Goal: Task Accomplishment & Management: Manage account settings

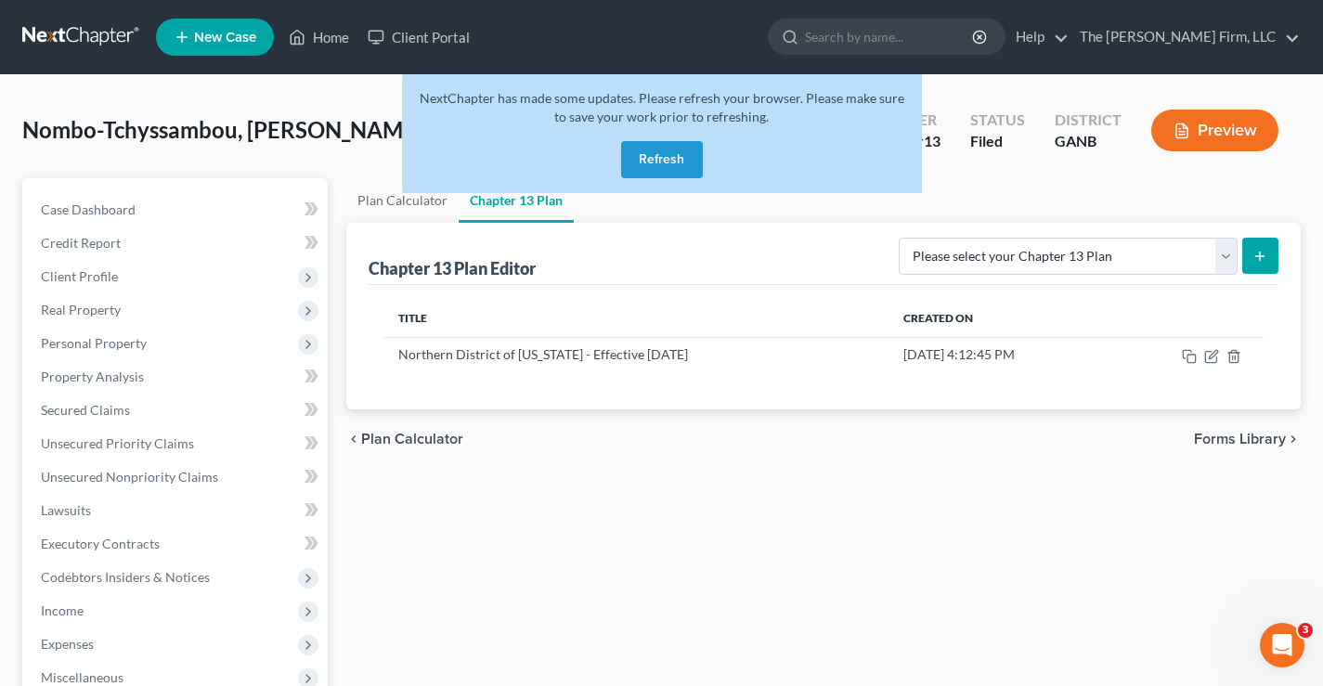
click at [668, 165] on button "Refresh" at bounding box center [662, 159] width 82 height 37
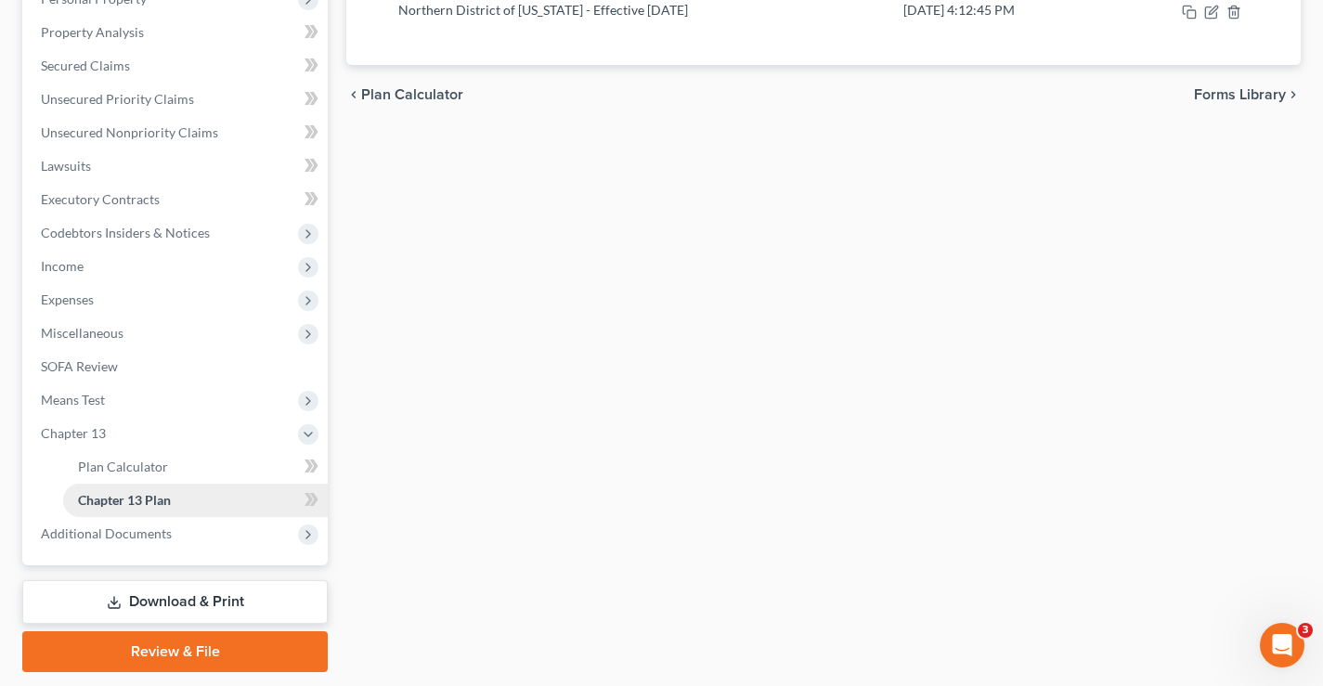
scroll to position [401, 0]
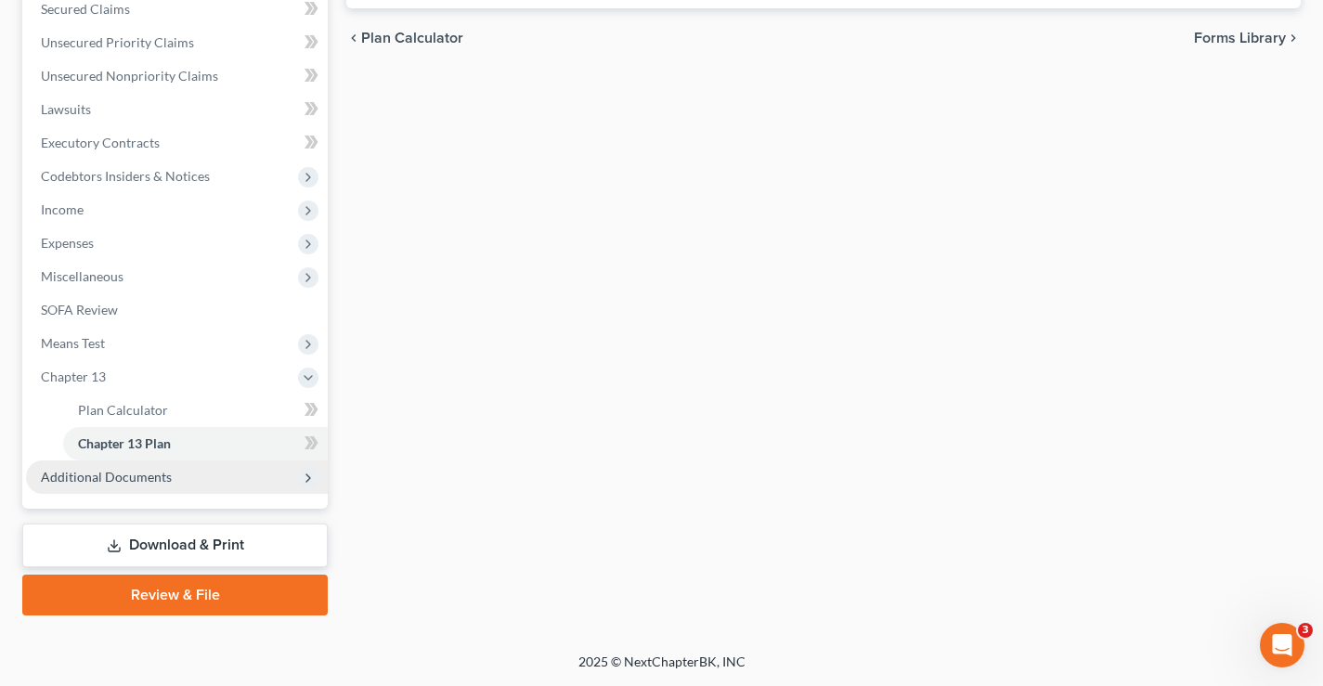
click at [92, 479] on span "Additional Documents" at bounding box center [106, 477] width 131 height 16
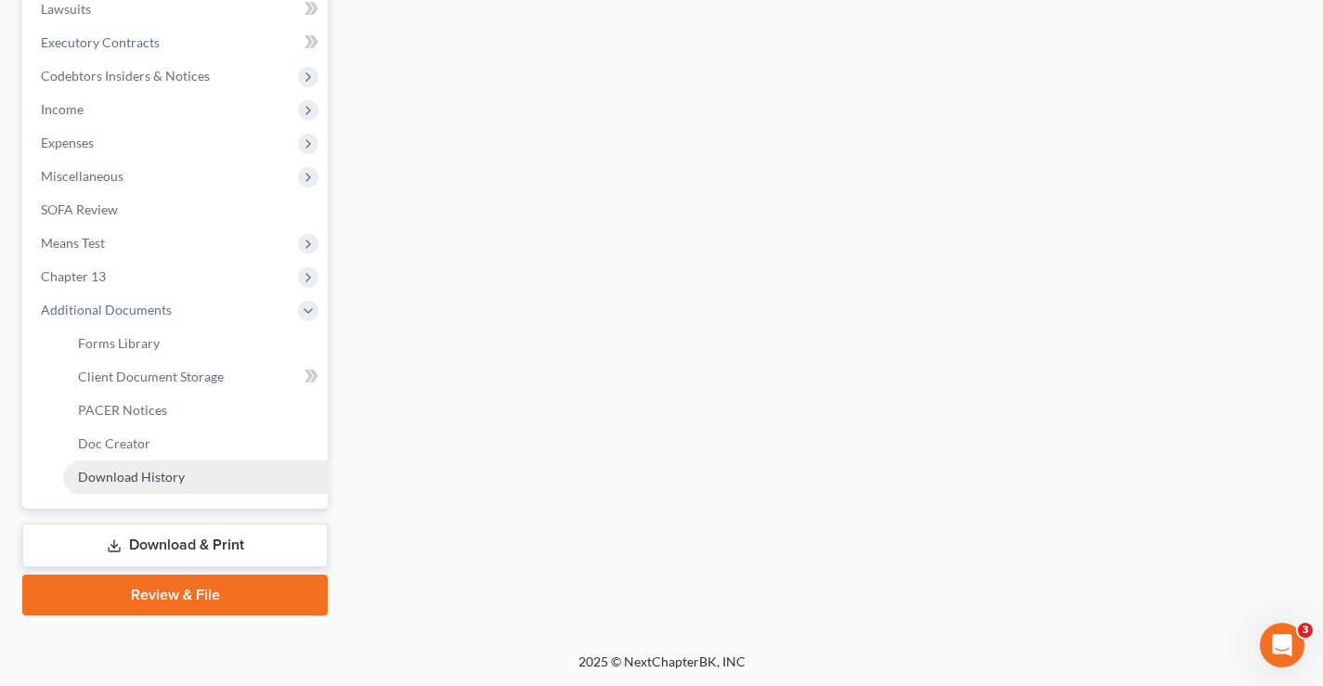
click at [127, 479] on span "Download History" at bounding box center [131, 477] width 107 height 16
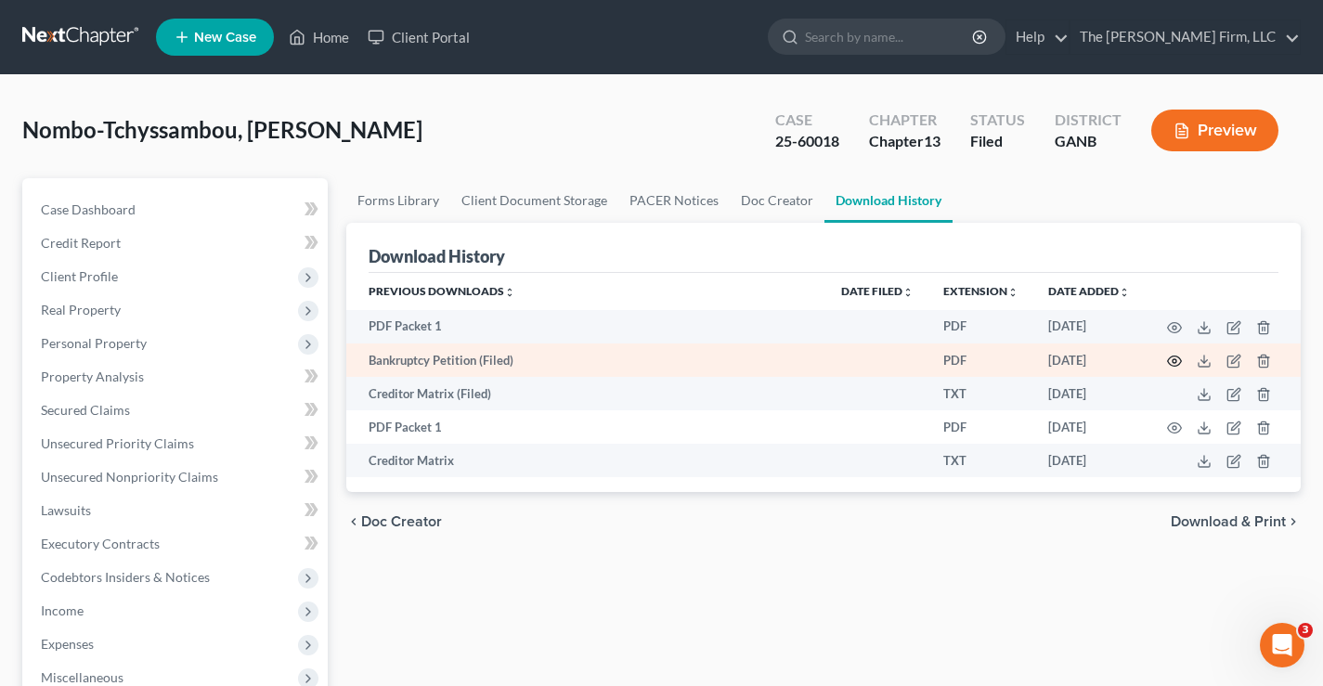
click at [1176, 360] on circle "button" at bounding box center [1175, 361] width 4 height 4
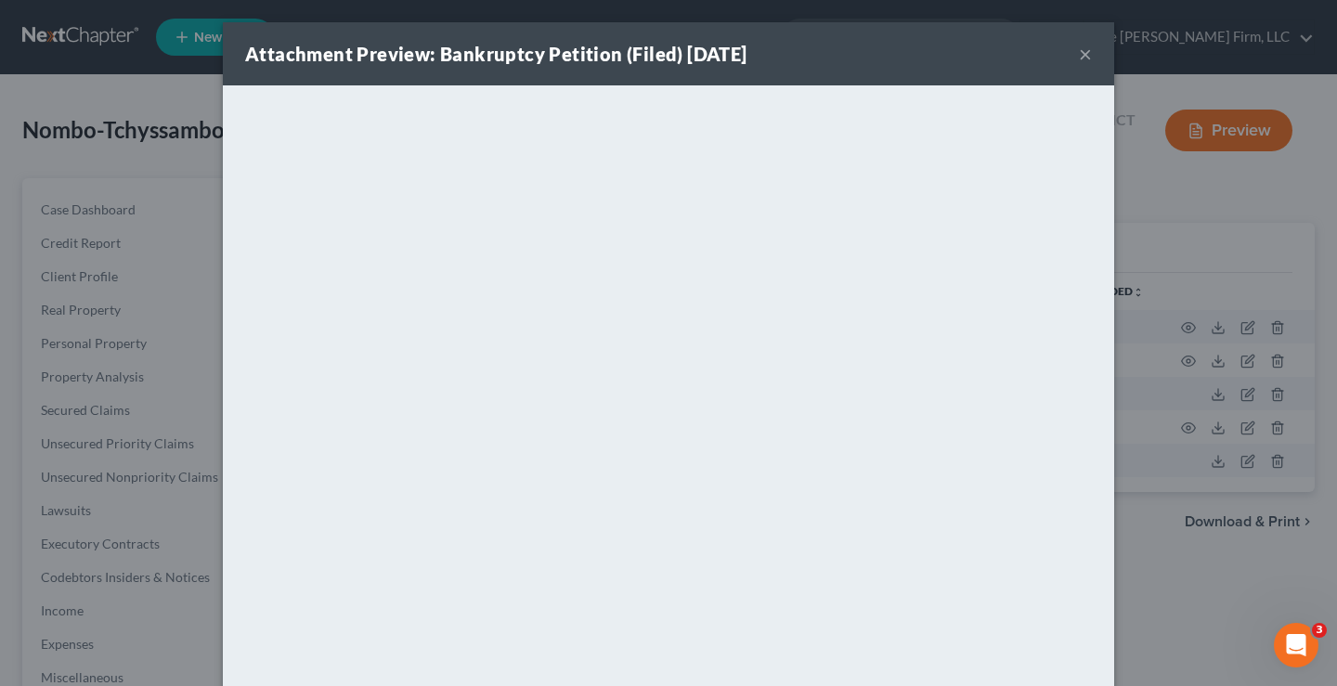
click at [1079, 56] on button "×" at bounding box center [1085, 54] width 13 height 22
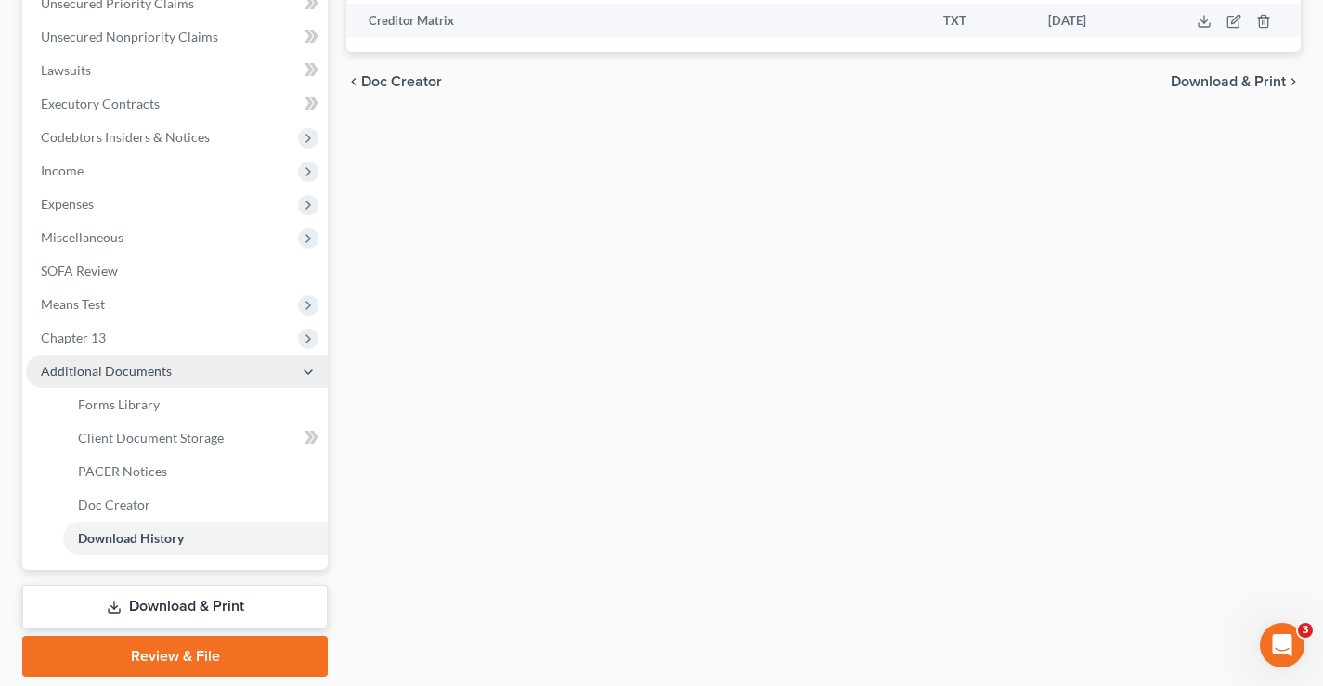
scroll to position [501, 0]
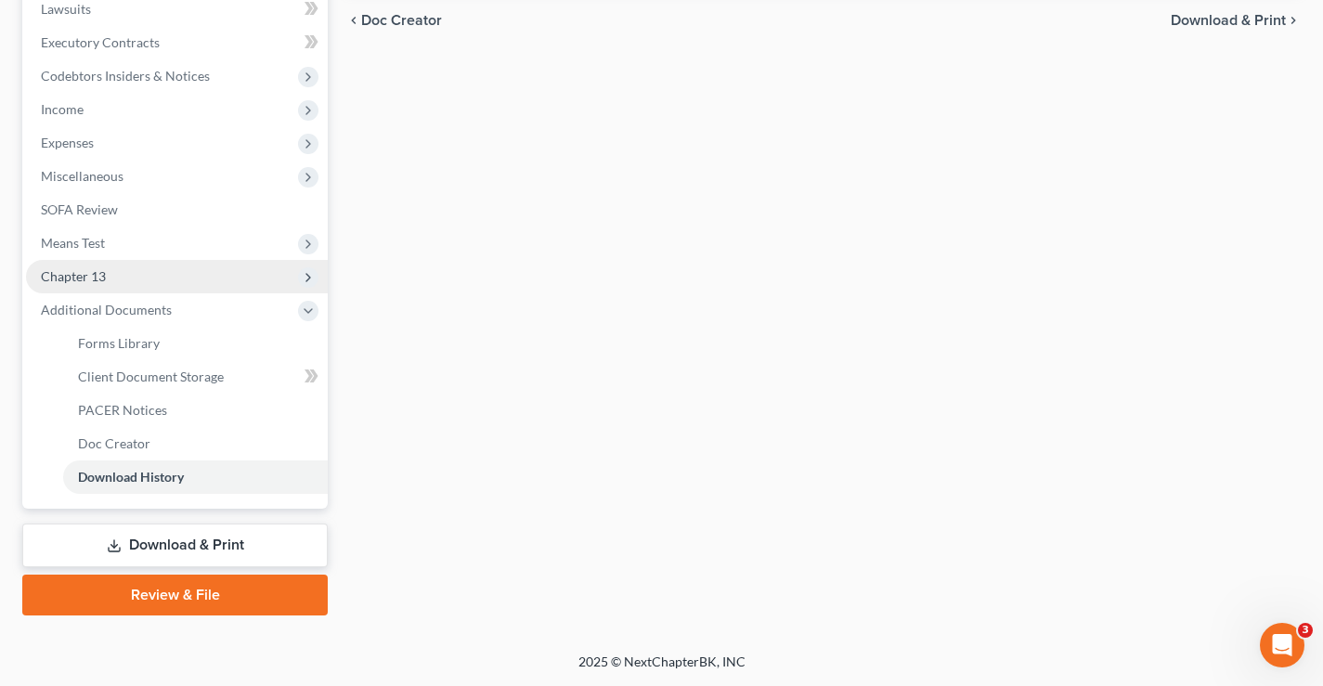
click at [58, 272] on span "Chapter 13" at bounding box center [73, 276] width 65 height 16
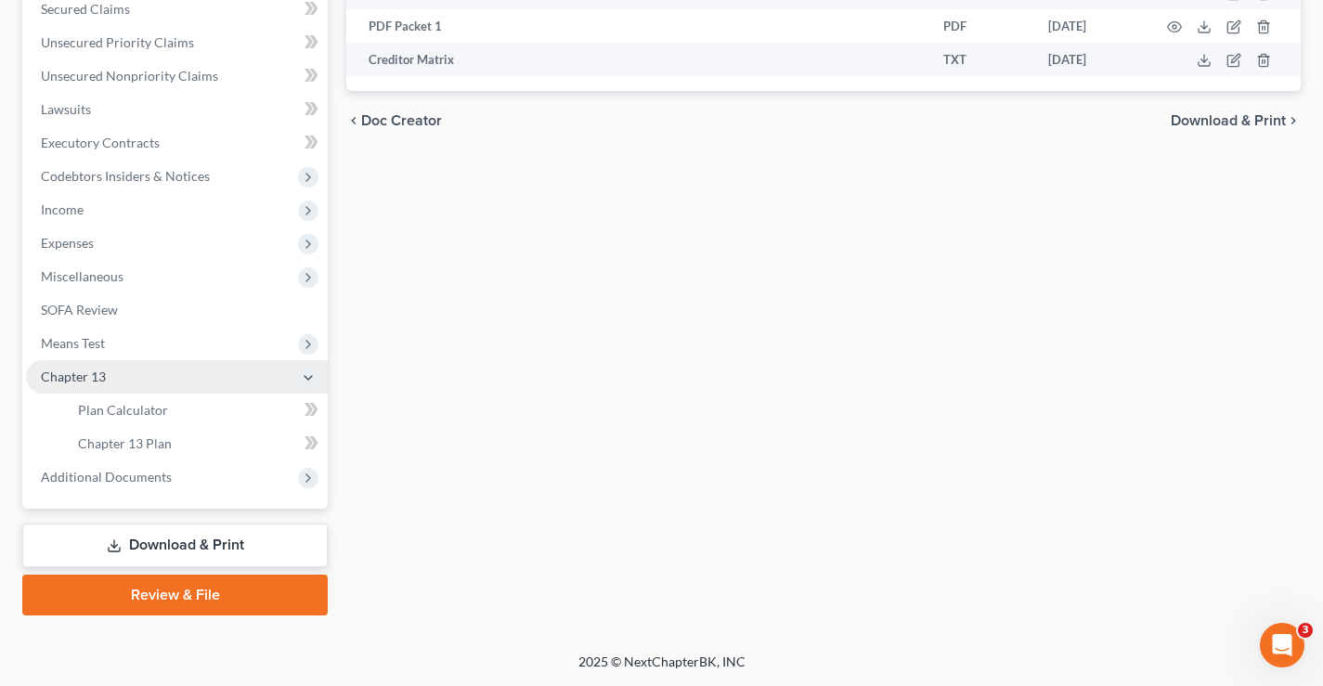
scroll to position [401, 0]
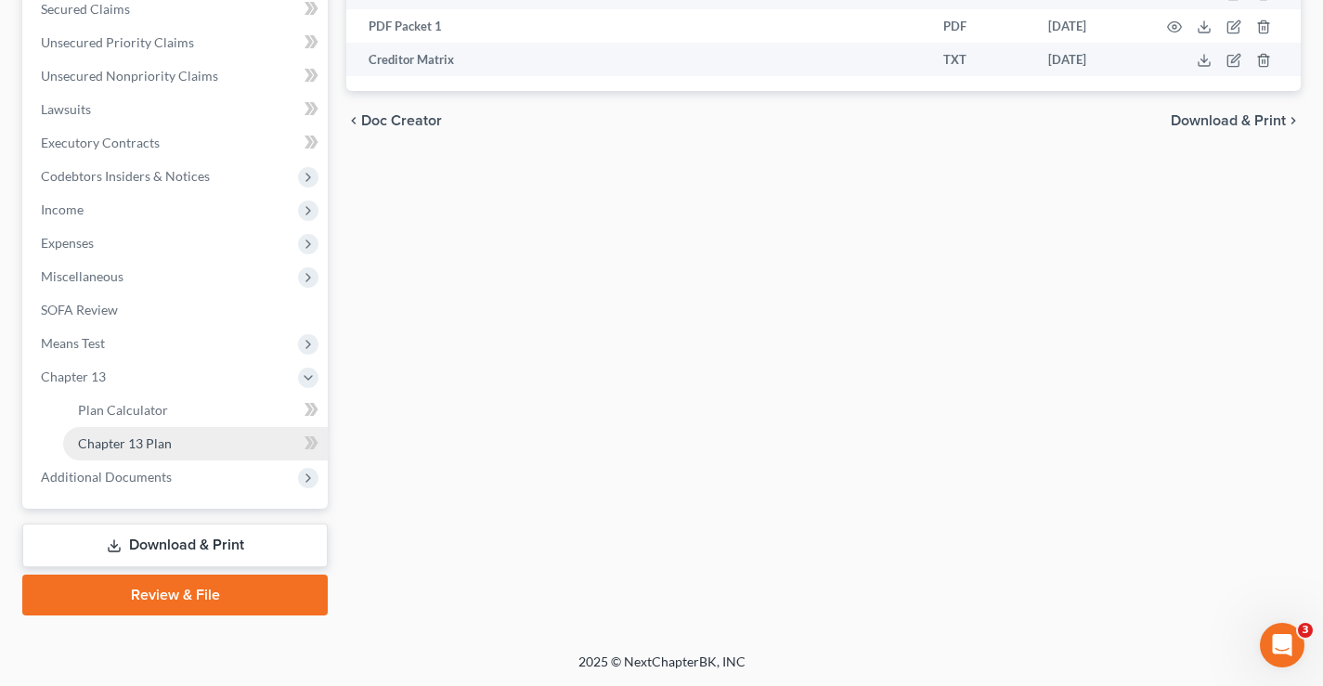
click at [124, 441] on span "Chapter 13 Plan" at bounding box center [125, 443] width 94 height 16
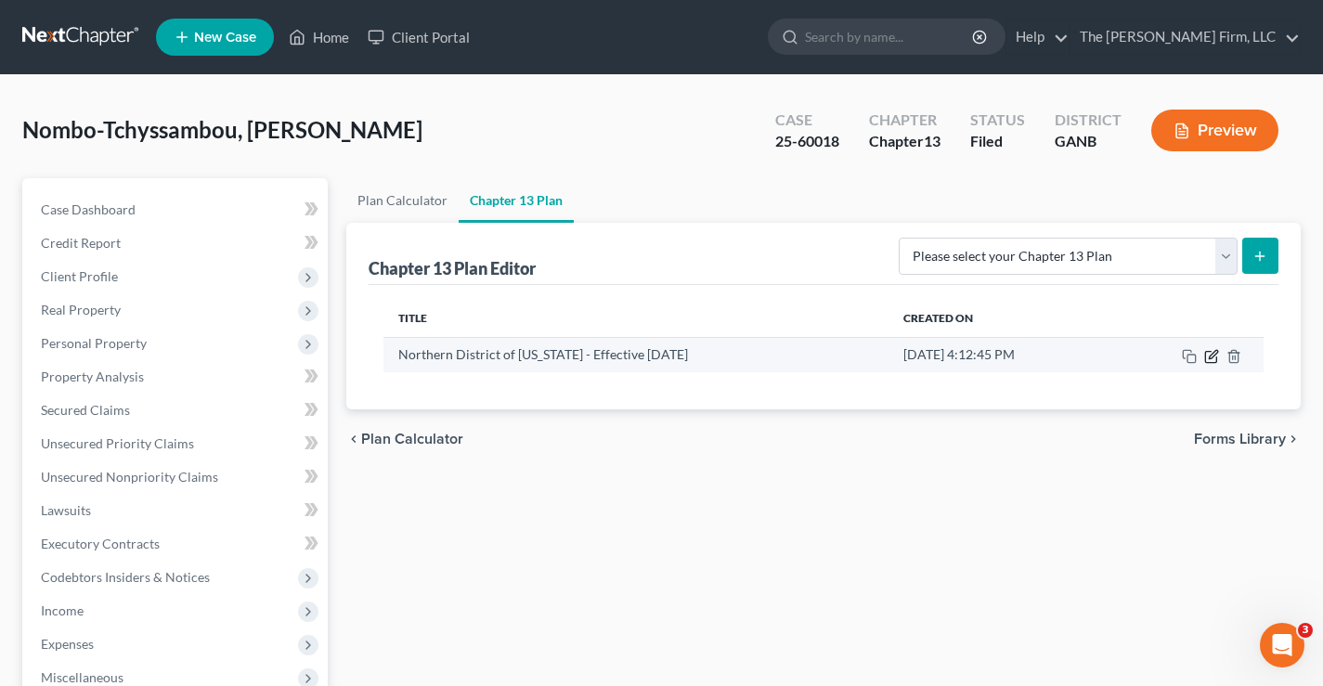
click at [1213, 356] on icon "button" at bounding box center [1211, 356] width 15 height 15
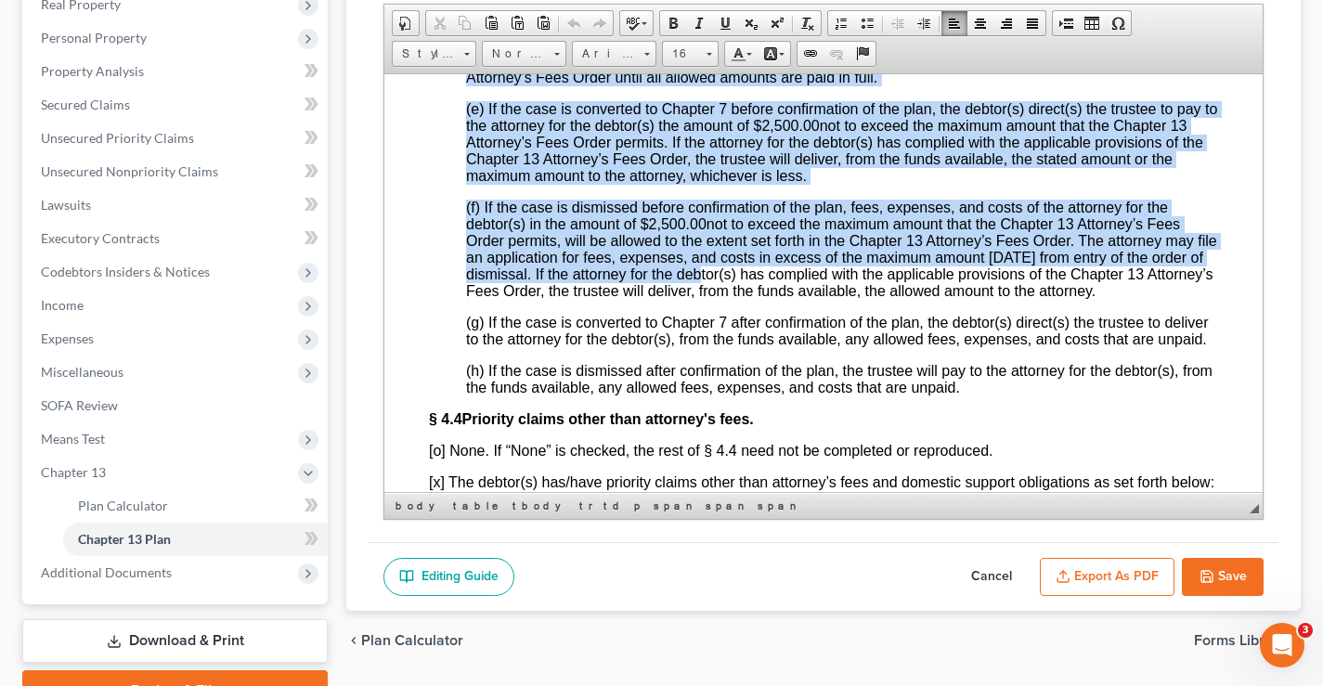
scroll to position [5074, 0]
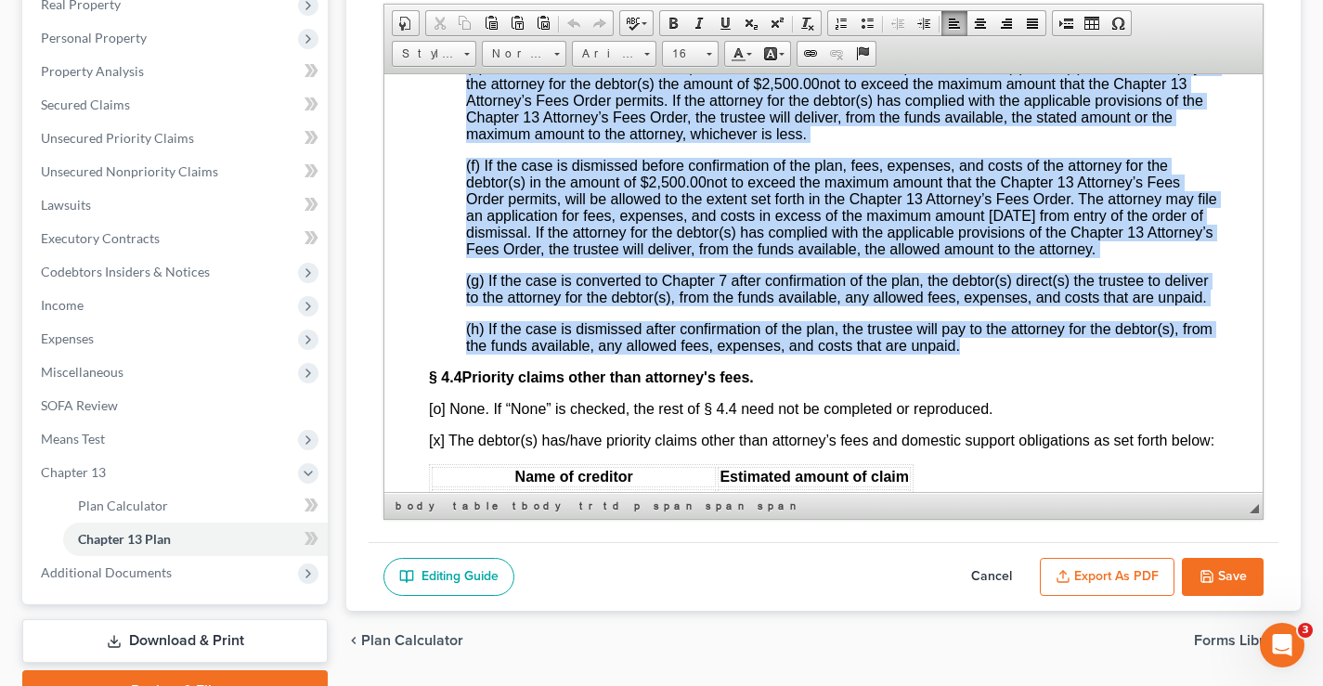
drag, startPoint x: 465, startPoint y: 175, endPoint x: 996, endPoint y: 443, distance: 595.0
click at [996, 354] on div "§ 4.2 Trustee's fees. Trustee’s fees are governed by statute and may change dur…" at bounding box center [823, 37] width 789 height 633
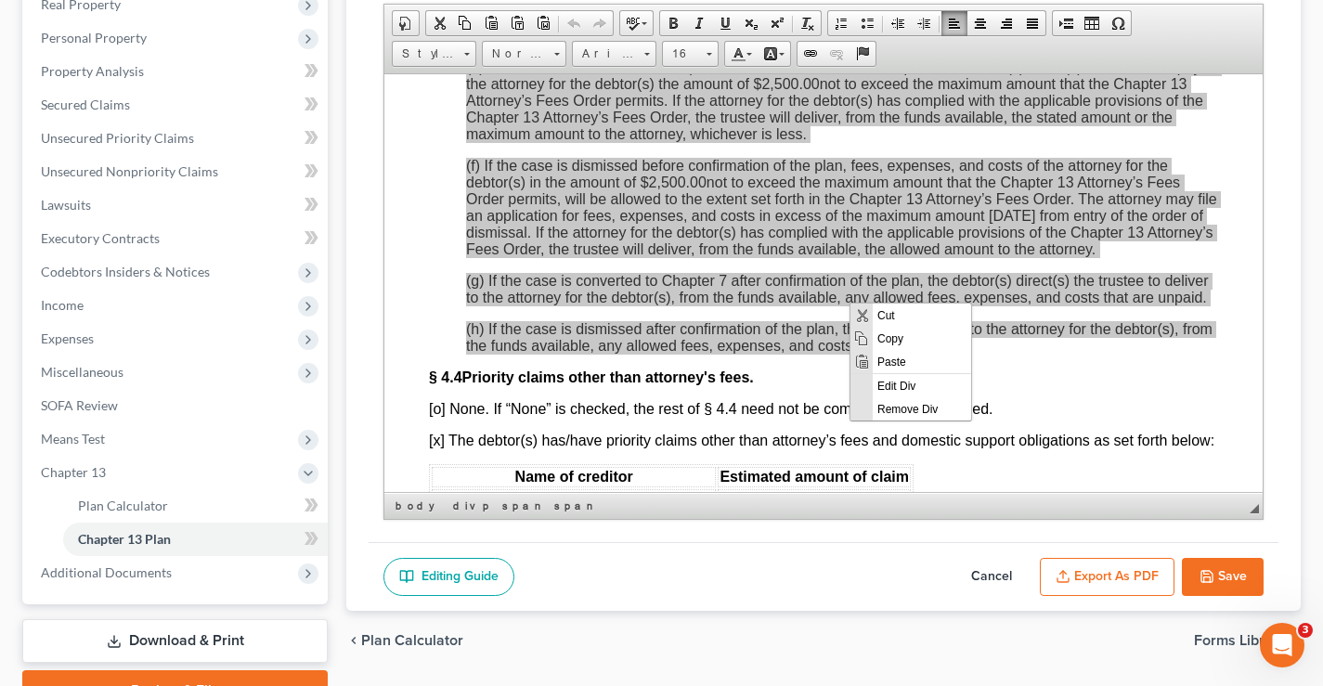
scroll to position [0, 0]
click at [897, 341] on span "Copy" at bounding box center [922, 337] width 98 height 23
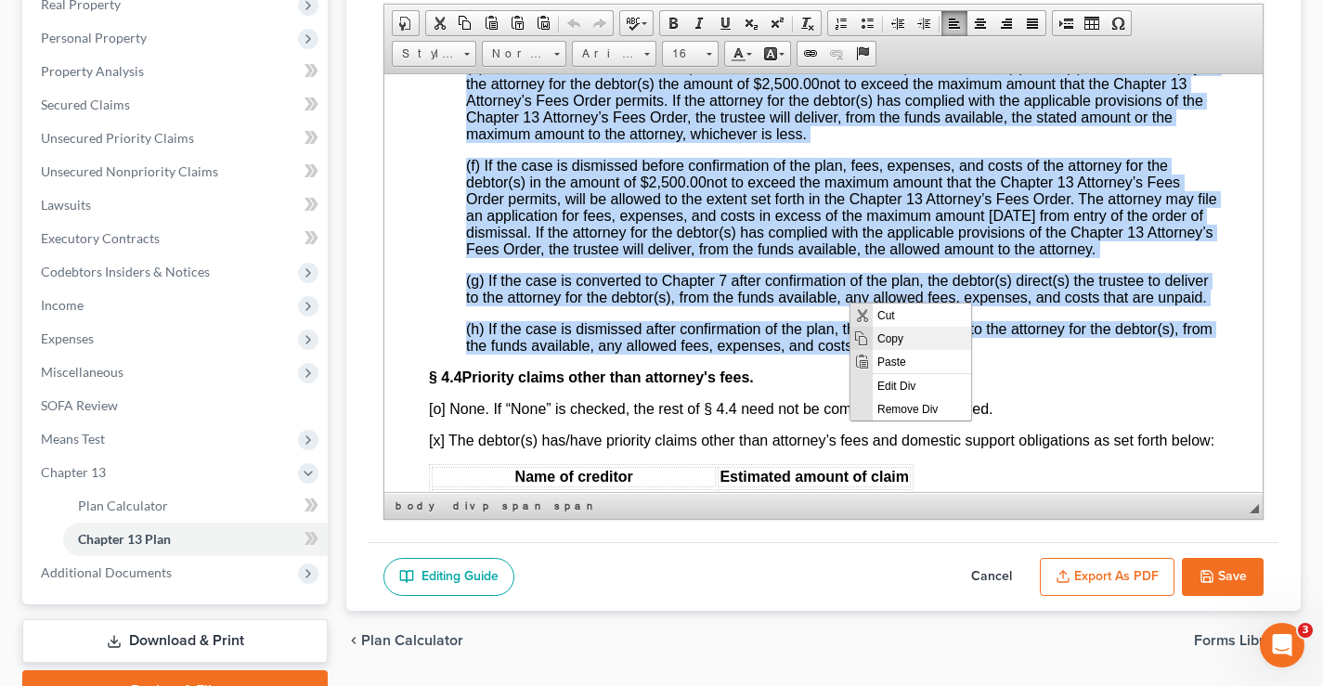
copy div "(a) The unpaid fees, expenses, and costs owed to the attorney for the debtor(s)…"
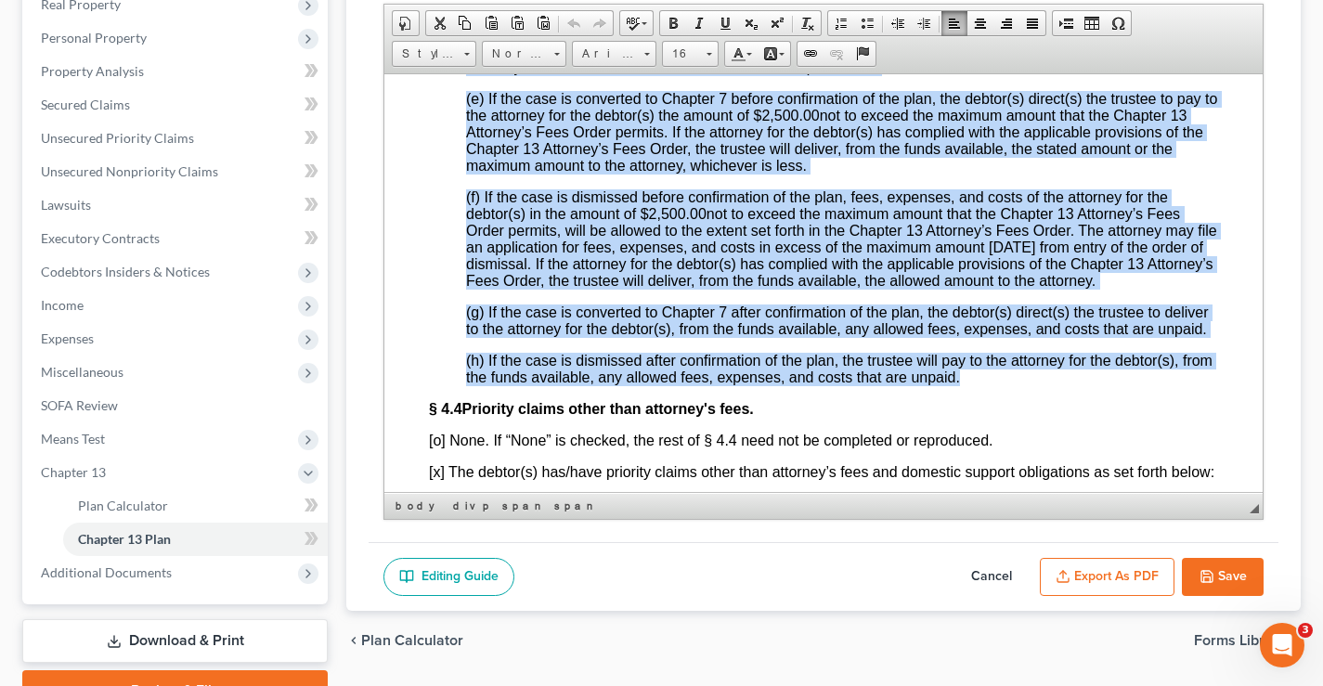
click at [935, 337] on p "(g) If the case is converted to Chapter 7 after confirmation of the plan, the d…" at bounding box center [842, 320] width 752 height 33
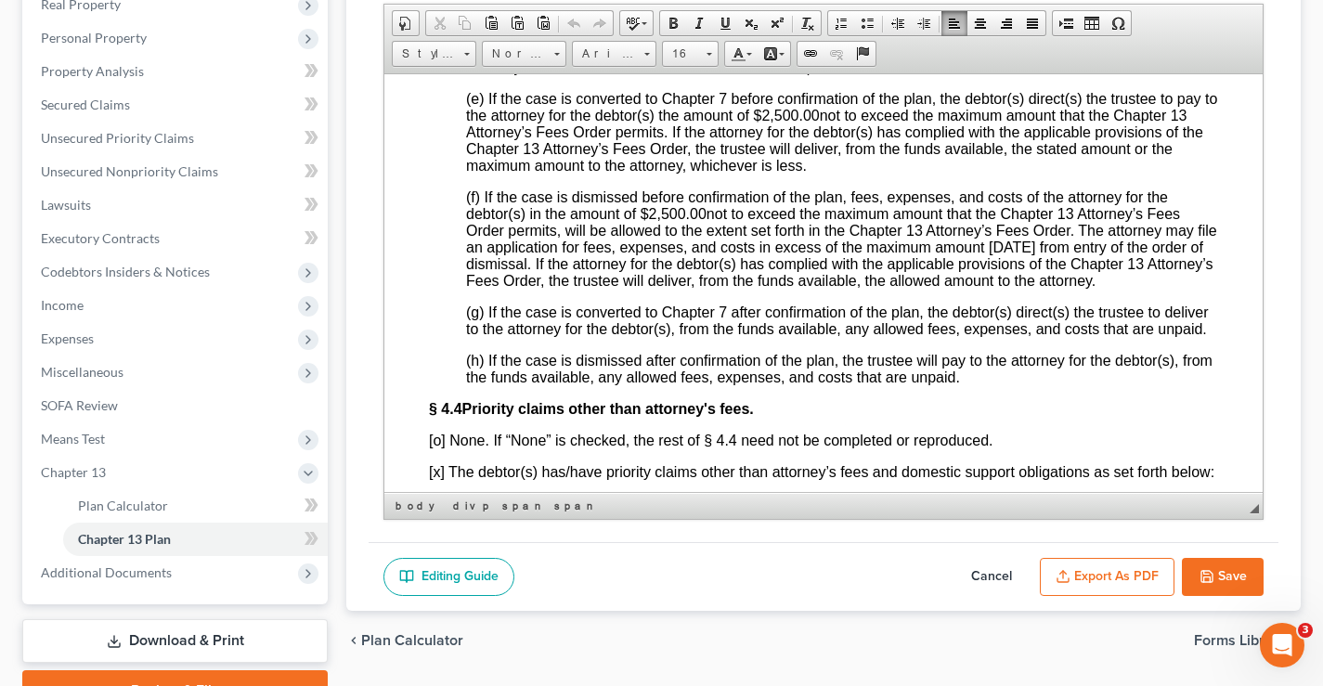
click at [1214, 578] on button "Save" at bounding box center [1223, 577] width 82 height 39
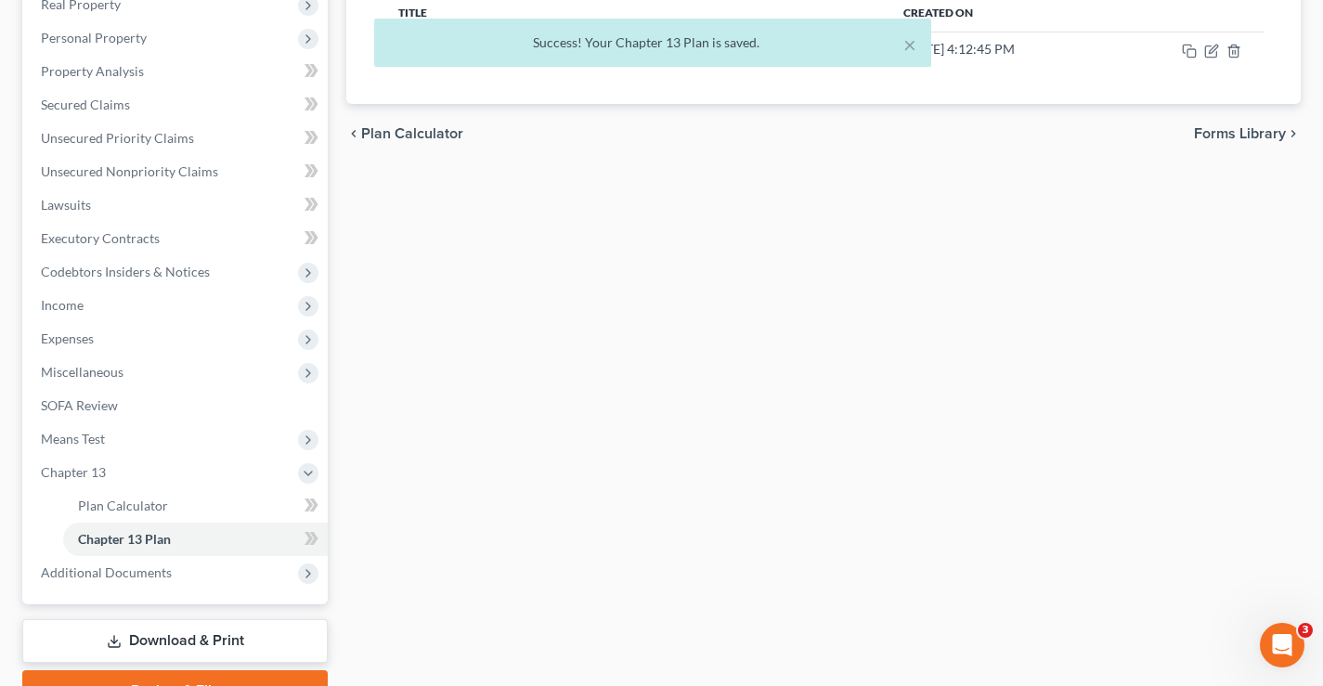
scroll to position [0, 0]
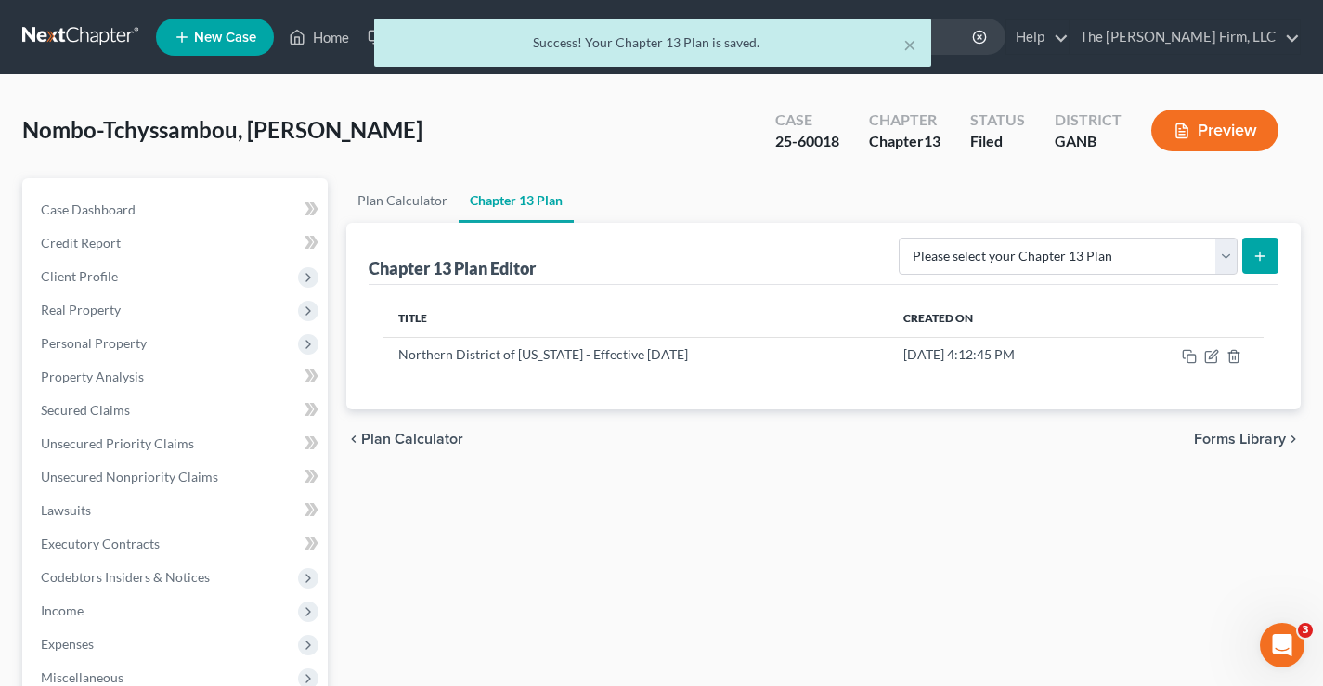
click at [1247, 39] on div "× Success! Your Chapter 13 Plan is saved." at bounding box center [652, 48] width 1323 height 58
click at [1290, 41] on div "× Success! Your Chapter 13 Plan is saved." at bounding box center [652, 48] width 1323 height 58
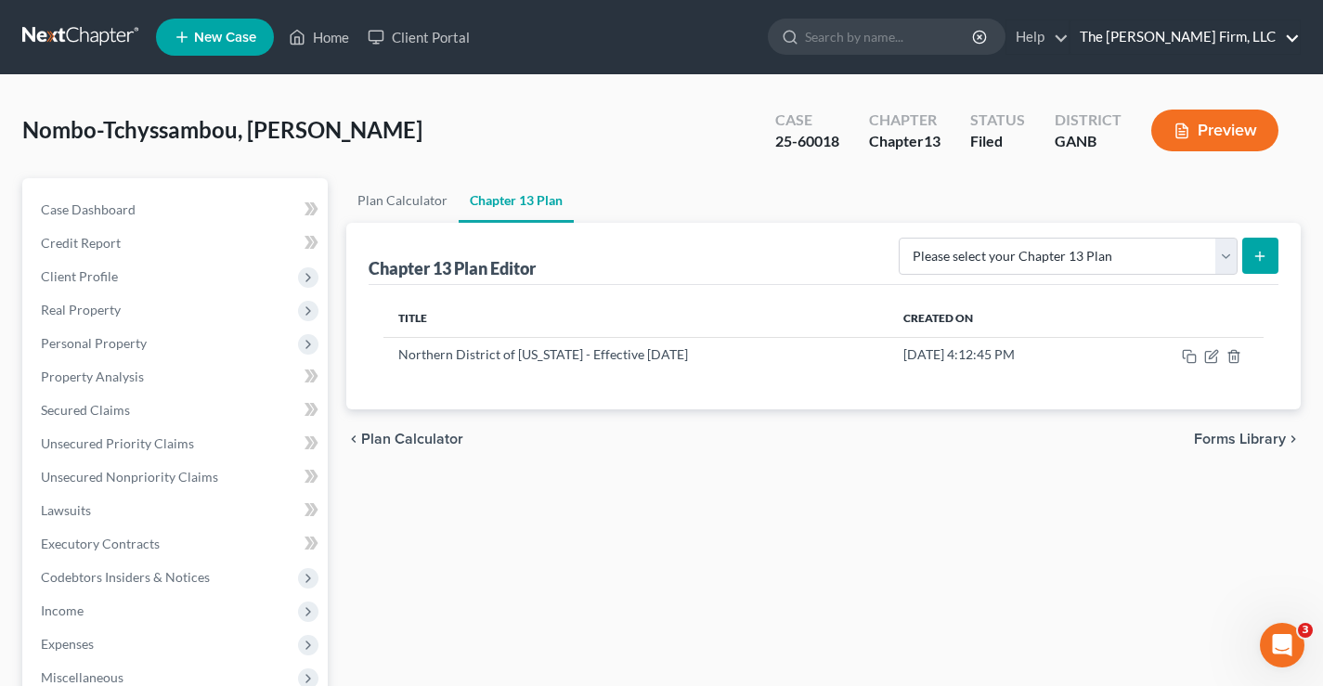
click at [1279, 38] on link "The [PERSON_NAME] Firm, LLC" at bounding box center [1184, 36] width 229 height 33
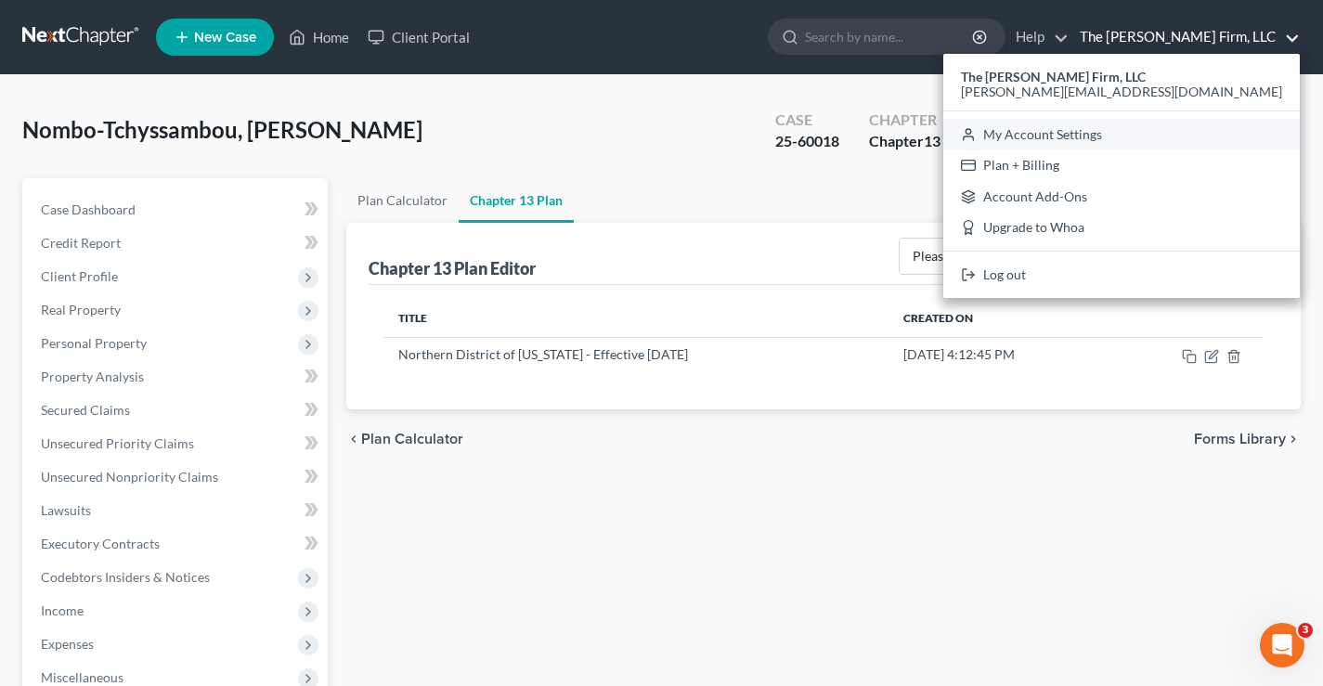
click at [1202, 136] on link "My Account Settings" at bounding box center [1121, 135] width 357 height 32
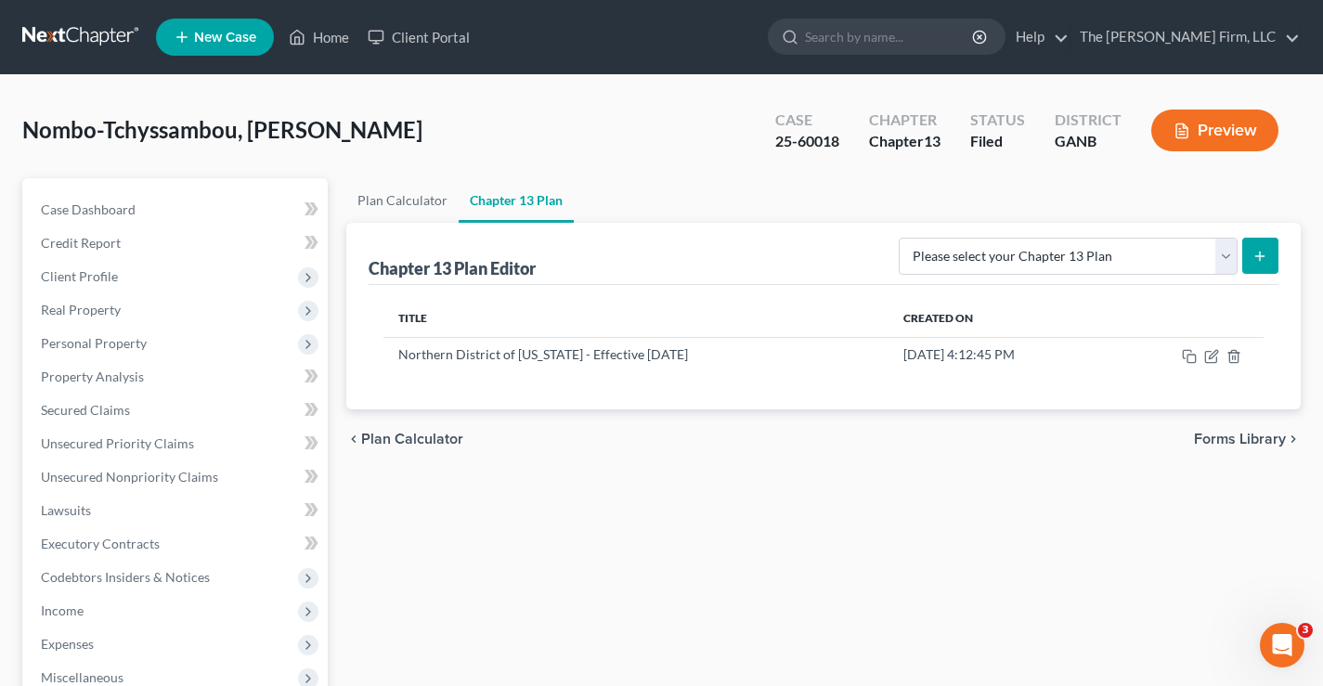
select select "24"
select select "10"
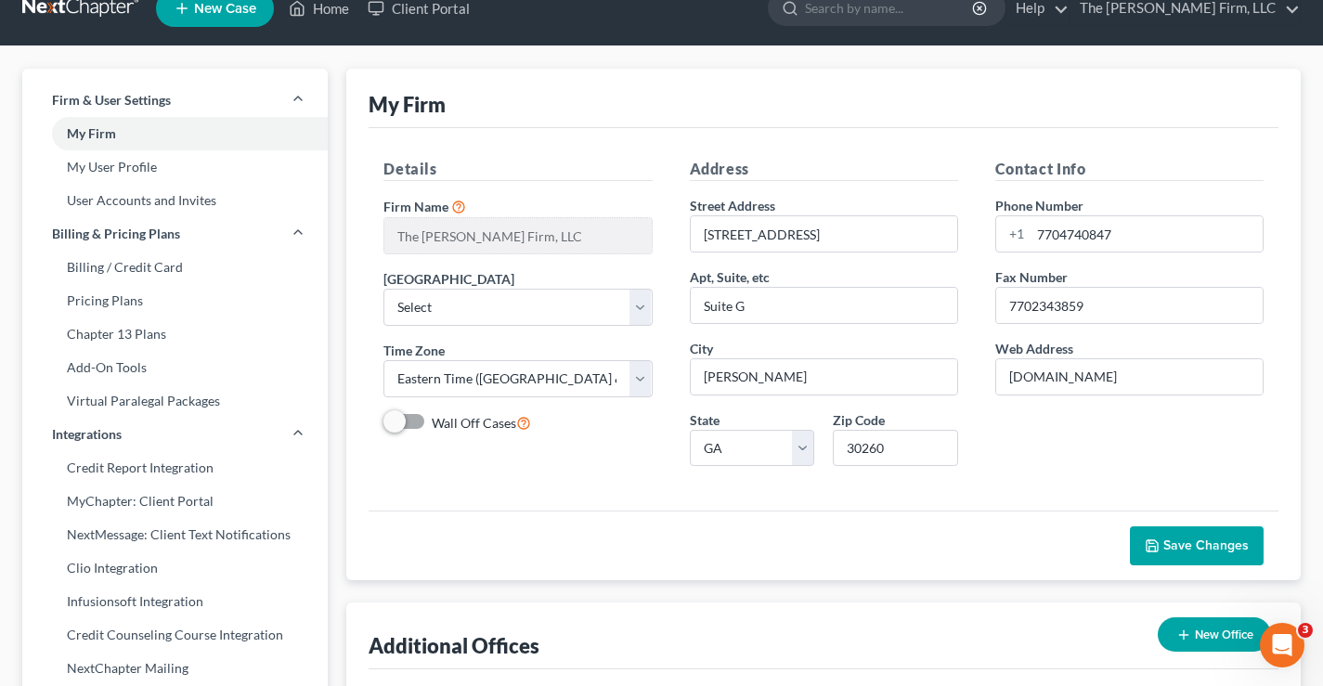
scroll to position [650, 0]
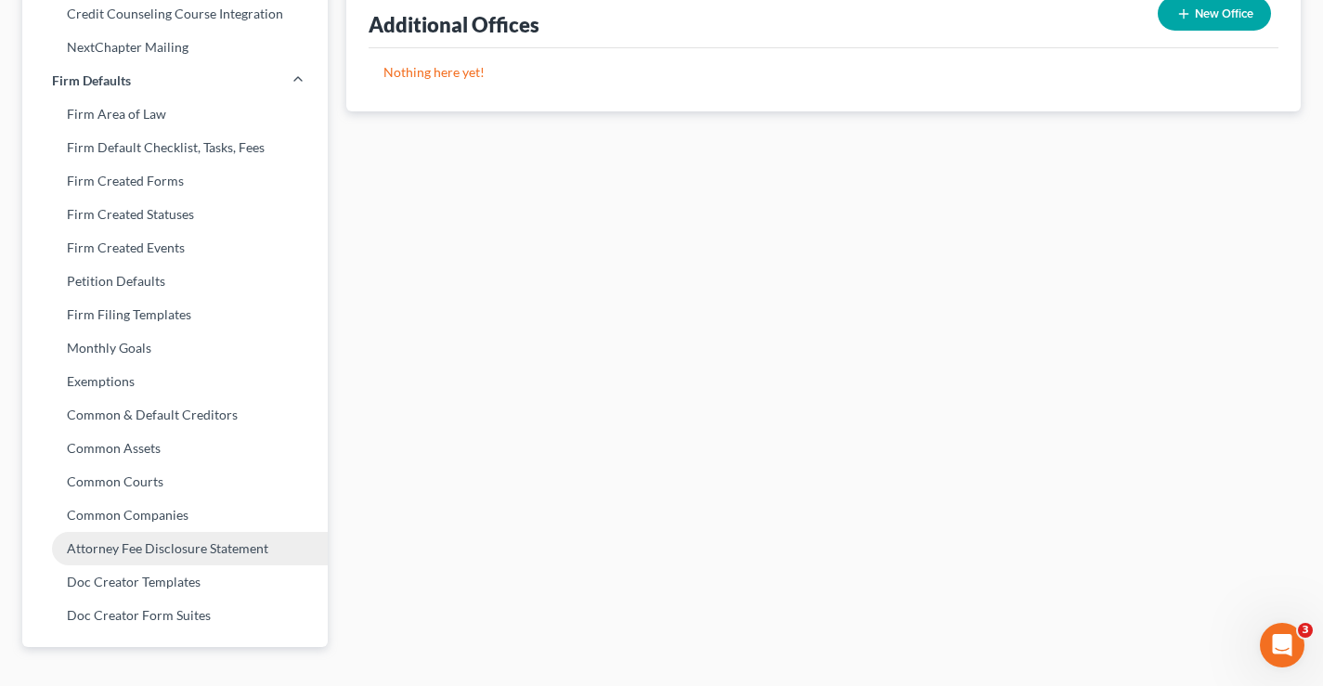
click at [127, 551] on link "Attorney Fee Disclosure Statement" at bounding box center [174, 548] width 305 height 33
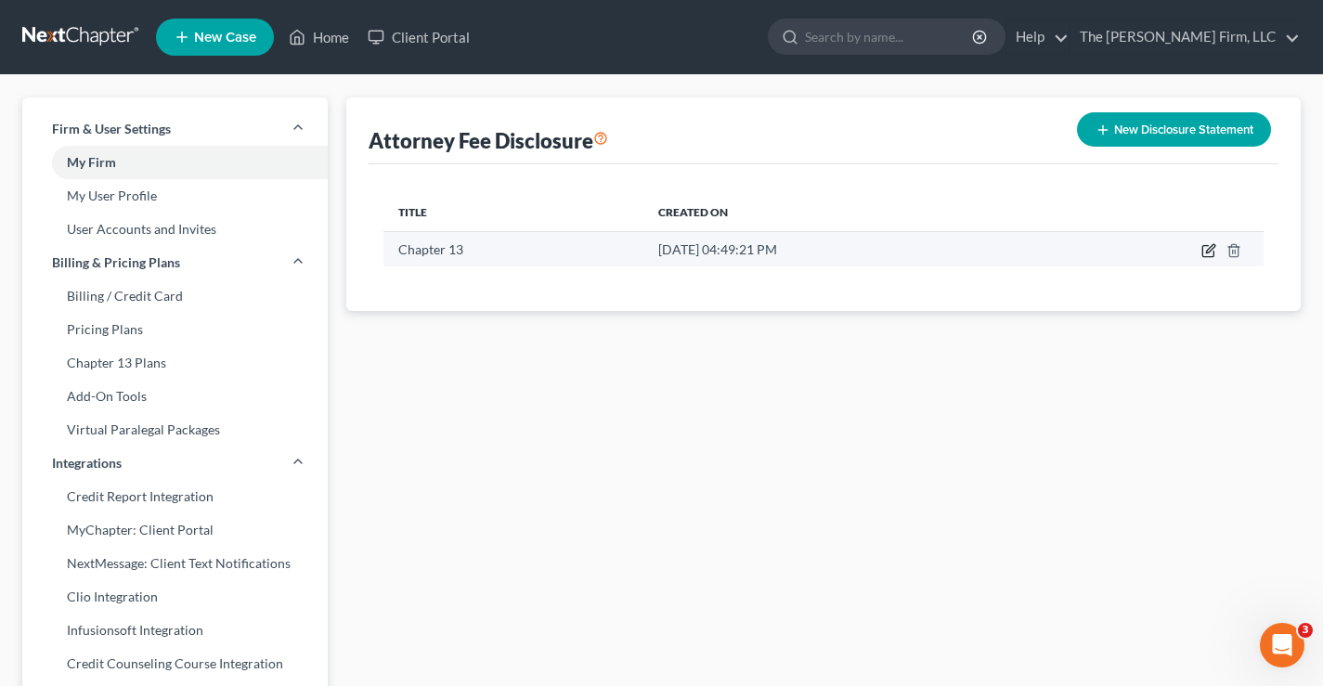
click at [1208, 253] on icon "button" at bounding box center [1210, 248] width 8 height 8
select select "19"
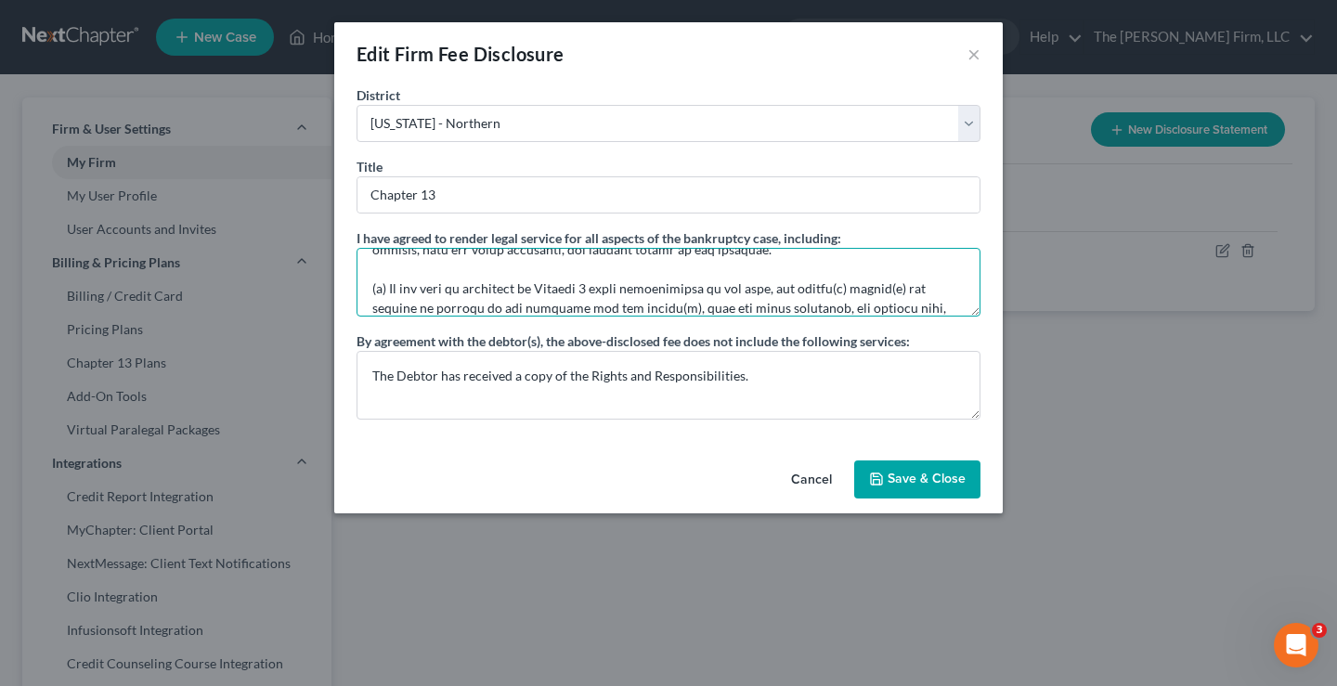
scroll to position [663, 0]
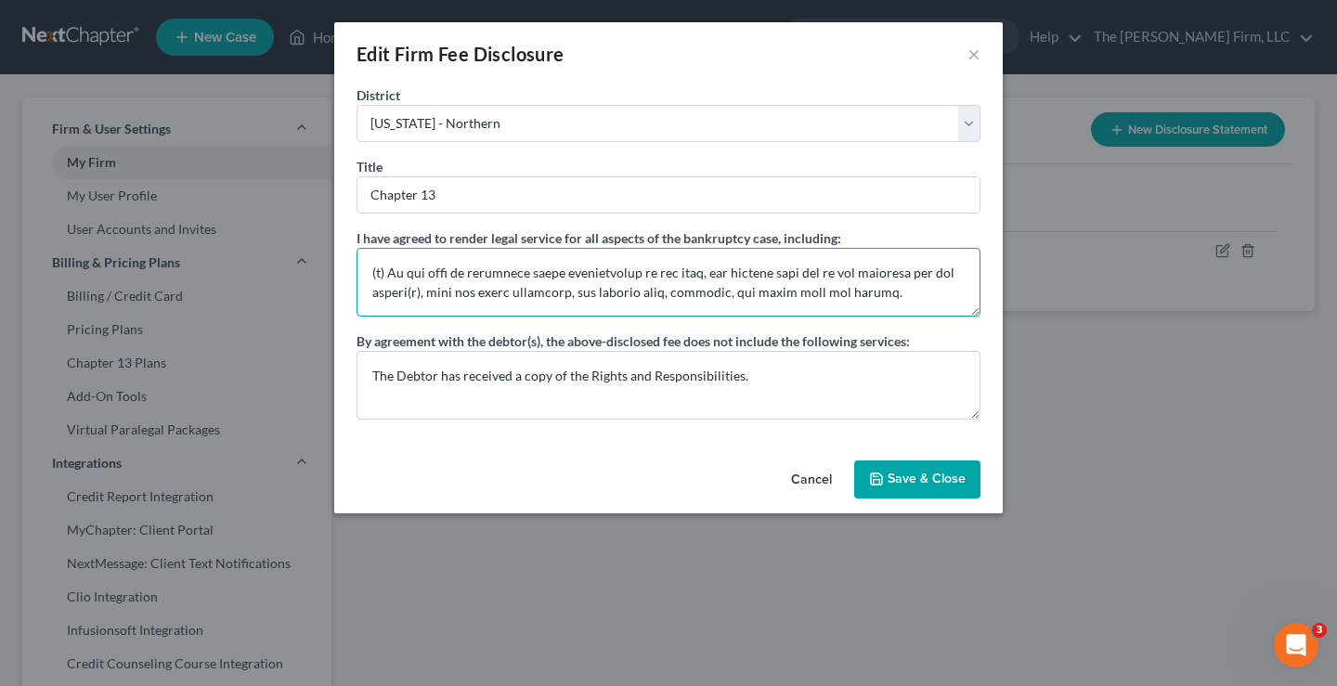
drag, startPoint x: 372, startPoint y: 272, endPoint x: 944, endPoint y: 349, distance: 577.1
click at [944, 349] on div "I have agreed to render legal service for all aspects of the bankruptcy case, i…" at bounding box center [669, 323] width 624 height 191
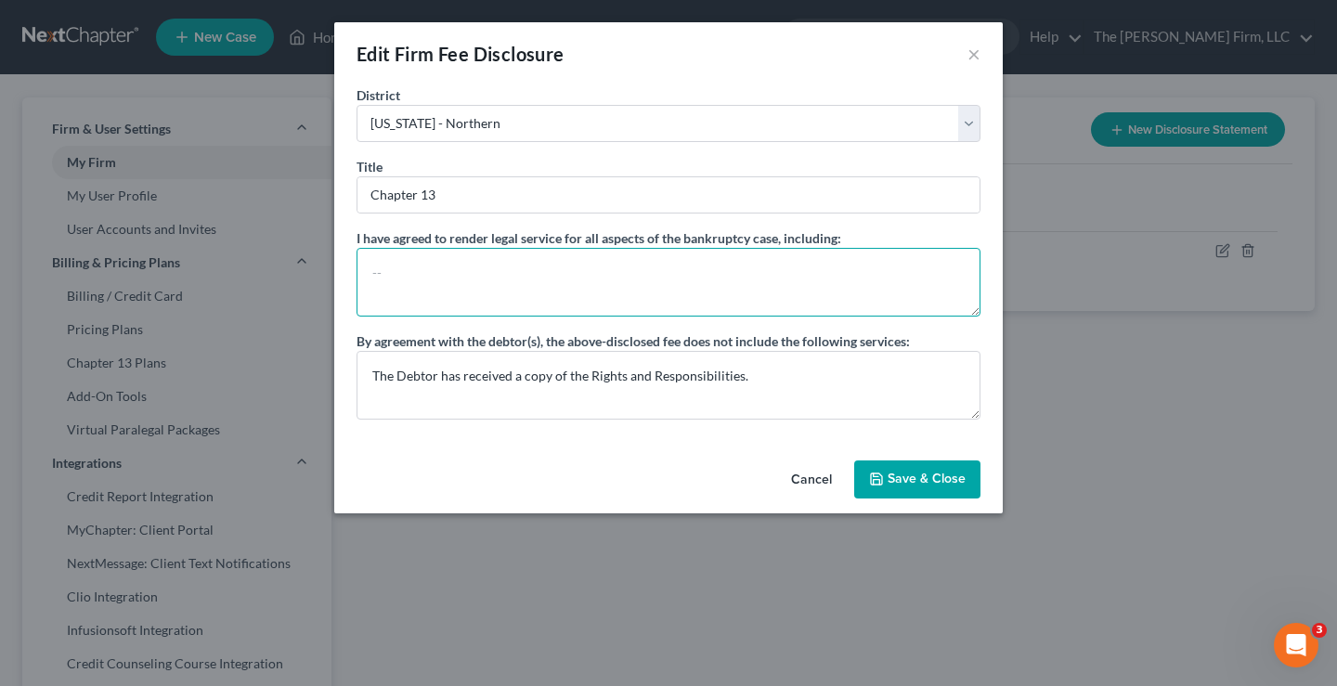
scroll to position [0, 0]
click at [407, 278] on textarea at bounding box center [669, 282] width 624 height 69
paste textarea "(a) The unpaid fees, expenses, and costs owed to the attorney for the debtor(s)…"
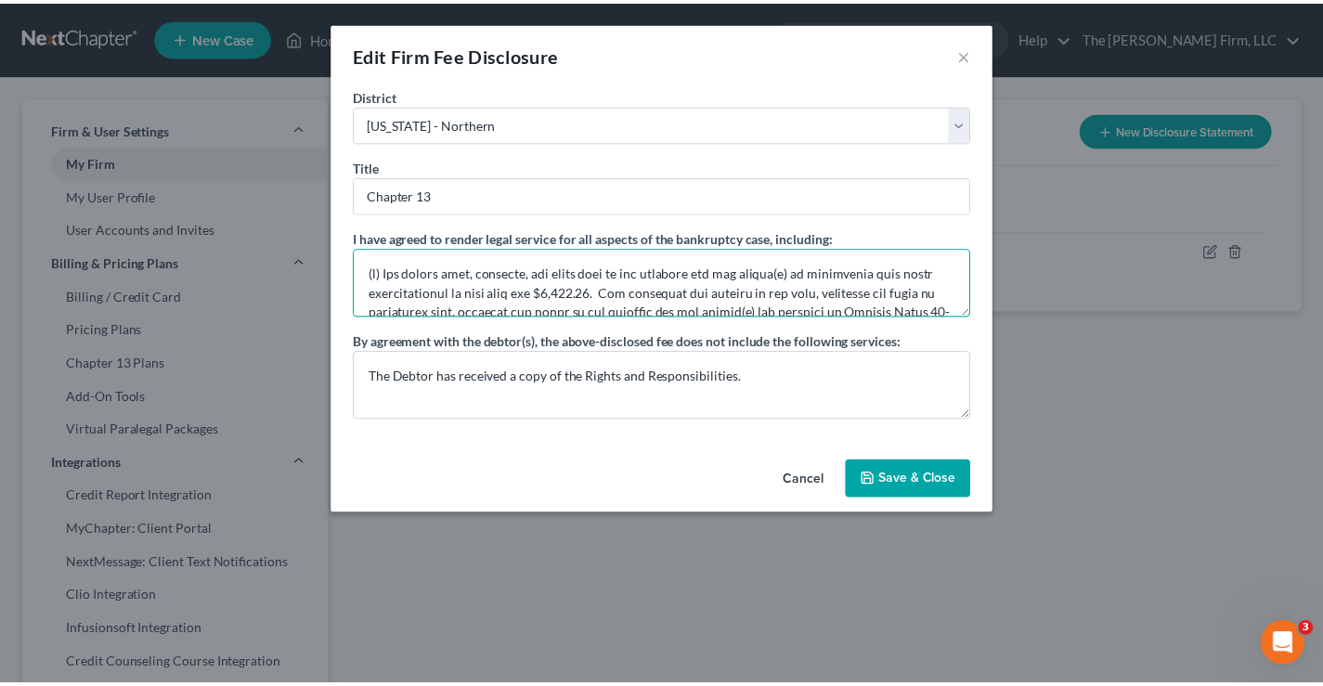
scroll to position [647, 0]
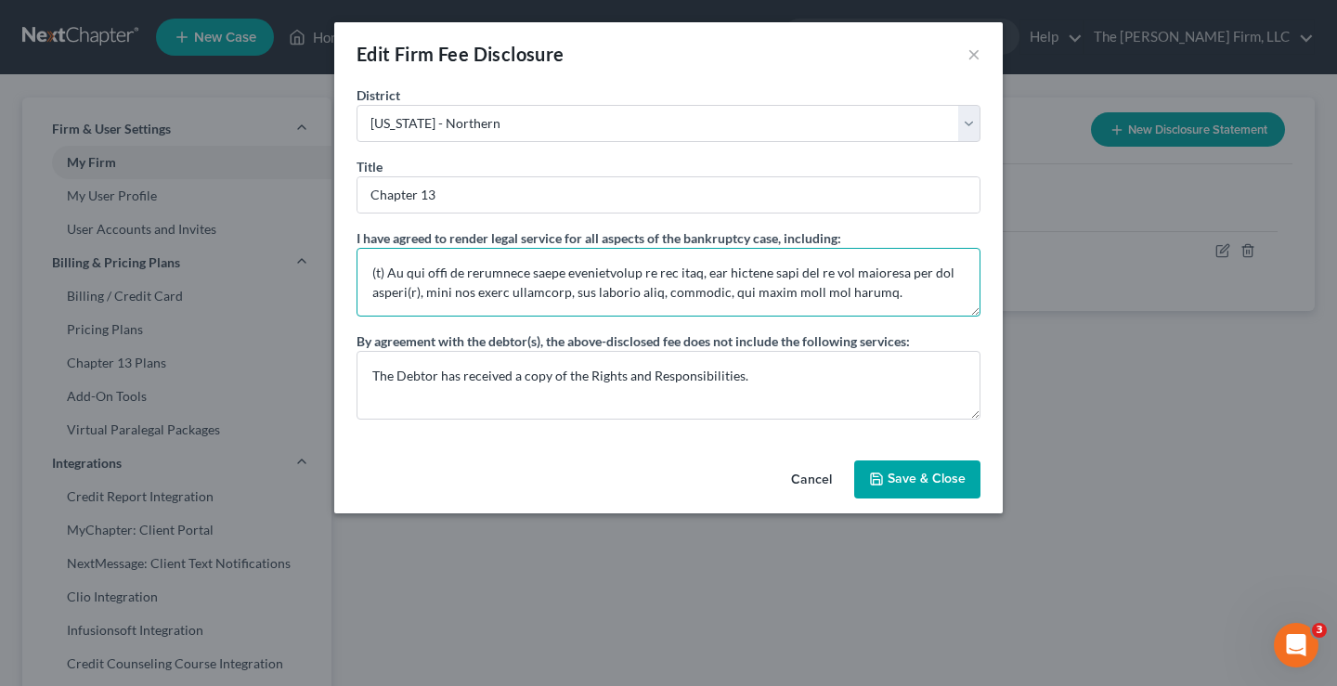
type textarea "(a) The unpaid fees, expenses, and costs owed to the attorney for the debtor(s)…"
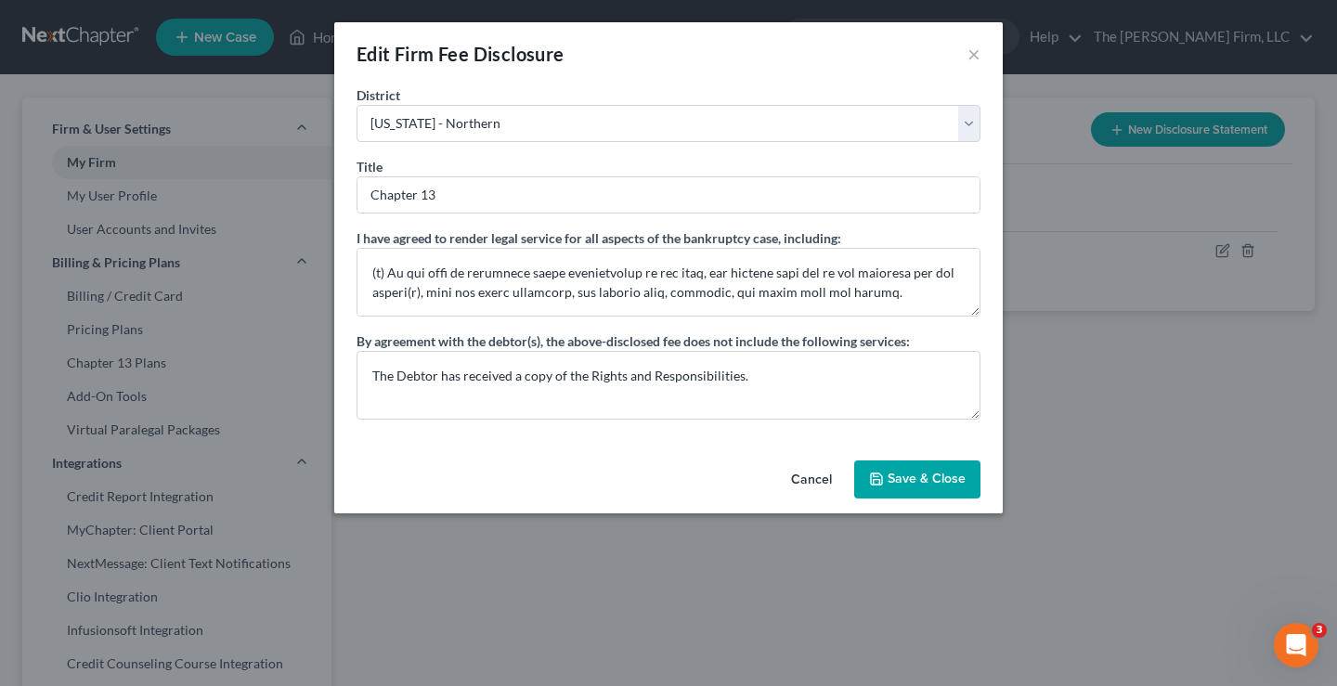
click at [930, 474] on button "Save & Close" at bounding box center [917, 480] width 126 height 39
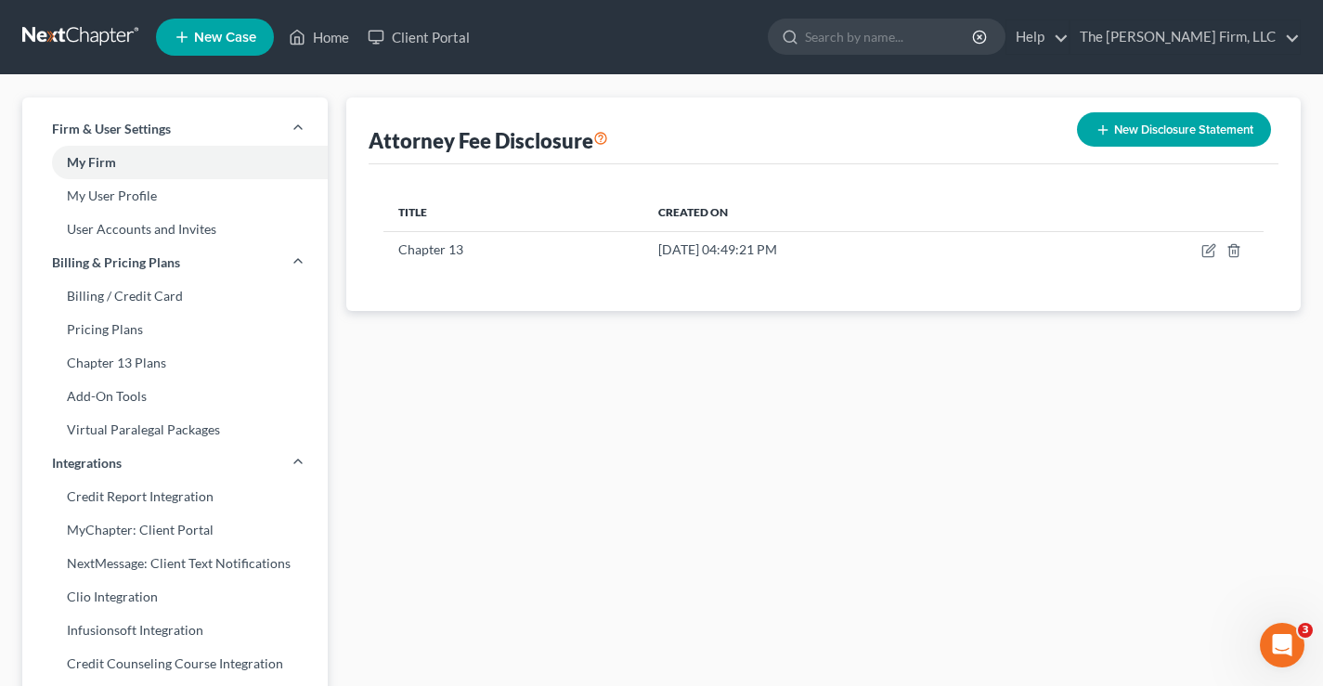
click at [73, 41] on link at bounding box center [81, 36] width 119 height 33
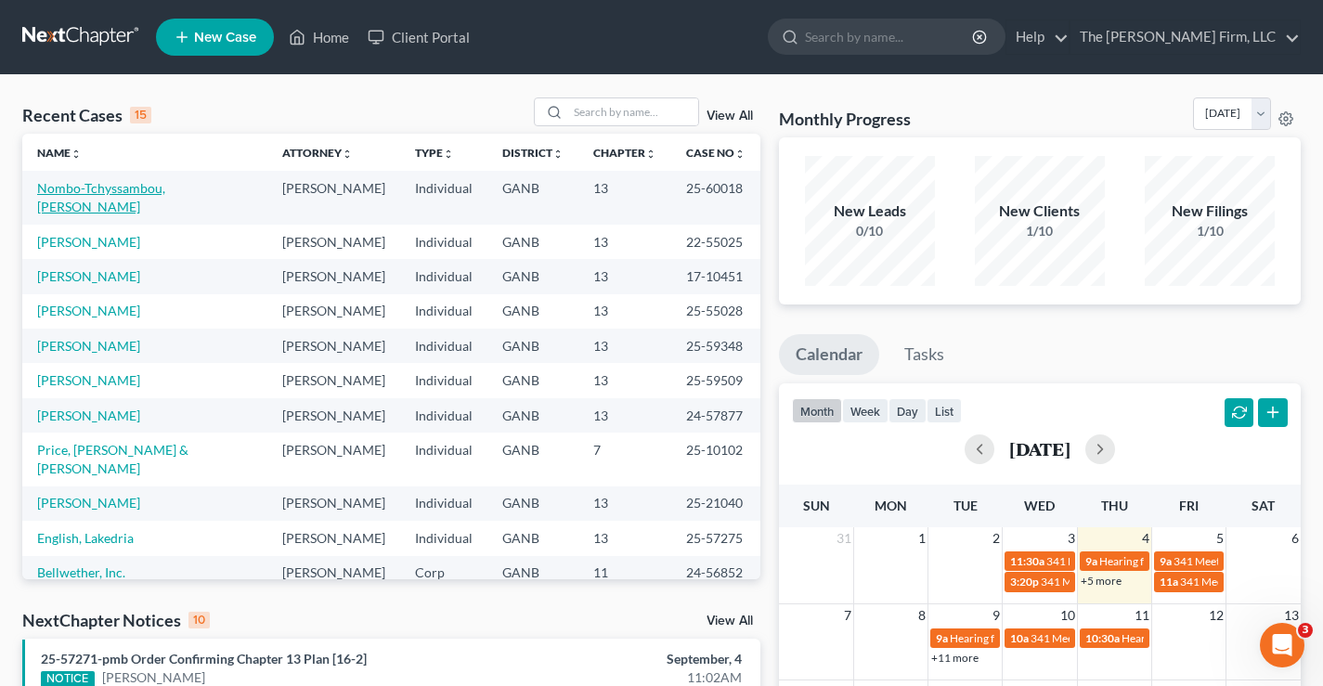
click at [131, 191] on link "Nombo-Tchyssambou, [PERSON_NAME]" at bounding box center [101, 197] width 128 height 34
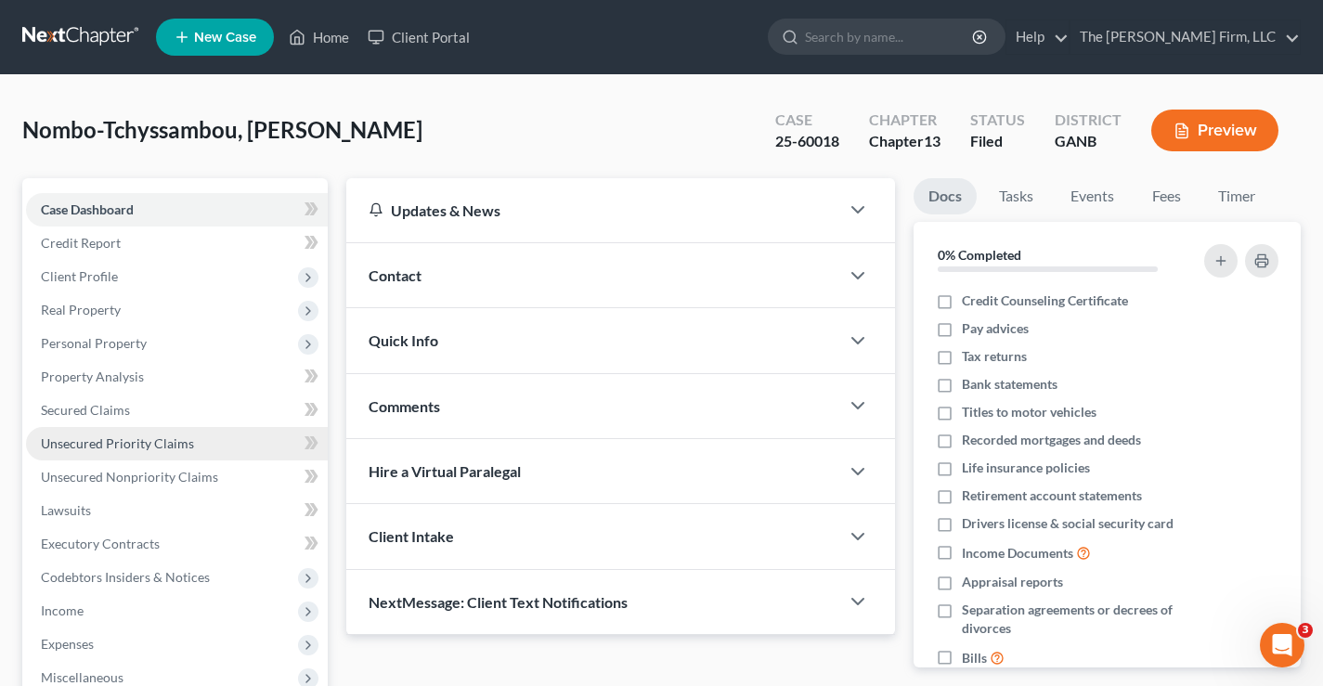
scroll to position [334, 0]
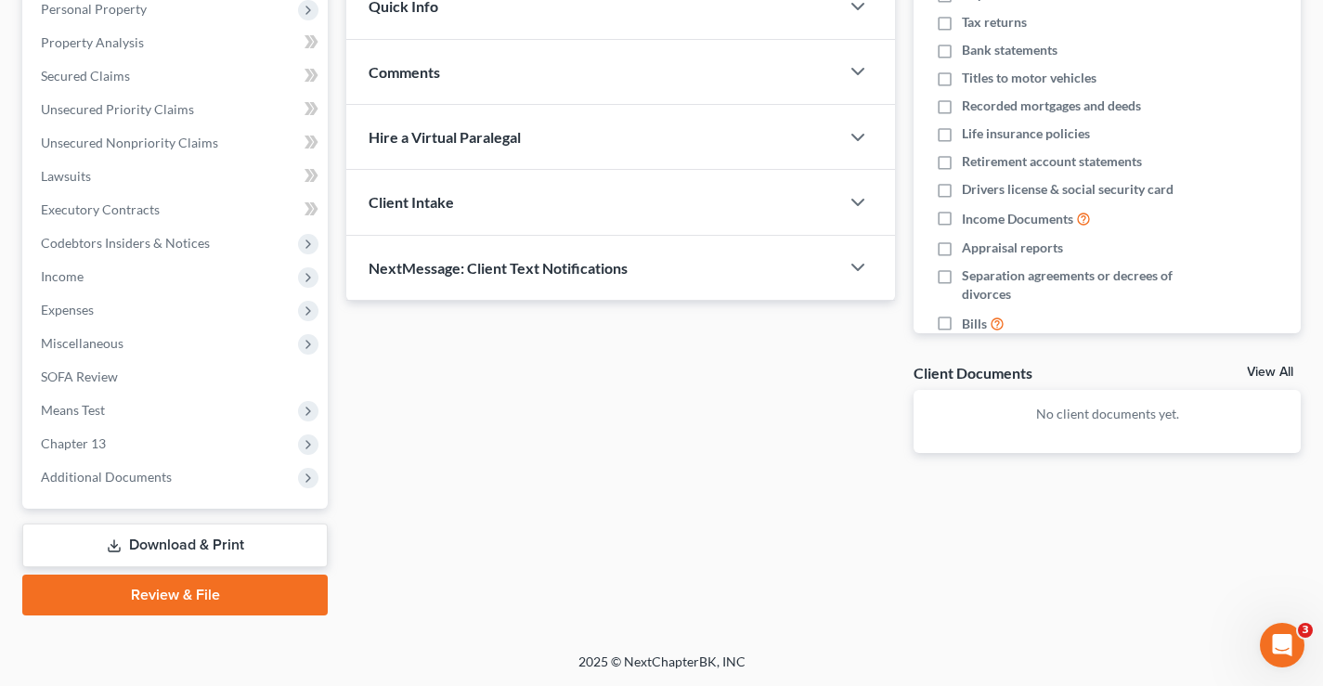
click at [192, 549] on link "Download & Print" at bounding box center [174, 546] width 305 height 44
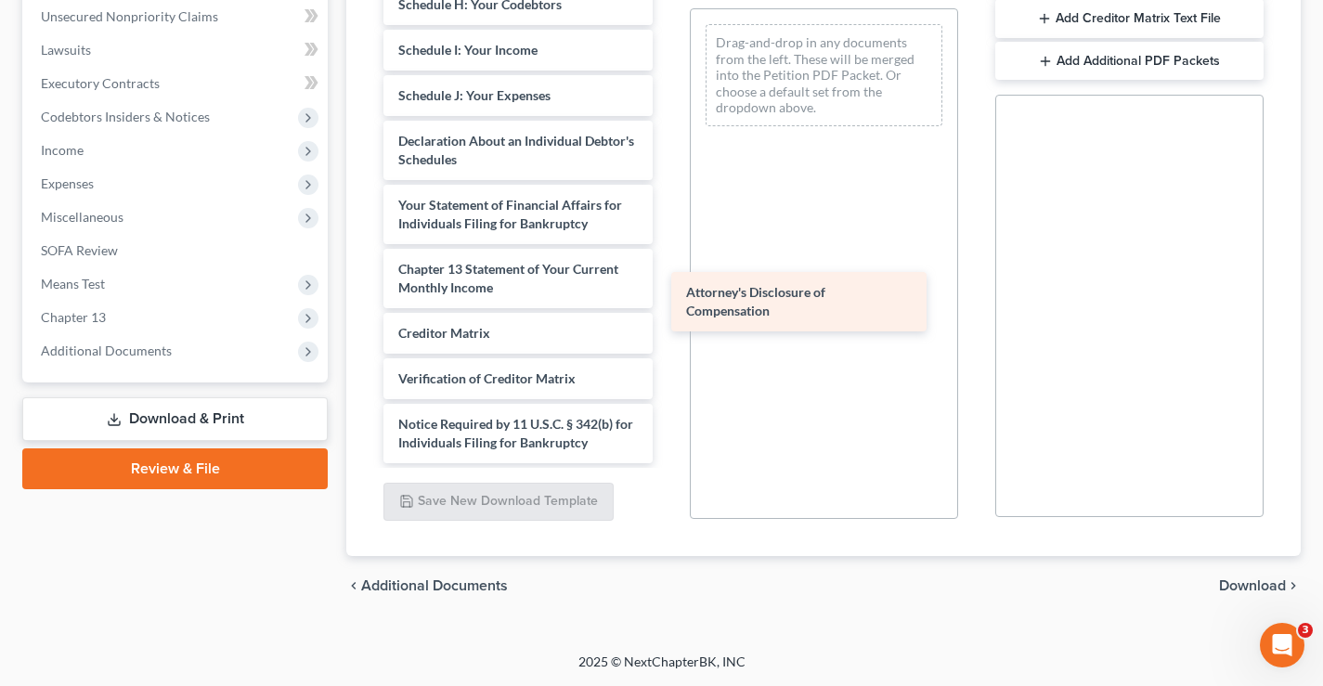
scroll to position [389, 0]
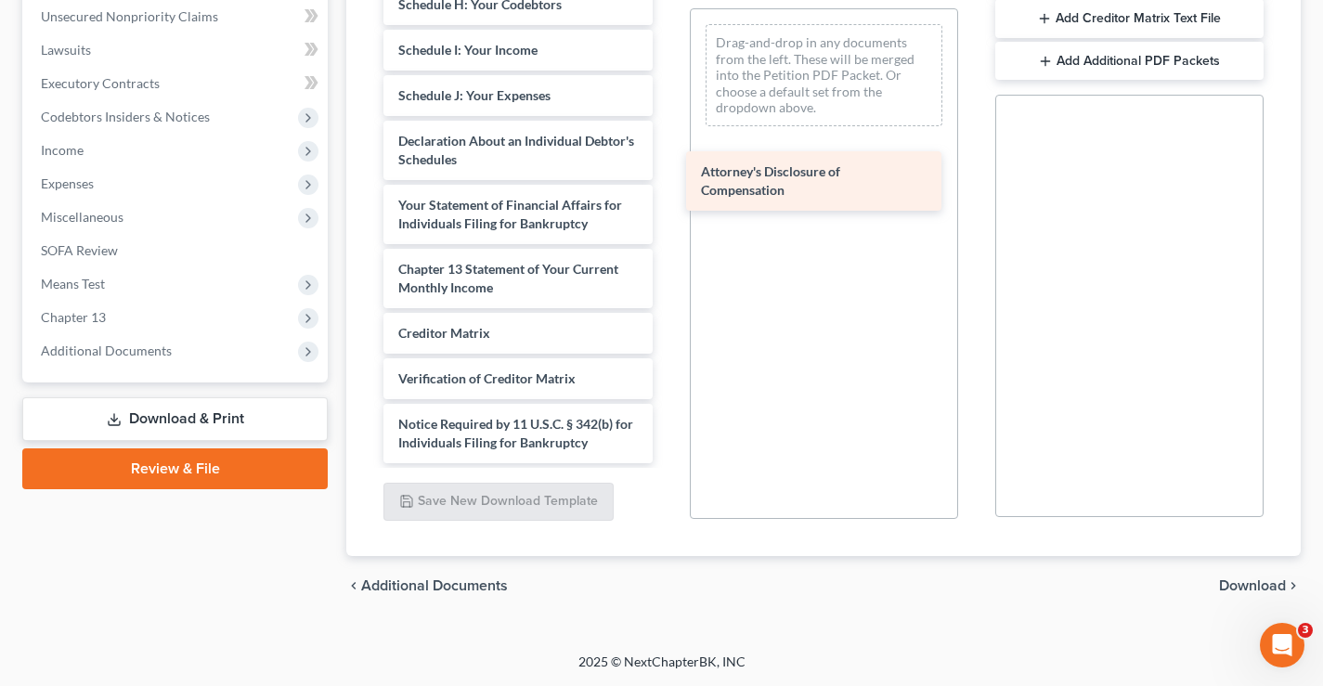
drag, startPoint x: 465, startPoint y: 431, endPoint x: 768, endPoint y: 178, distance: 394.2
click at [667, 178] on div "Attorney's Disclosure of Compensation Voluntary Petition for Individuals Filing…" at bounding box center [518, 18] width 298 height 890
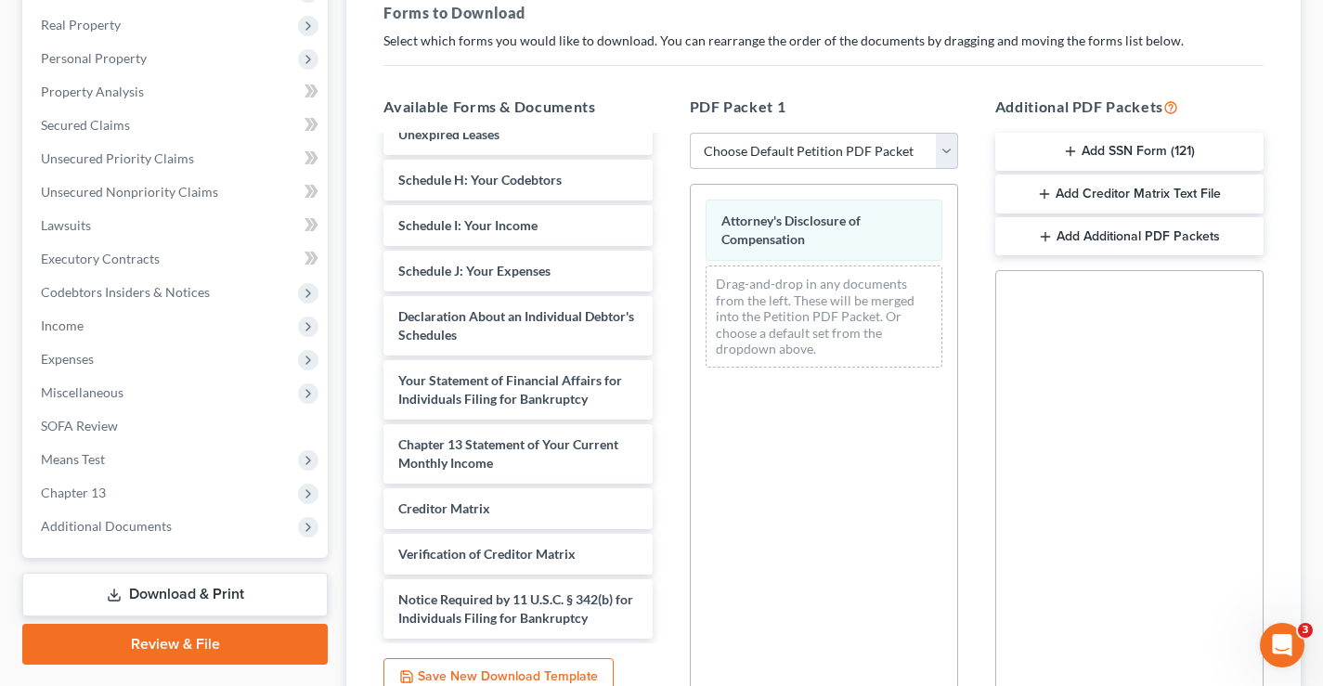
scroll to position [89, 0]
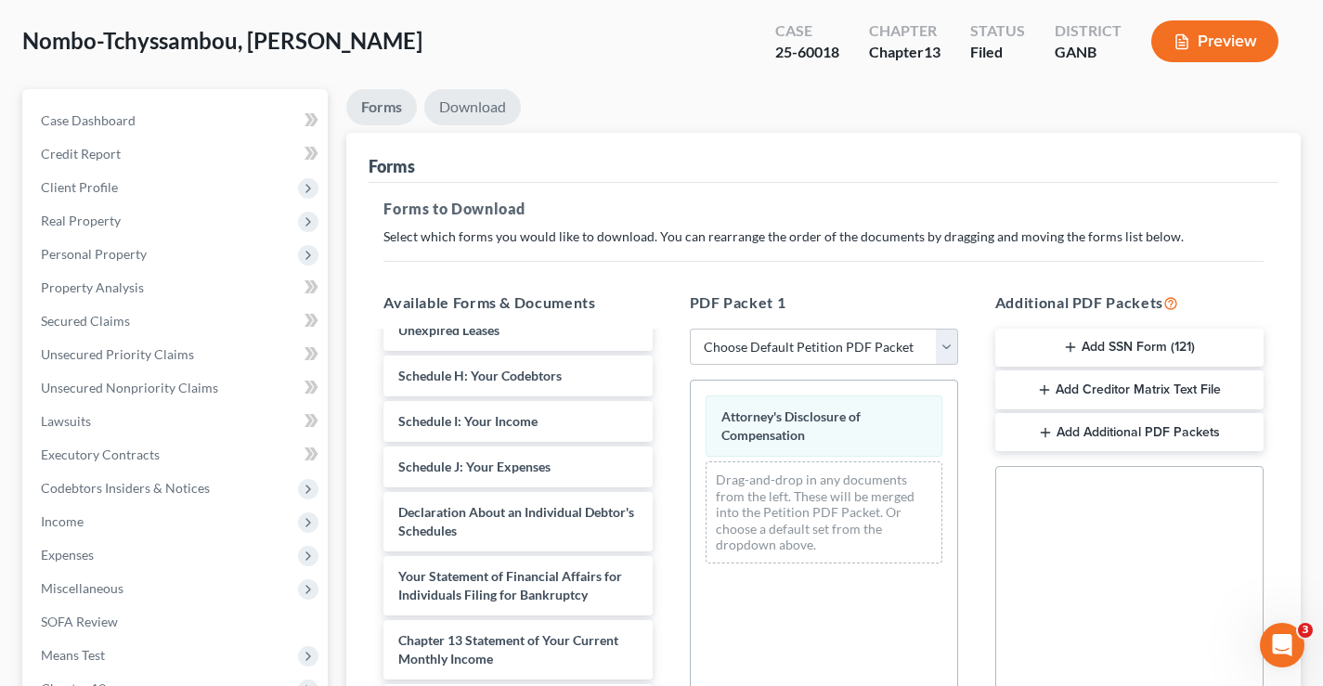
click at [502, 113] on link "Download" at bounding box center [472, 107] width 97 height 36
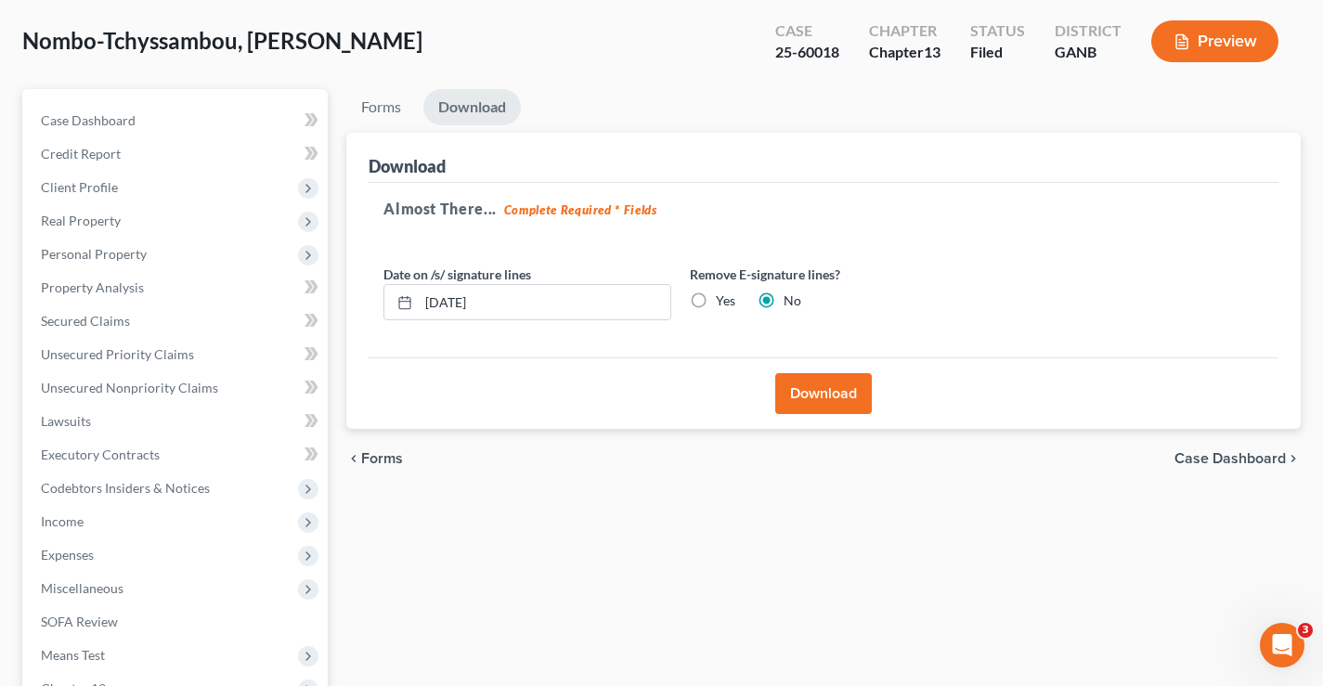
click at [838, 394] on button "Download" at bounding box center [823, 393] width 97 height 41
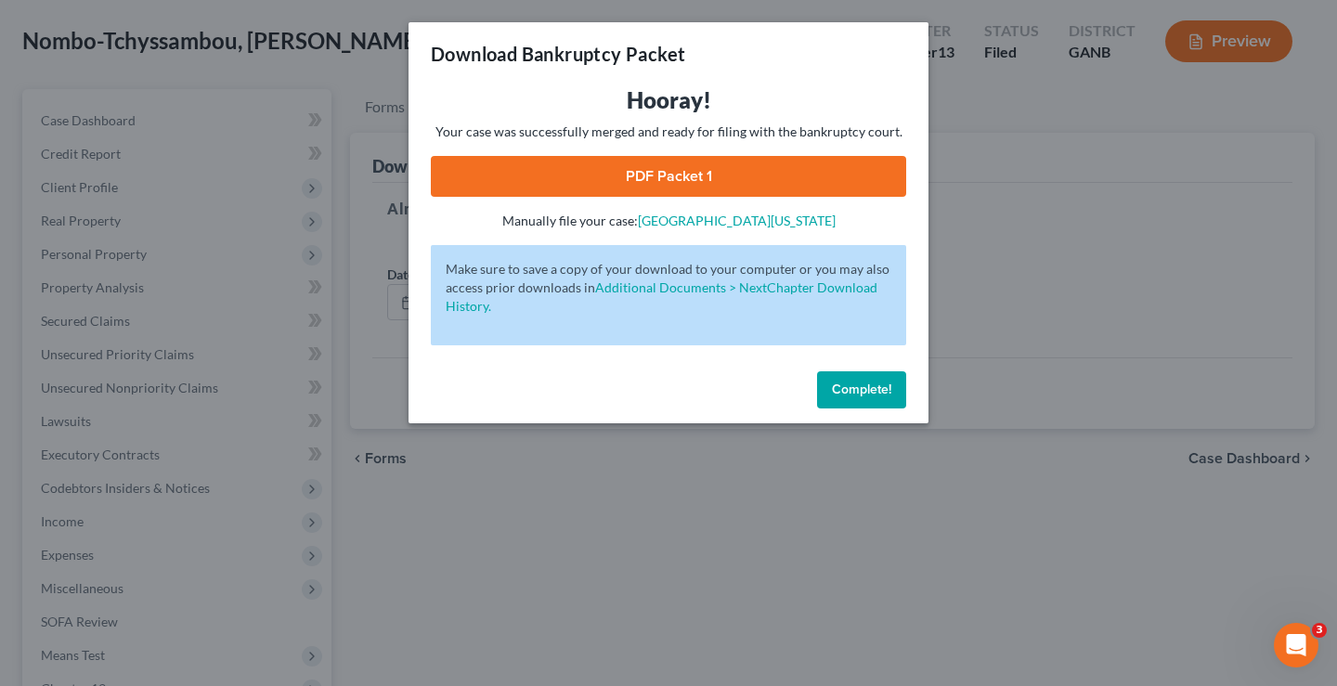
click at [708, 178] on link "PDF Packet 1" at bounding box center [668, 176] width 475 height 41
click at [884, 395] on span "Complete!" at bounding box center [861, 390] width 59 height 16
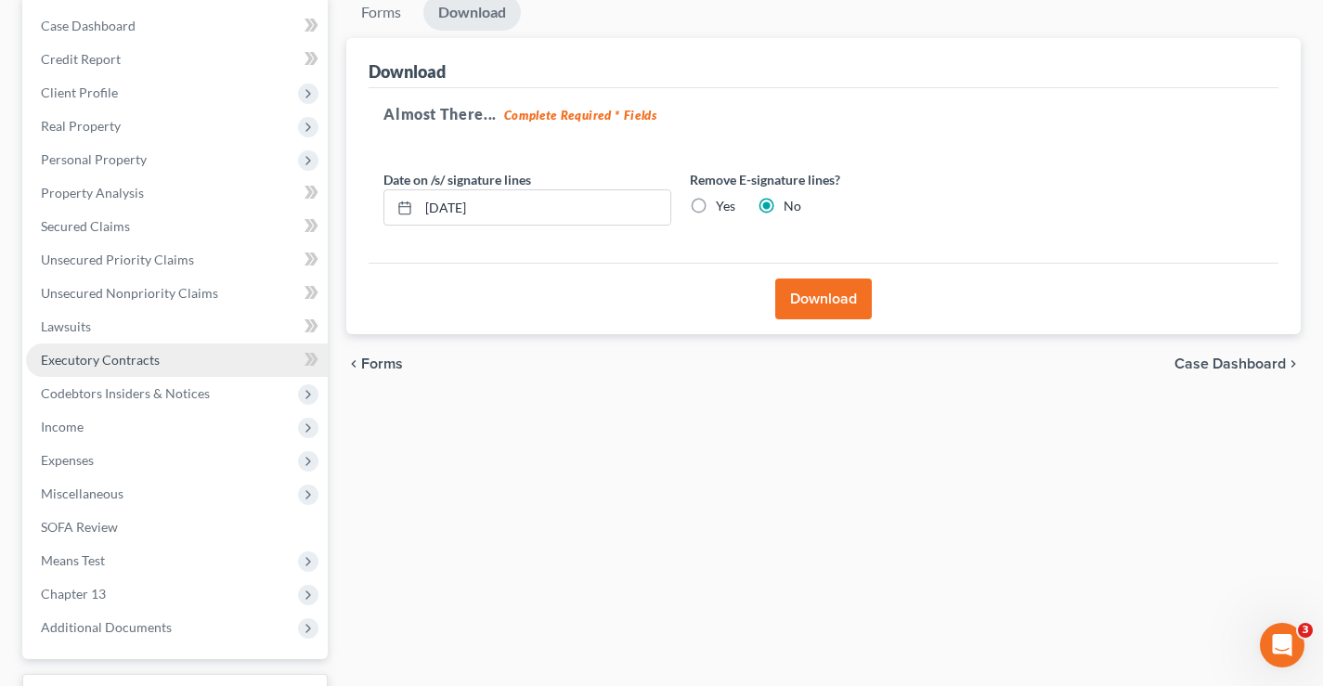
scroll to position [0, 0]
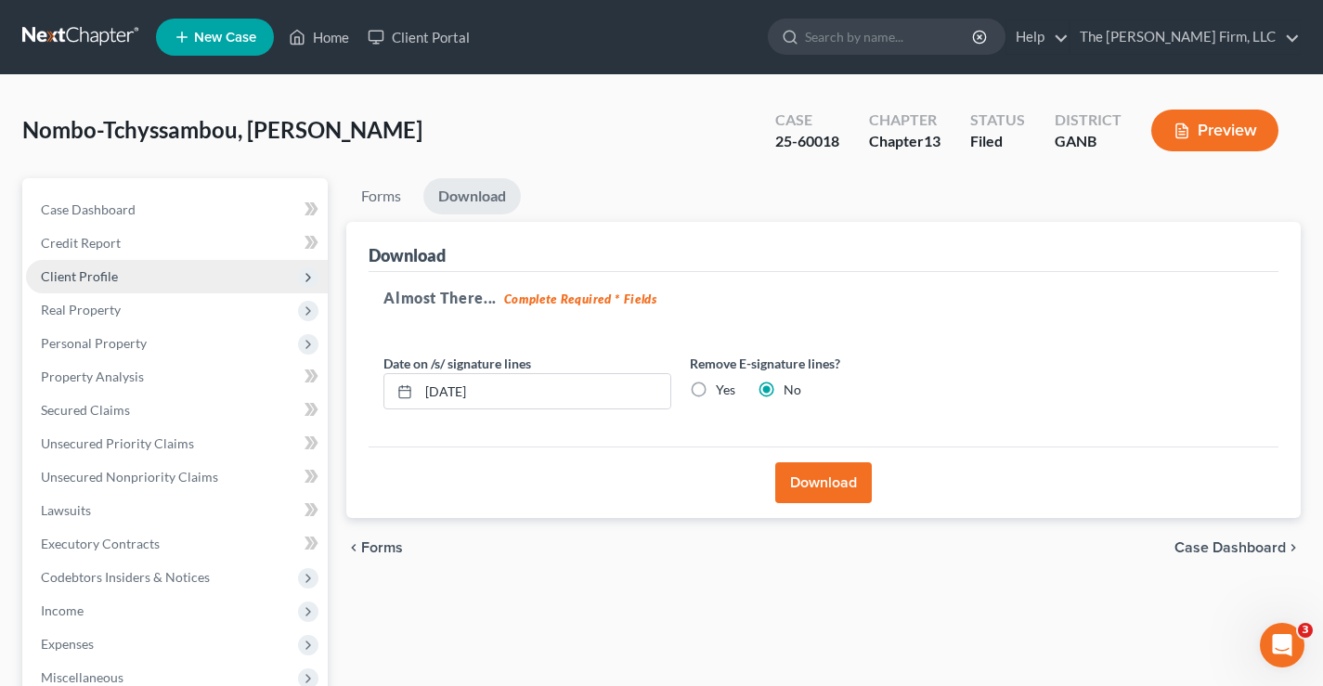
click at [99, 272] on span "Client Profile" at bounding box center [79, 276] width 77 height 16
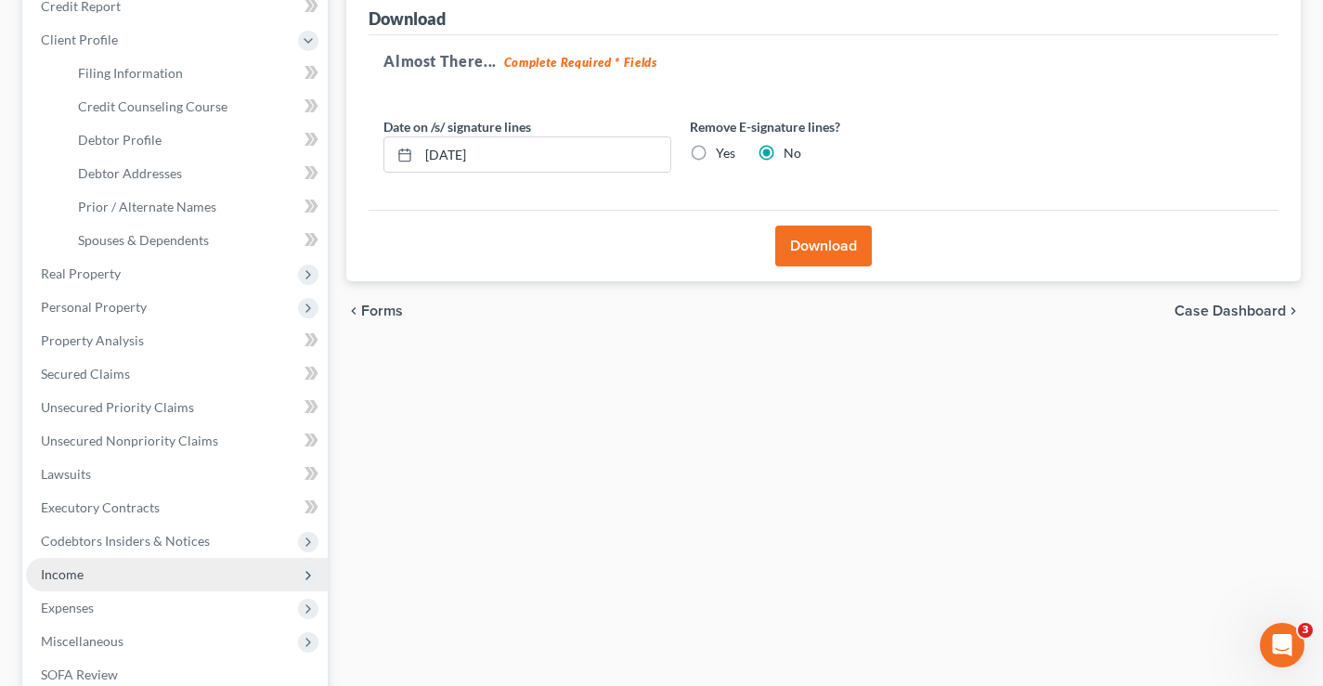
scroll to position [371, 0]
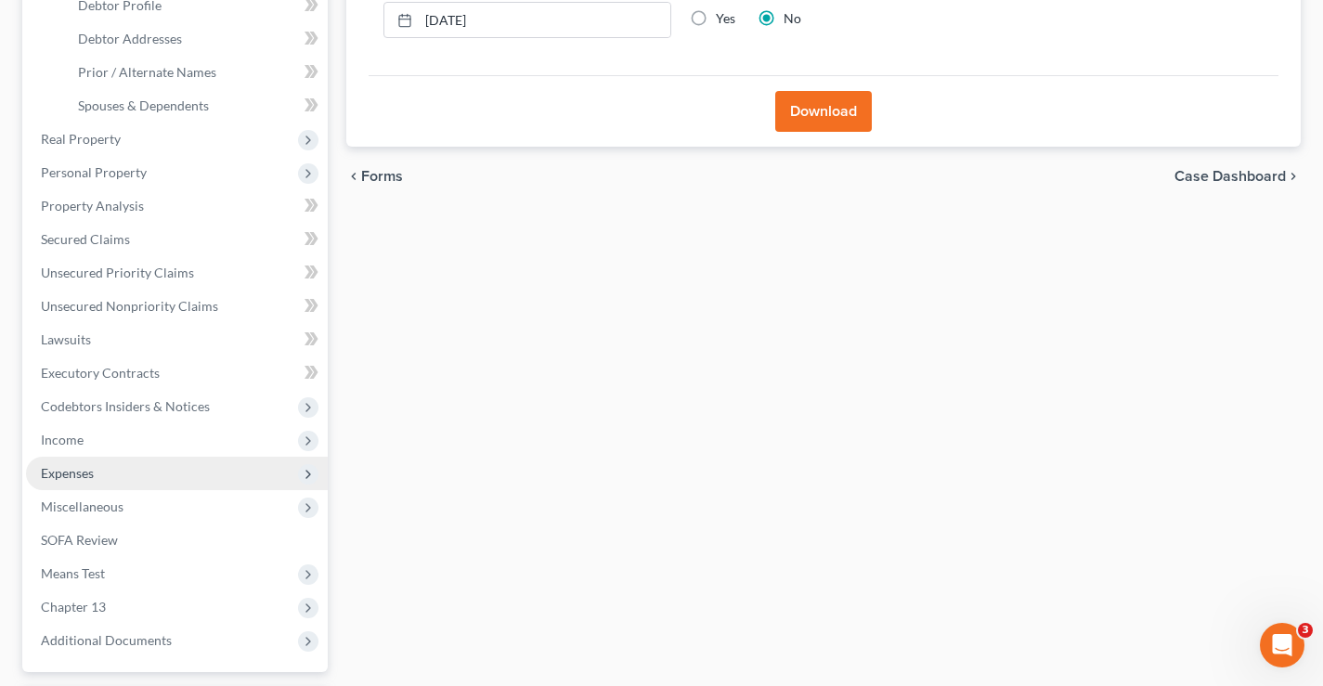
click at [61, 474] on span "Expenses" at bounding box center [67, 473] width 53 height 16
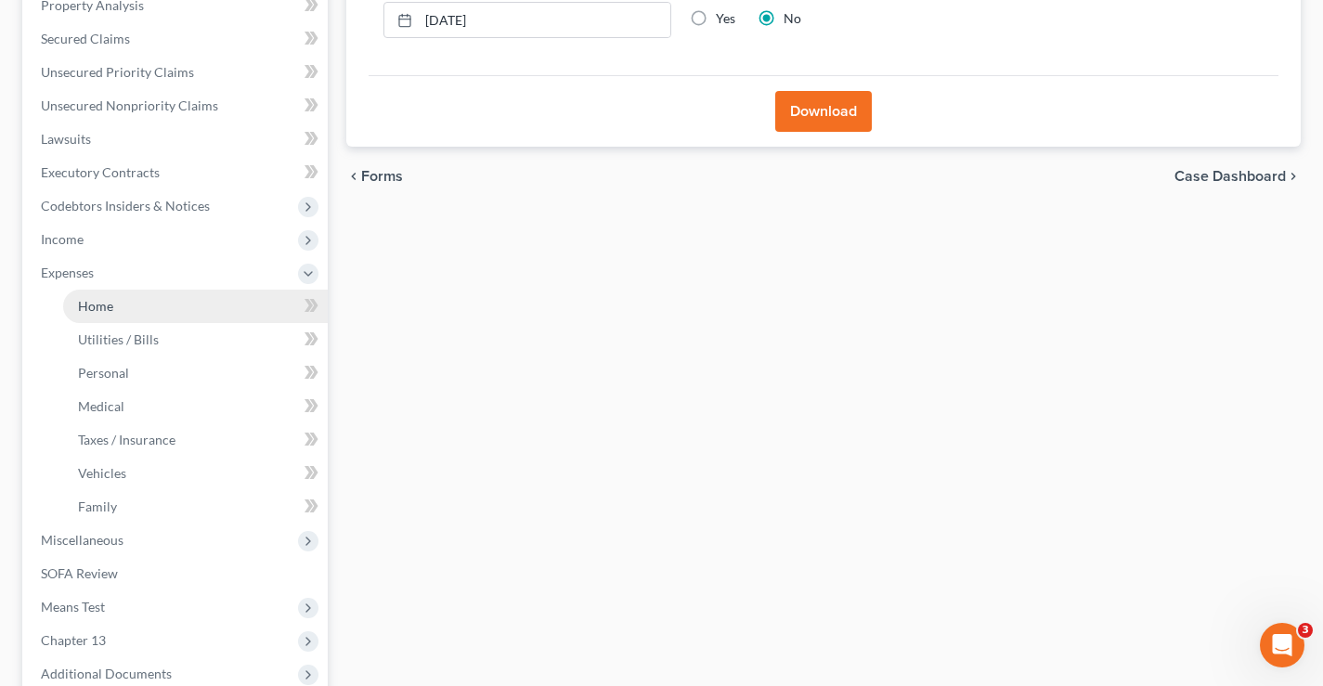
click at [89, 305] on span "Home" at bounding box center [95, 306] width 35 height 16
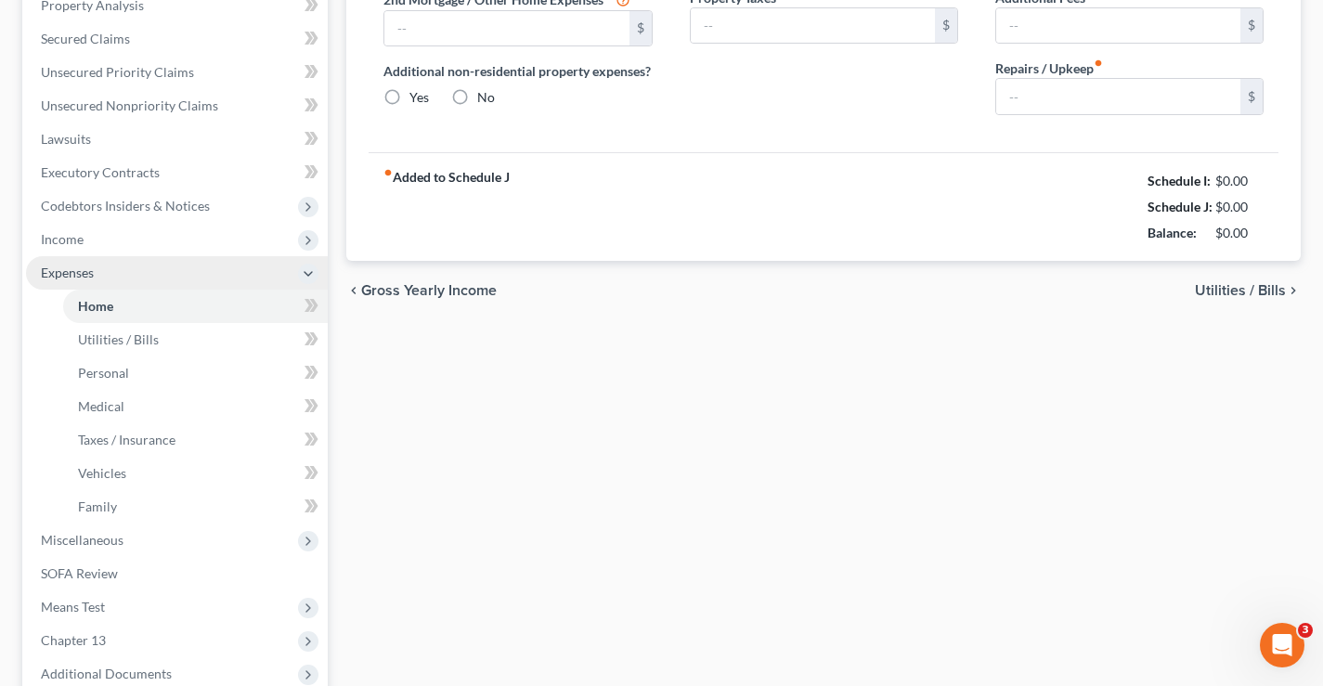
scroll to position [277, 0]
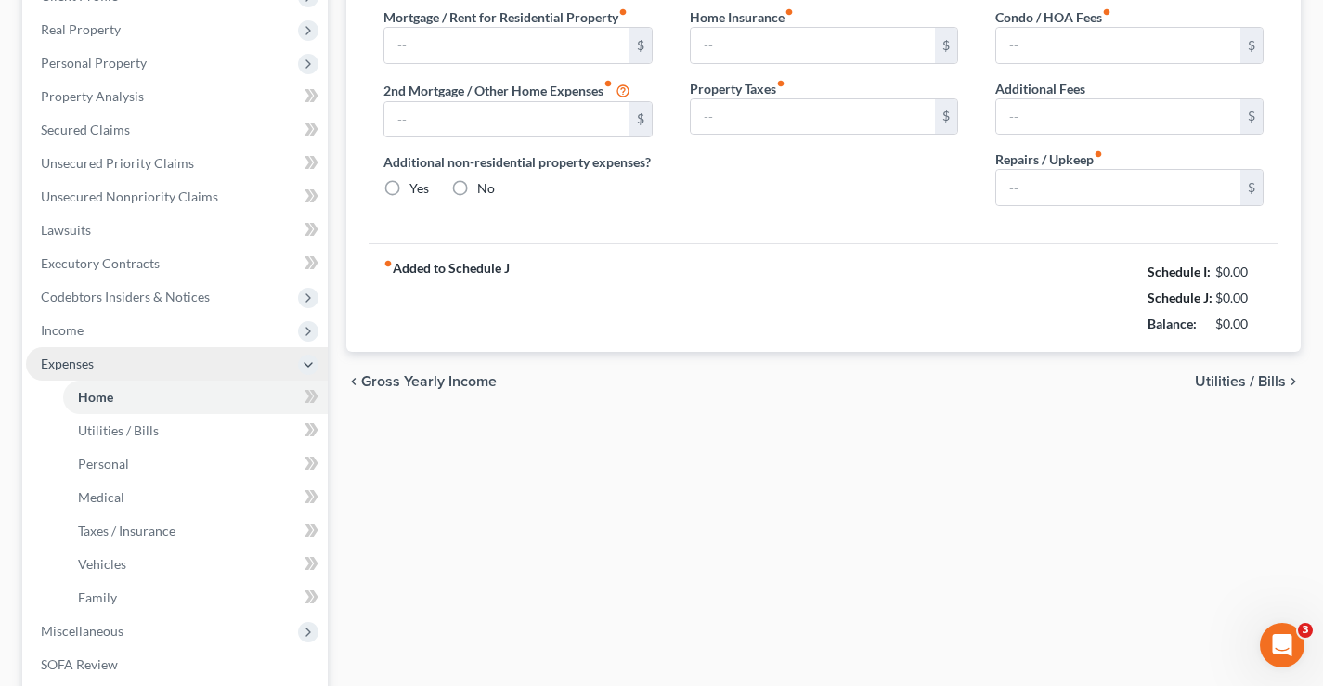
type input "1,017.00"
type input "0.00"
radio input "true"
type input "0.00"
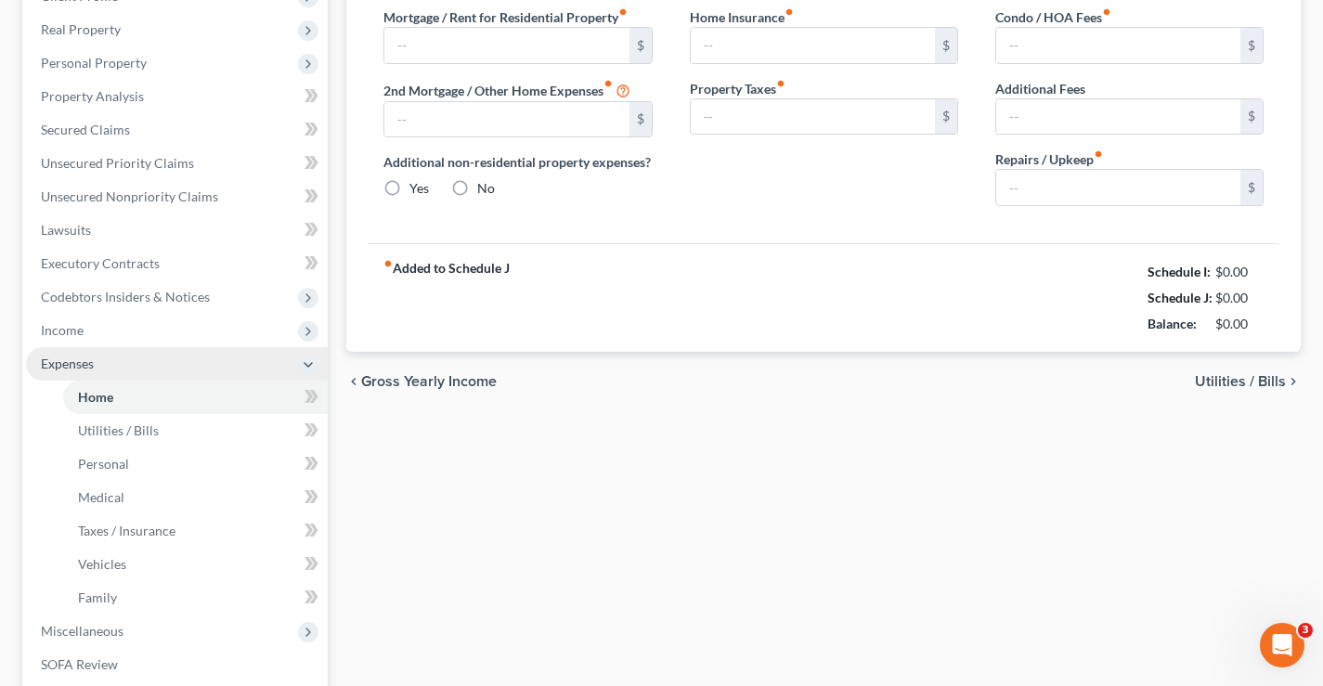
type input "60.00"
type input "0.00"
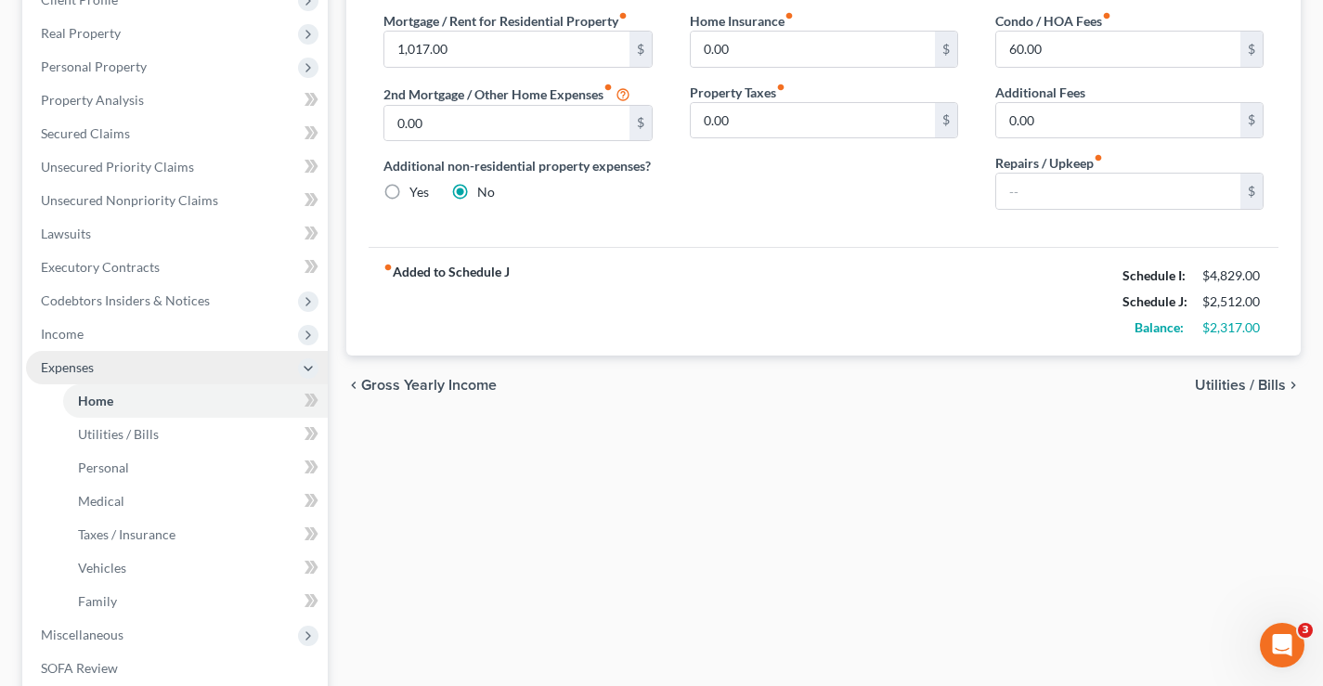
scroll to position [0, 0]
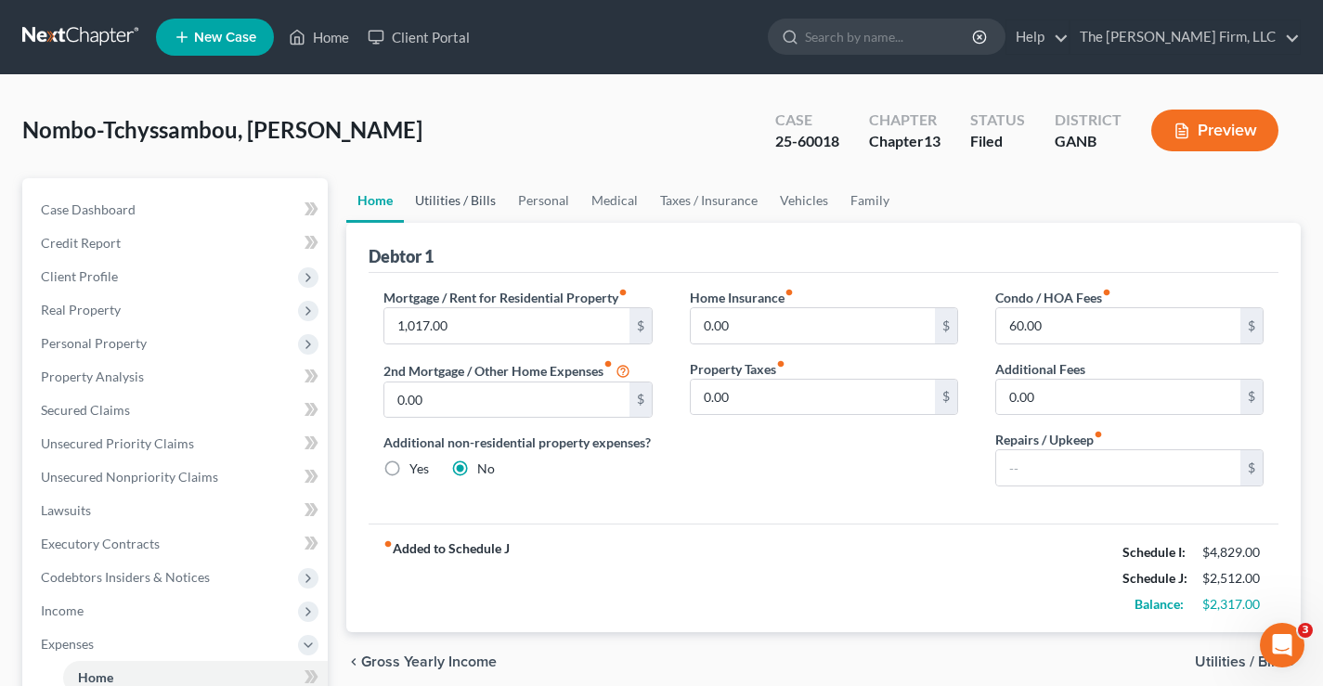
click at [481, 201] on link "Utilities / Bills" at bounding box center [455, 200] width 103 height 45
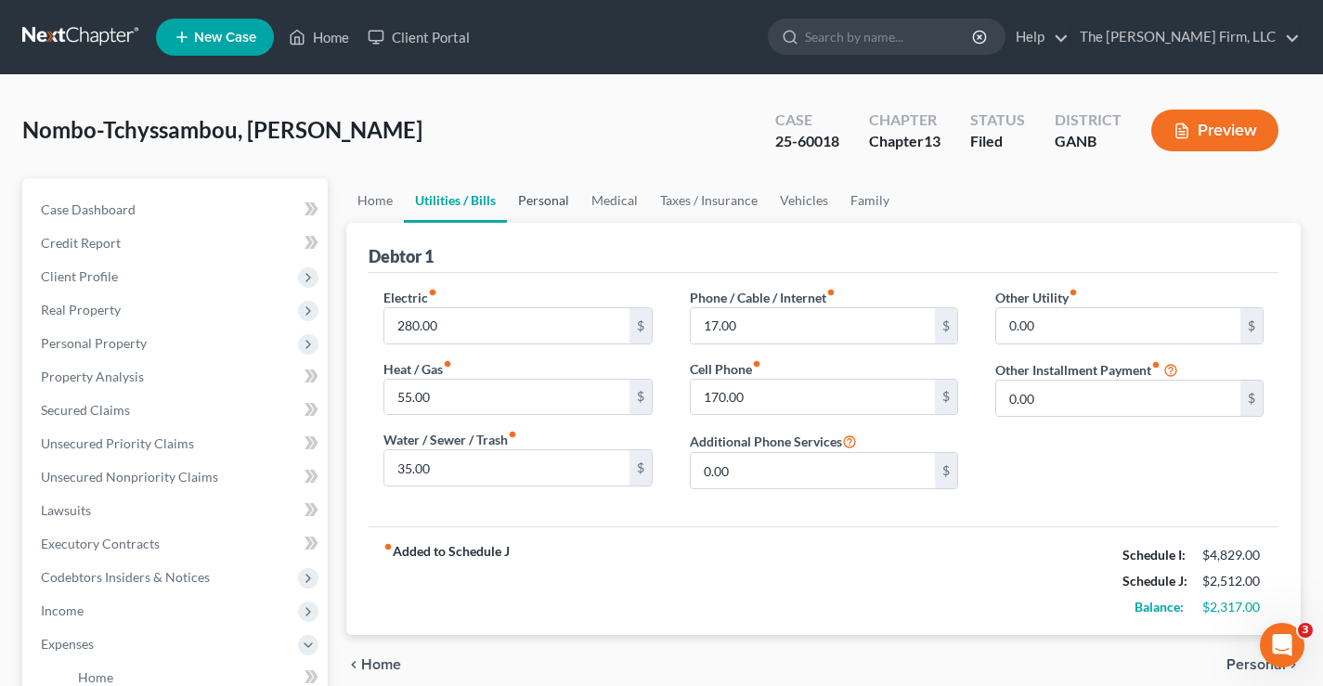
click at [527, 203] on link "Personal" at bounding box center [543, 200] width 73 height 45
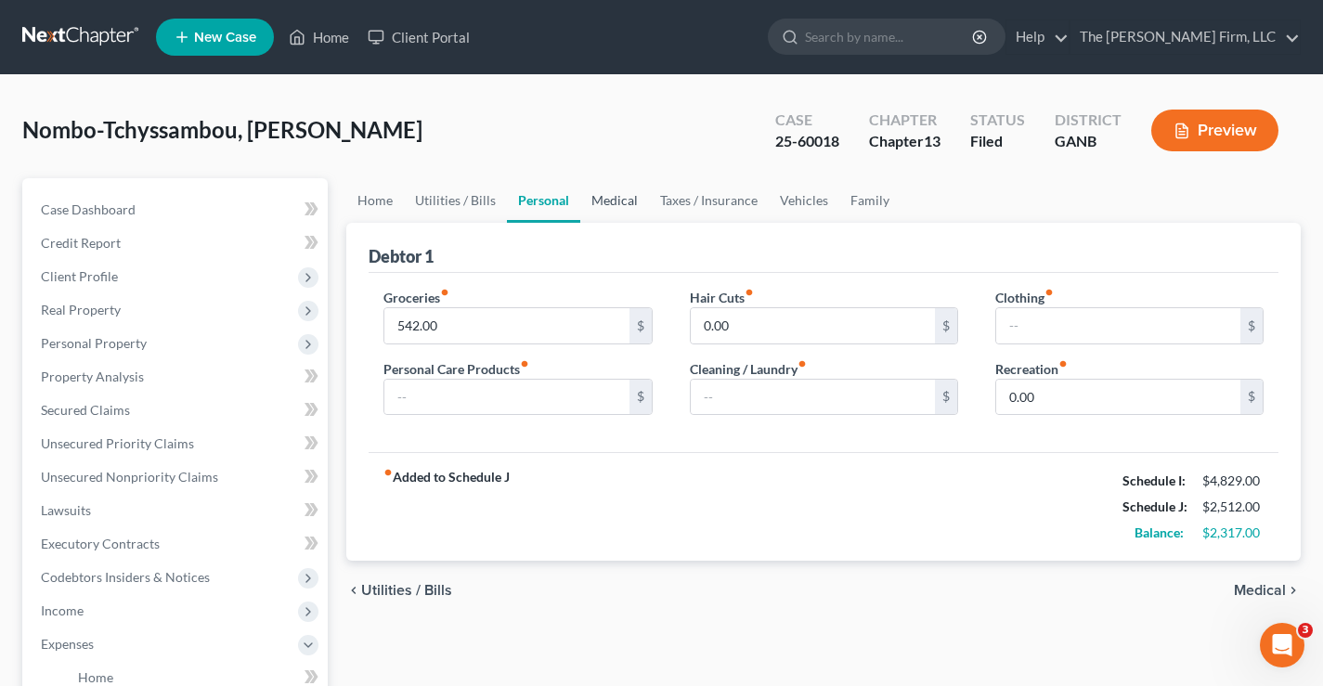
click at [611, 201] on link "Medical" at bounding box center [614, 200] width 69 height 45
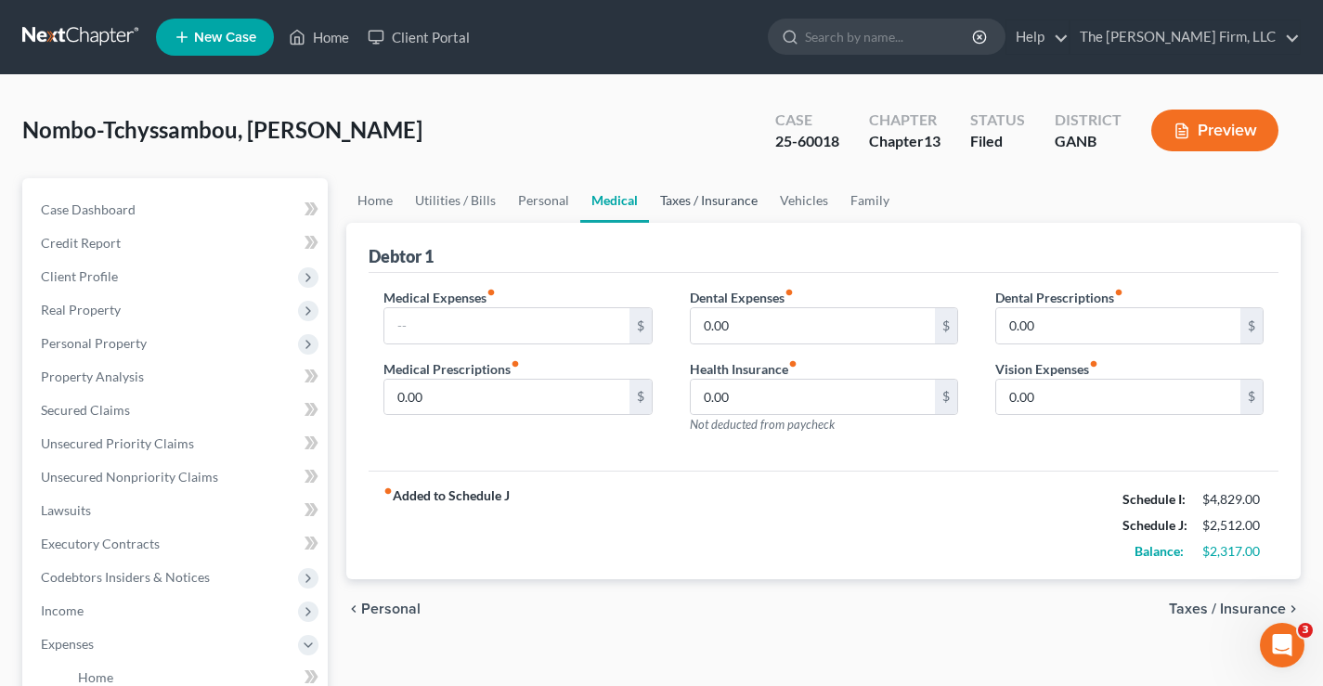
click at [695, 201] on link "Taxes / Insurance" at bounding box center [709, 200] width 120 height 45
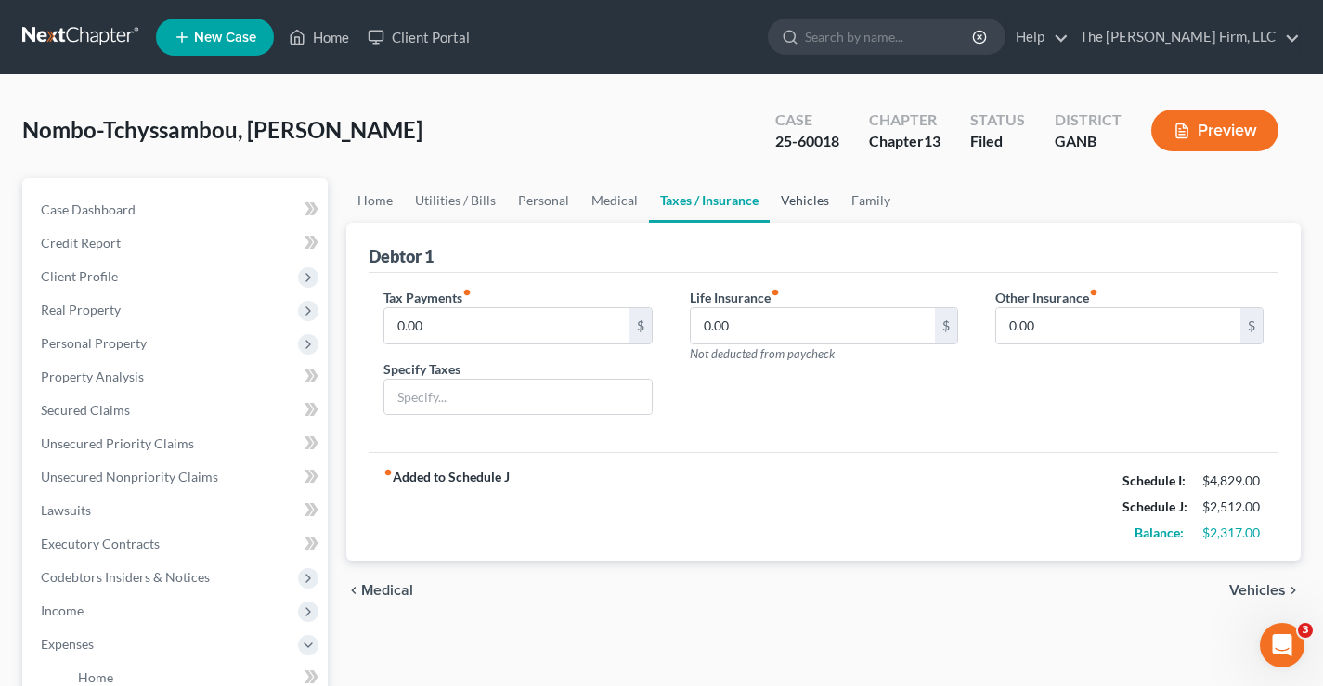
click at [795, 201] on link "Vehicles" at bounding box center [805, 200] width 71 height 45
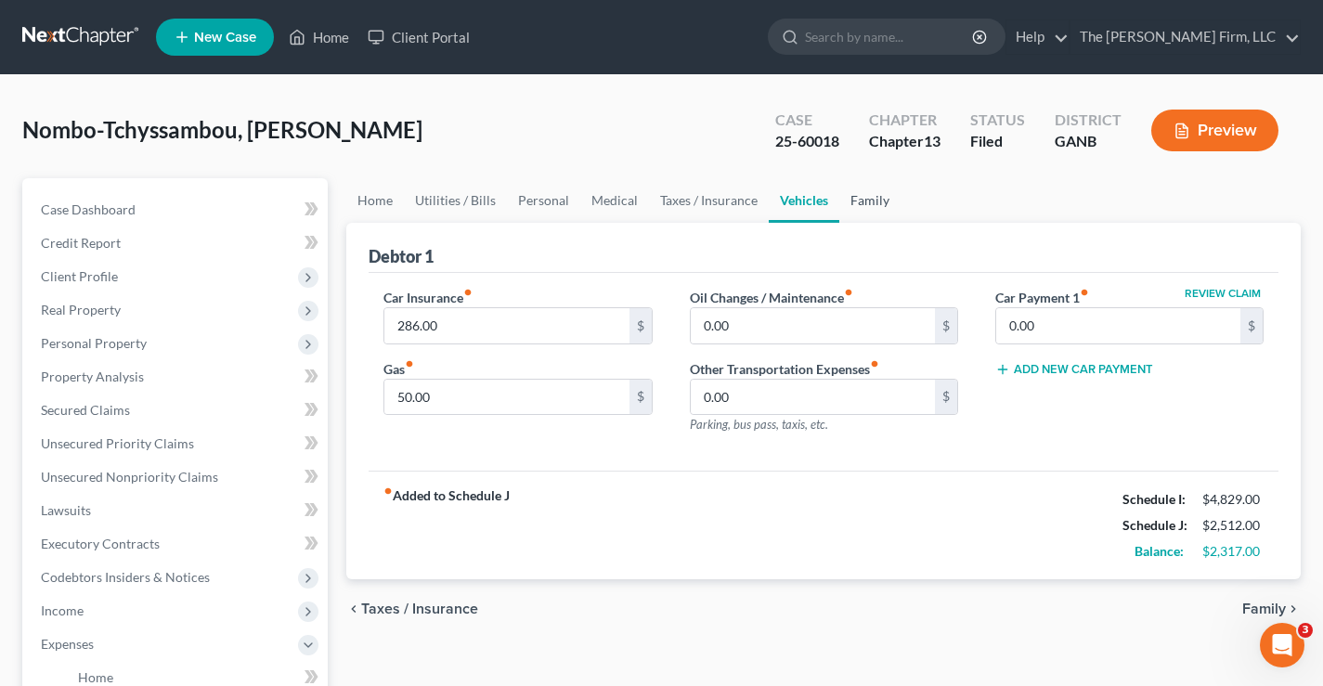
click at [887, 211] on link "Family" at bounding box center [869, 200] width 61 height 45
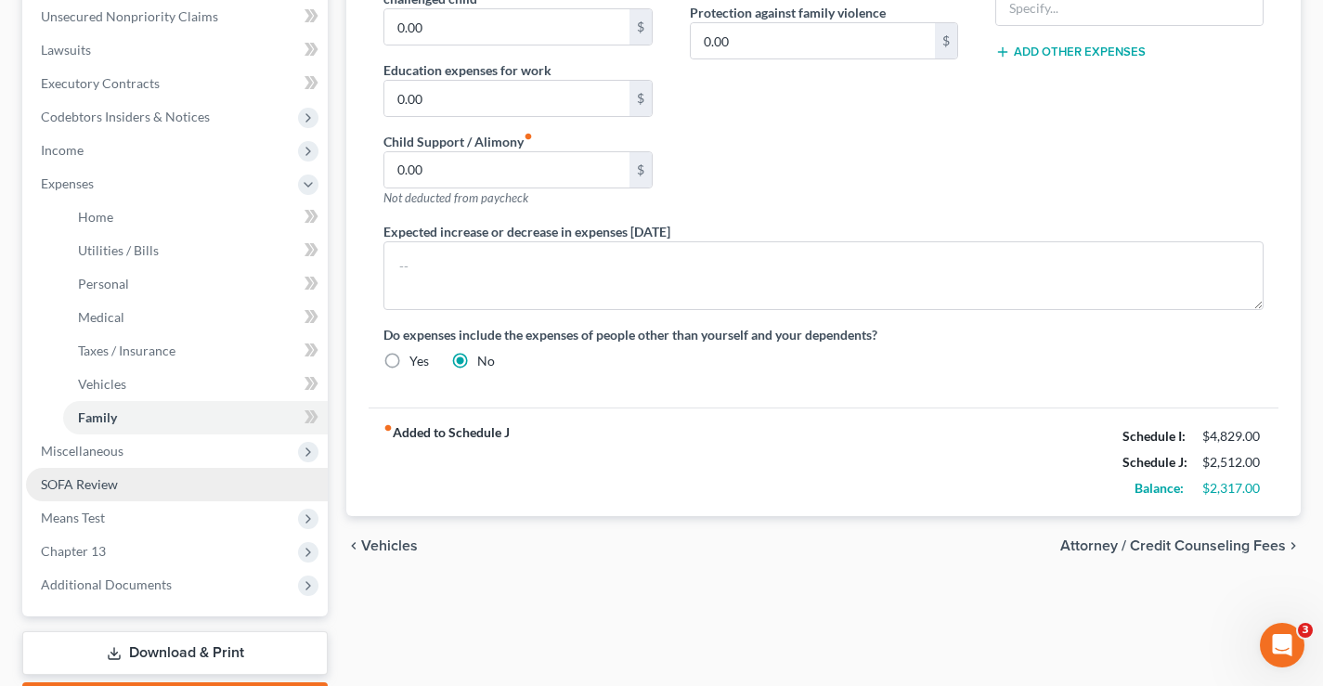
scroll to position [568, 0]
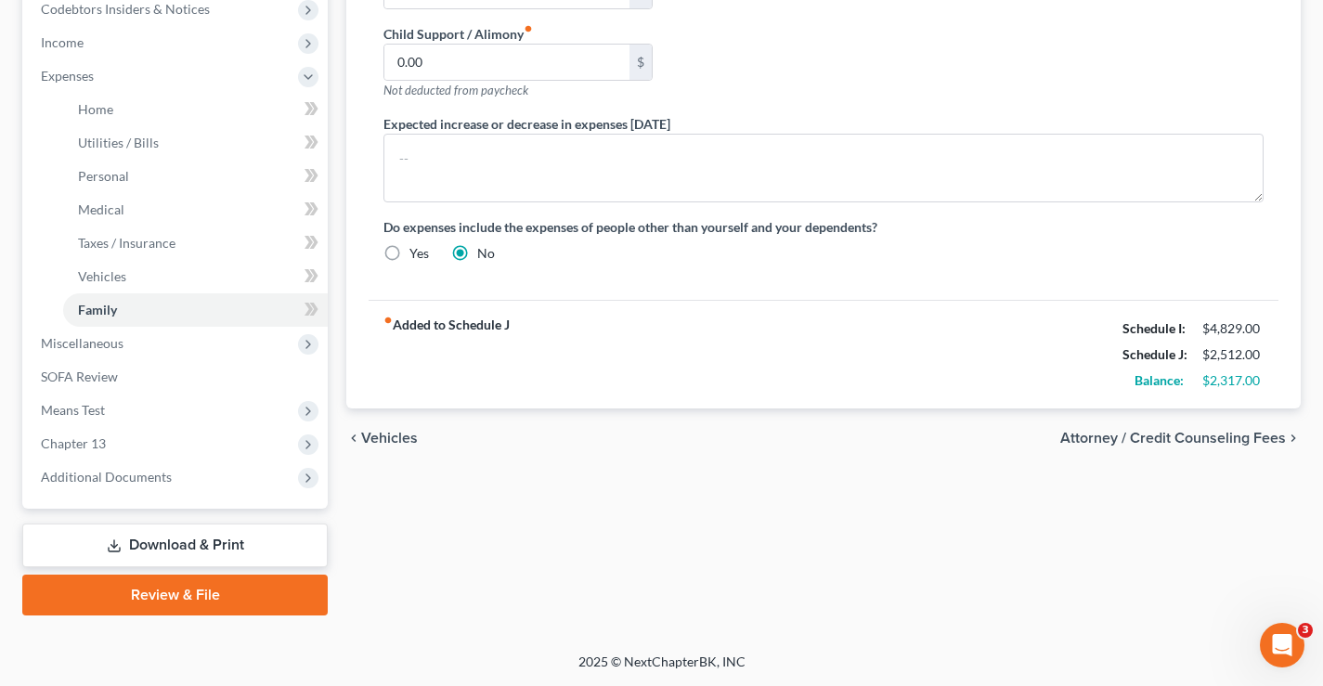
click at [215, 553] on link "Download & Print" at bounding box center [174, 546] width 305 height 44
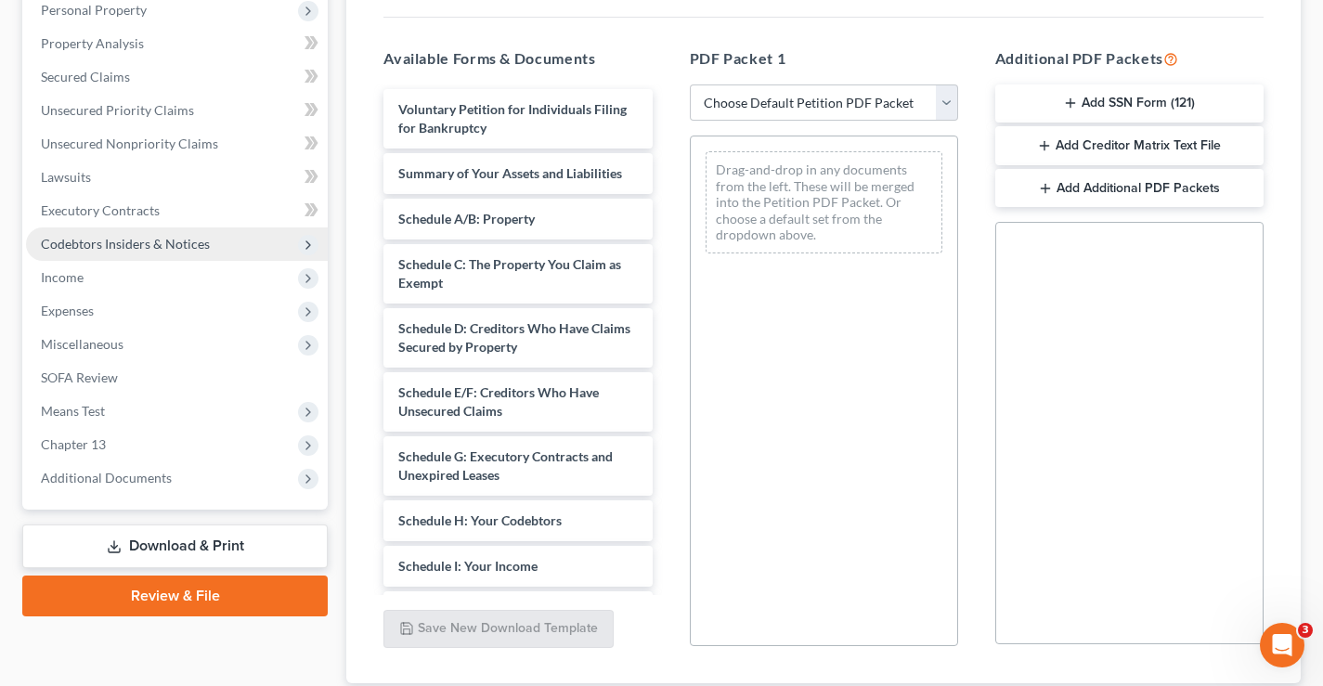
scroll to position [461, 0]
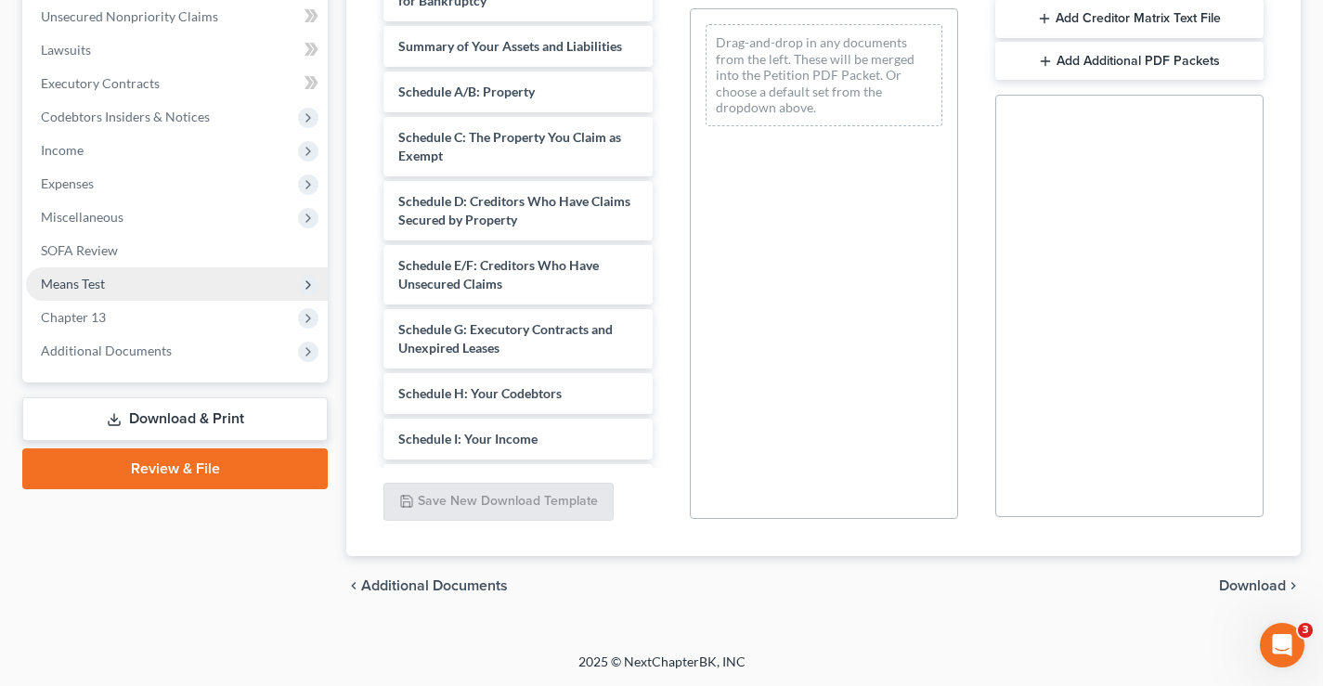
click at [68, 283] on span "Means Test" at bounding box center [73, 284] width 64 height 16
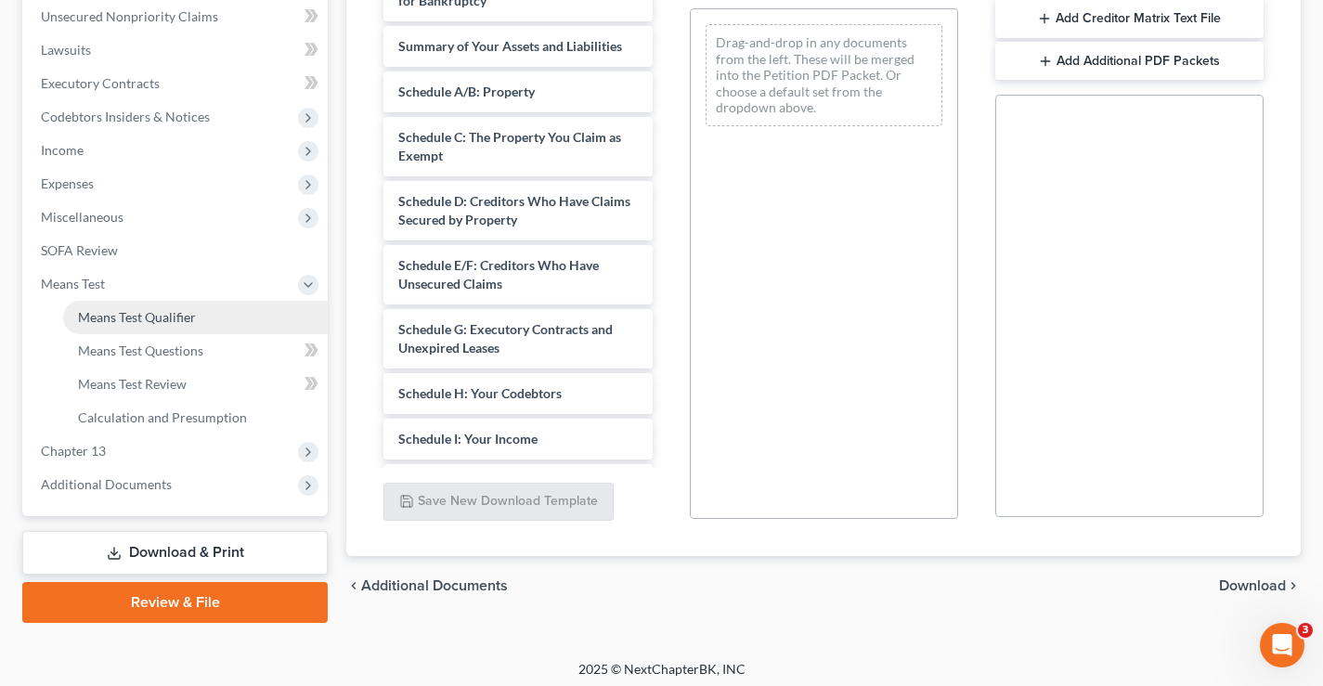
click at [118, 314] on span "Means Test Qualifier" at bounding box center [137, 317] width 118 height 16
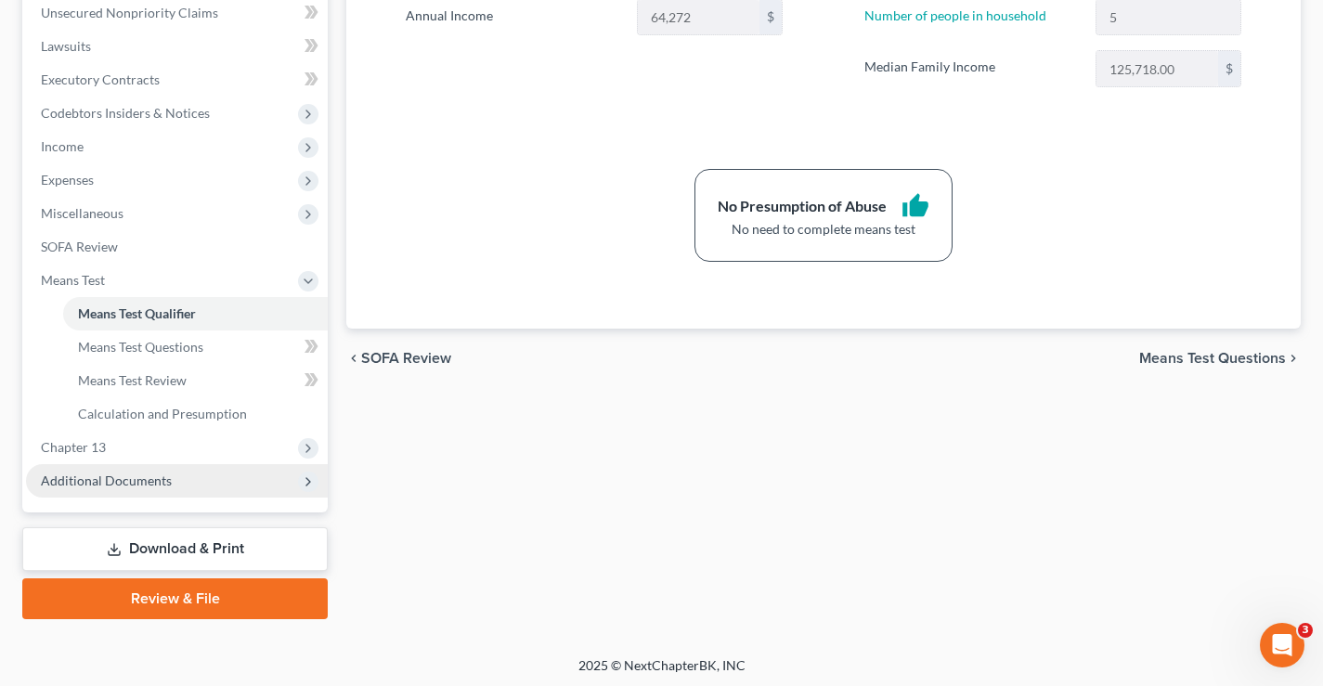
scroll to position [468, 0]
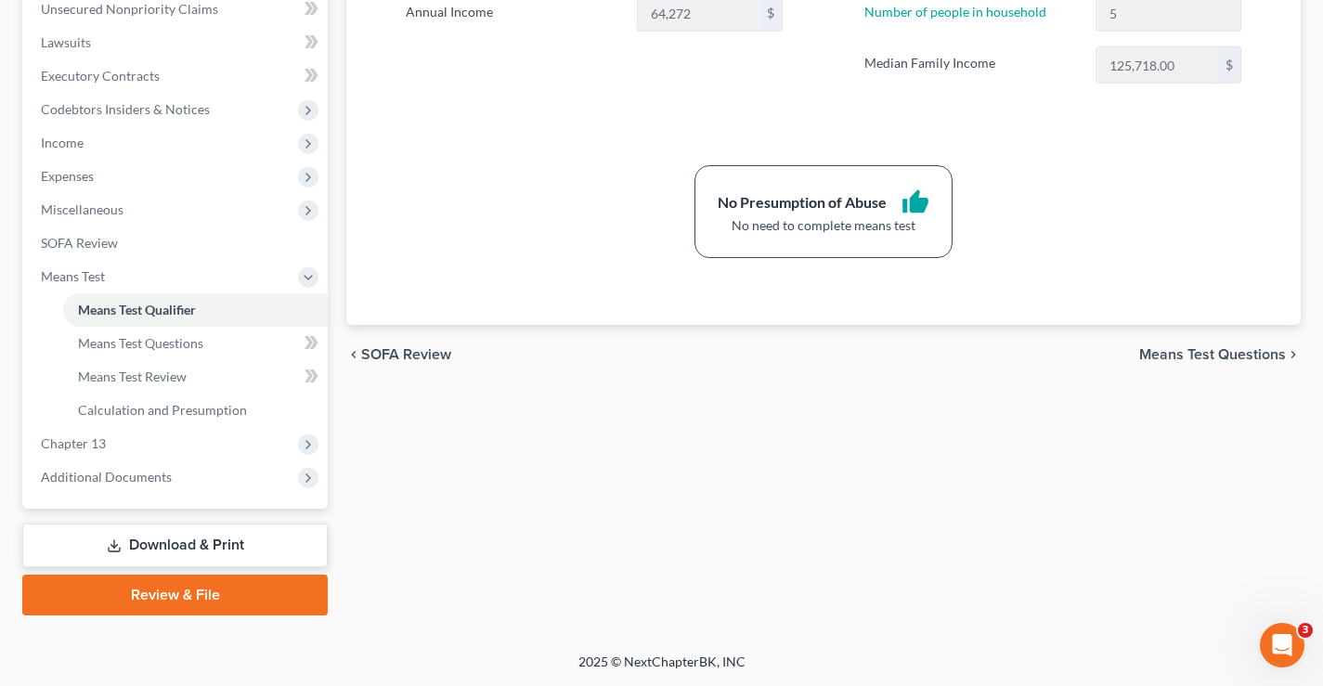
click at [223, 548] on link "Download & Print" at bounding box center [174, 546] width 305 height 44
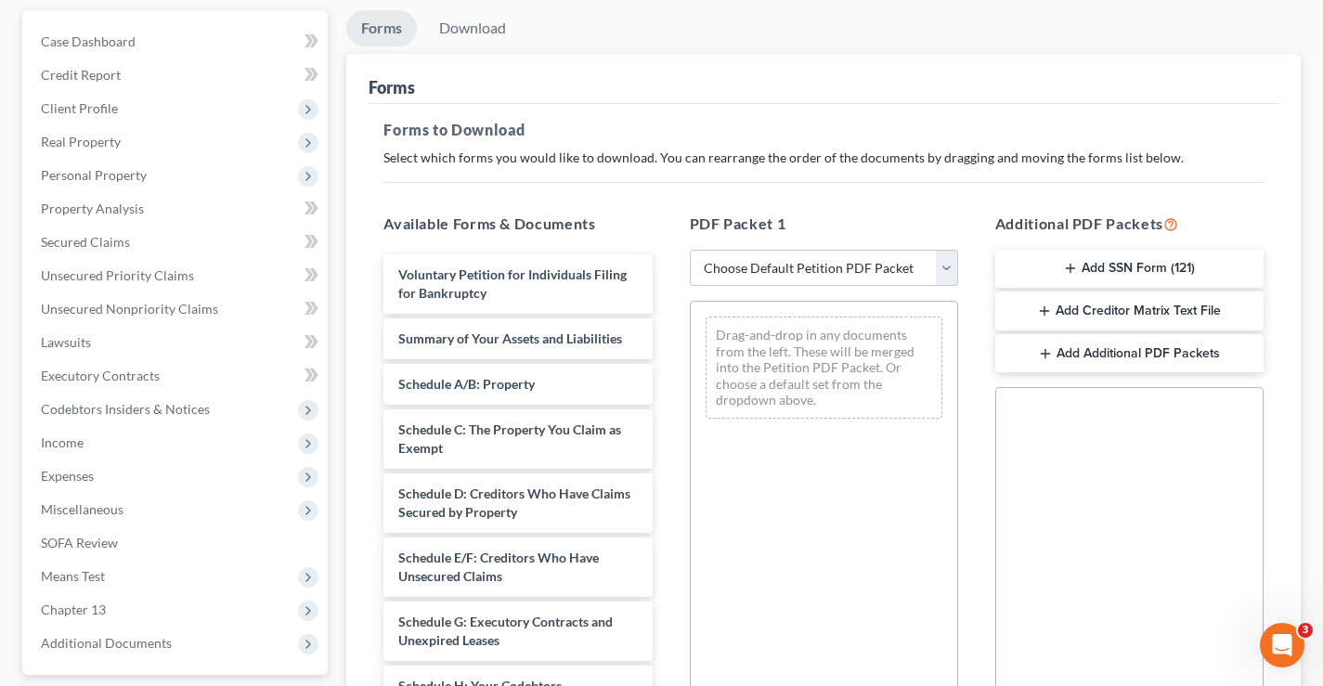
scroll to position [186, 0]
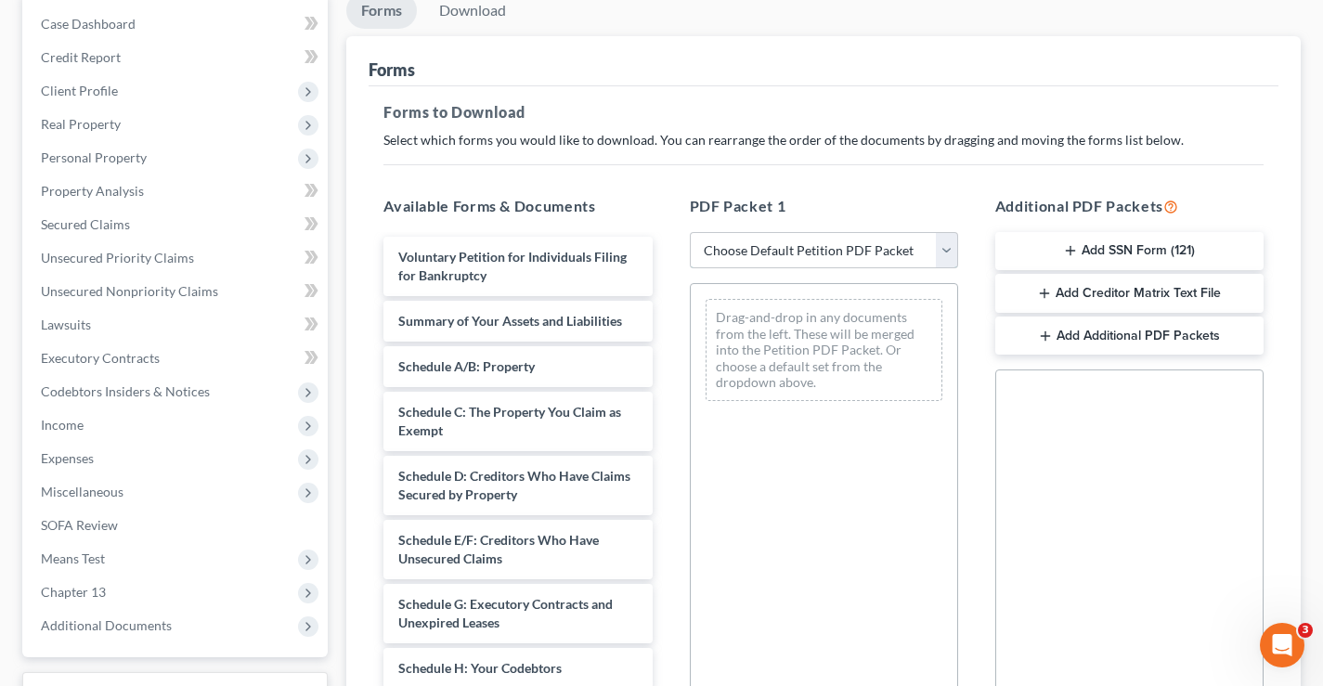
click at [947, 250] on select "Choose Default Petition PDF Packet Complete Bankruptcy Petition (all forms and …" at bounding box center [824, 250] width 268 height 37
select select "0"
click at [690, 232] on select "Choose Default Petition PDF Packet Complete Bankruptcy Petition (all forms and …" at bounding box center [824, 250] width 268 height 37
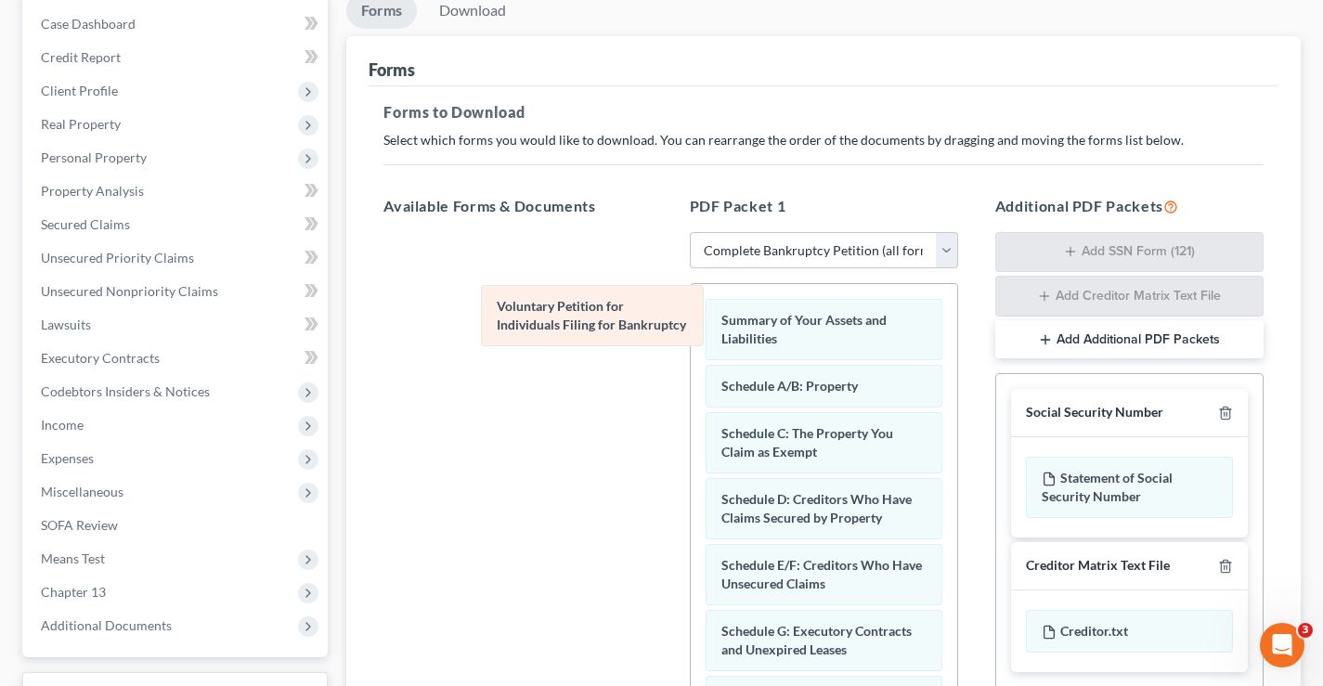
drag, startPoint x: 795, startPoint y: 326, endPoint x: 594, endPoint y: 312, distance: 201.0
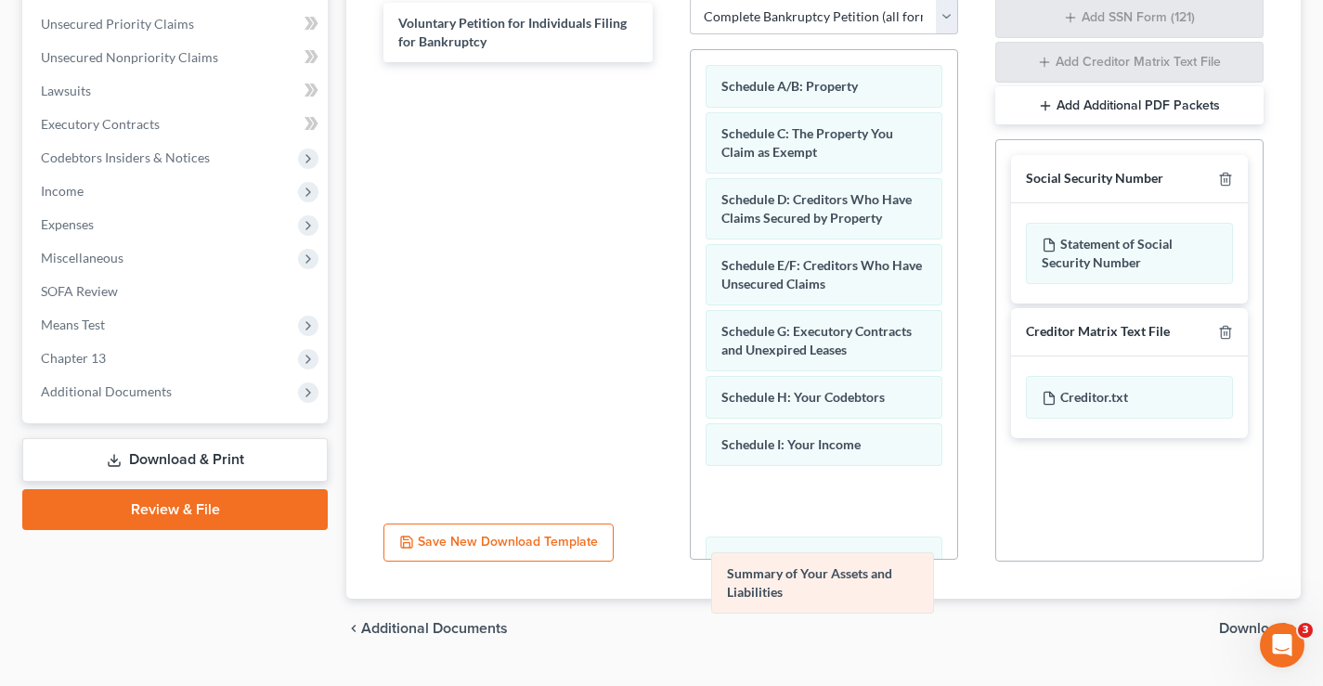
scroll to position [462, 0]
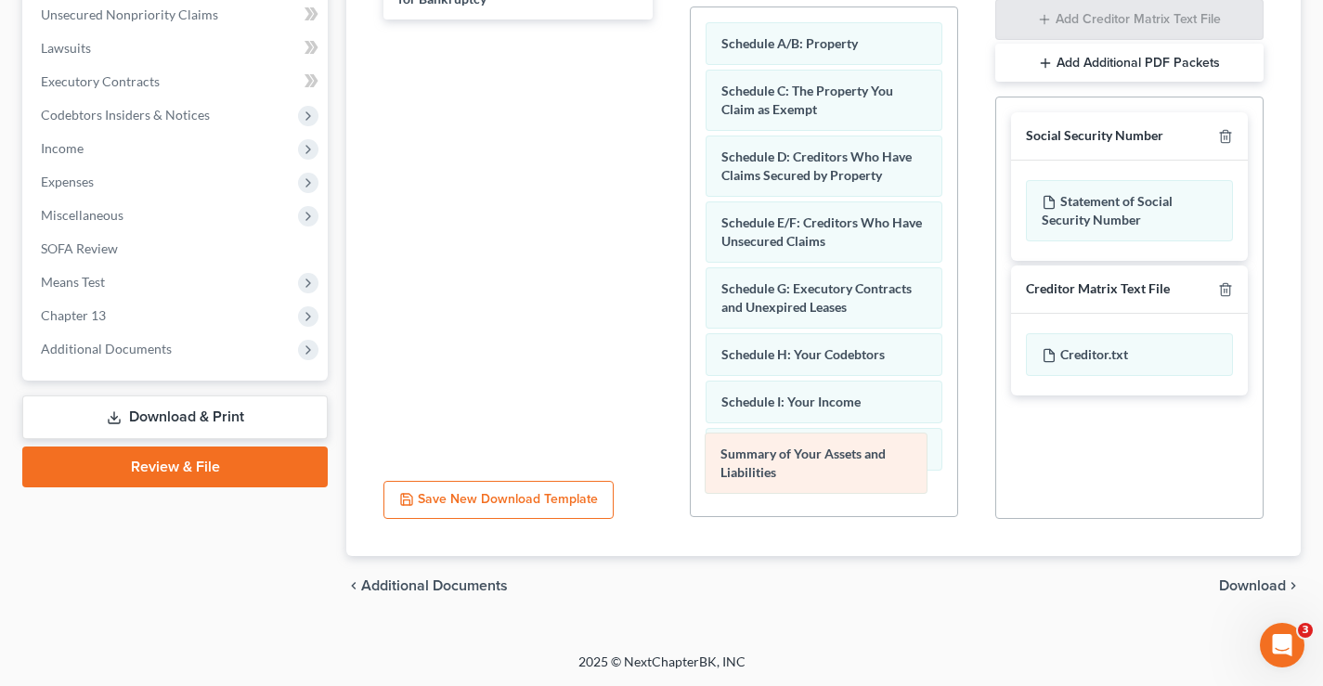
drag, startPoint x: 788, startPoint y: 332, endPoint x: 787, endPoint y: 466, distance: 133.7
click at [787, 466] on div "Summary of Your Assets and Liabilities Summary of Your Assets and Liabilities S…" at bounding box center [824, 563] width 266 height 1112
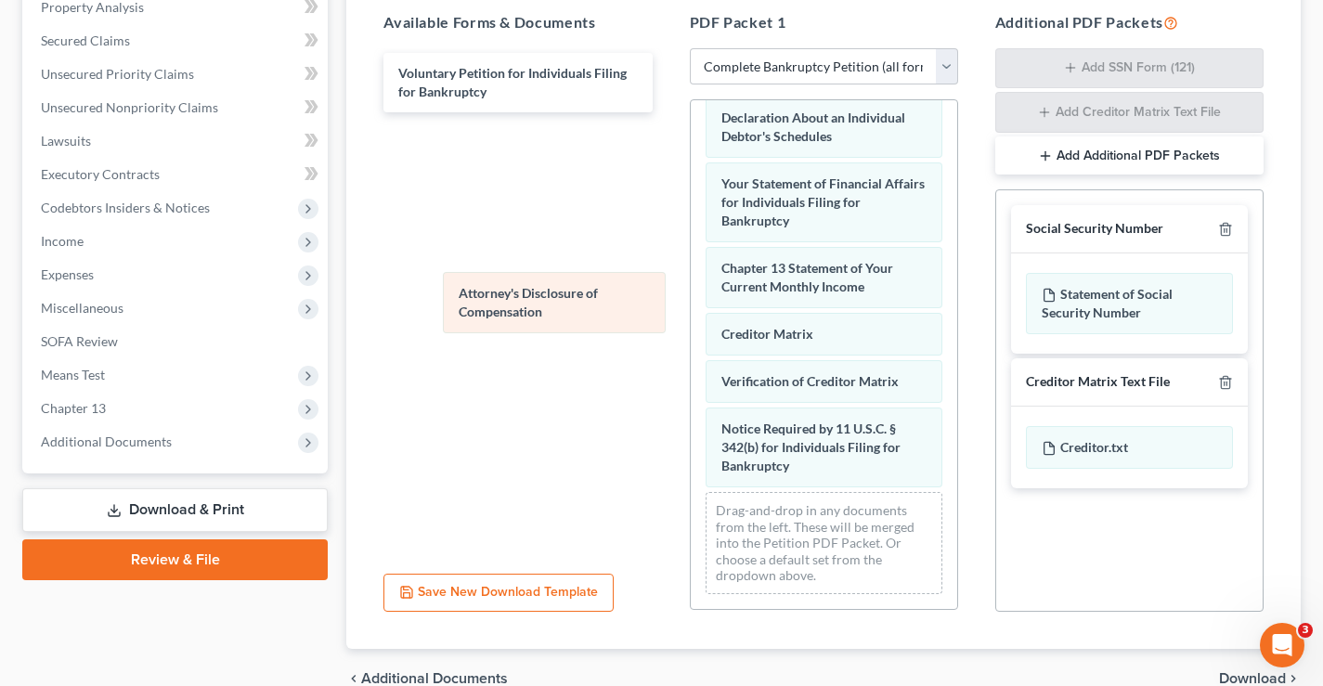
scroll to position [538, 0]
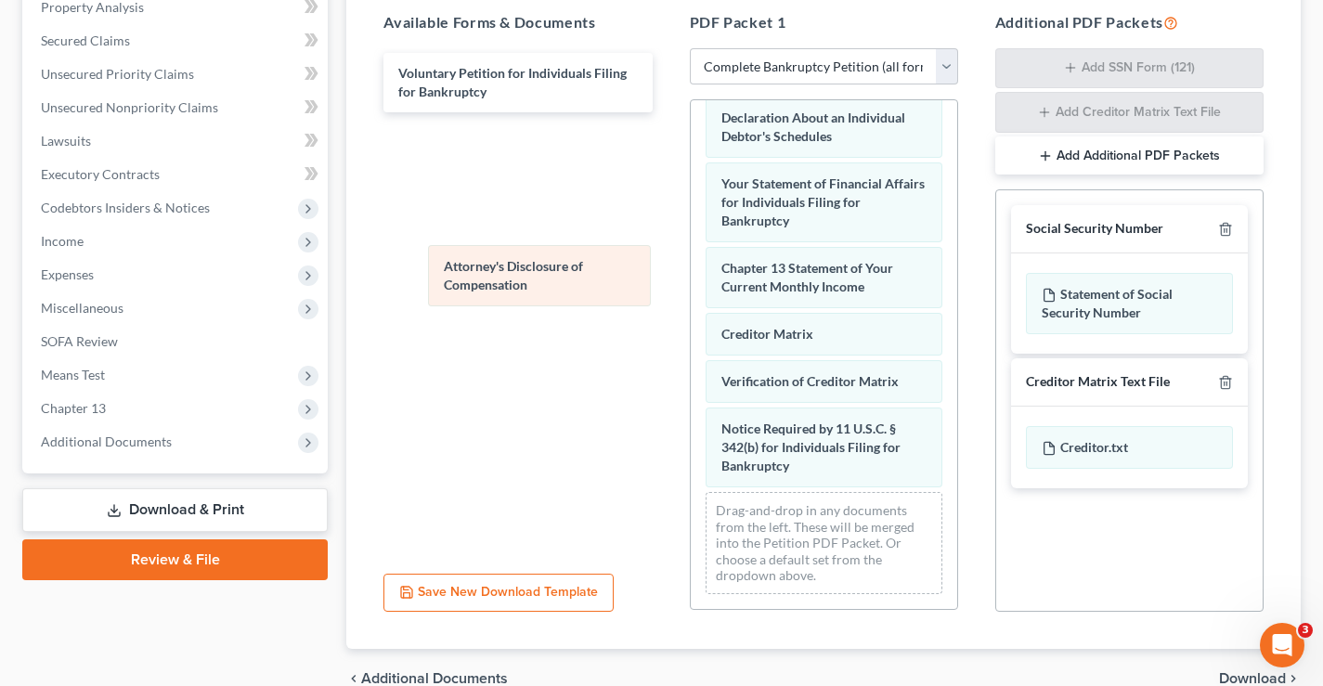
drag, startPoint x: 839, startPoint y: 503, endPoint x: 562, endPoint y: 276, distance: 358.9
click at [691, 276] on div "Attorney's Disclosure of Compensation Schedule A/B: Property Schedule C: The Pr…" at bounding box center [824, 86] width 266 height 1046
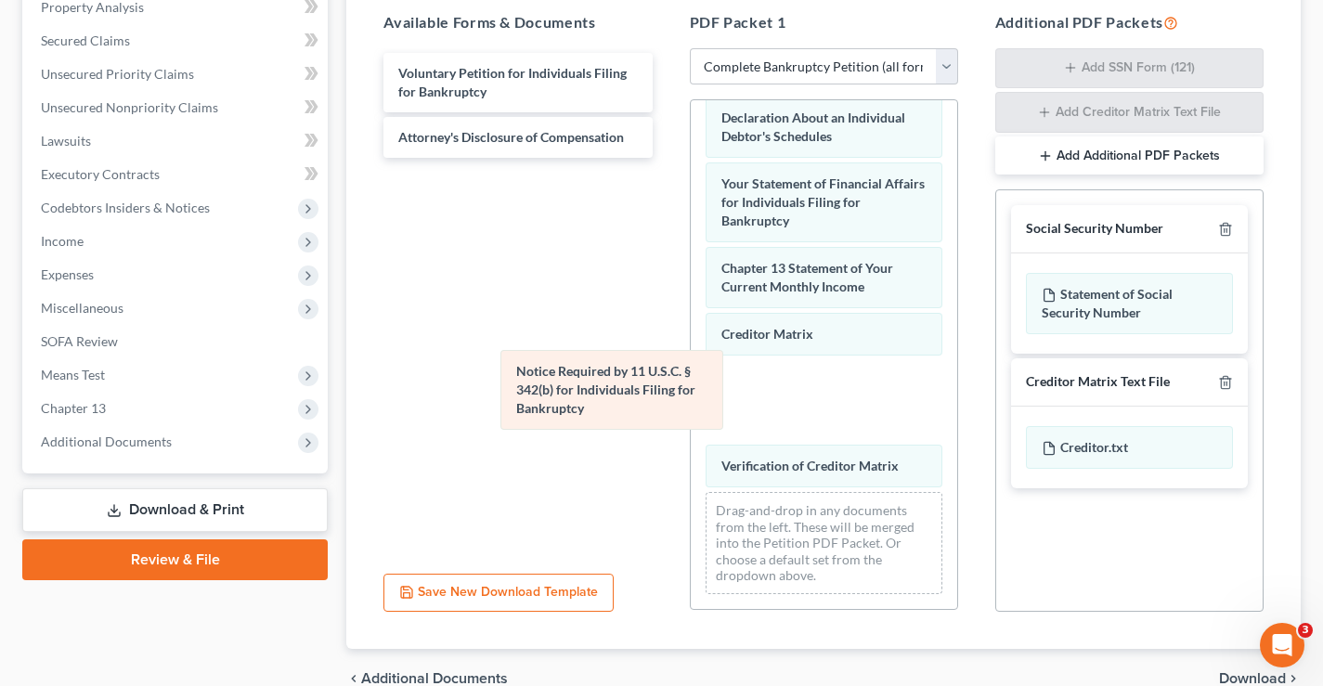
drag, startPoint x: 783, startPoint y: 438, endPoint x: 560, endPoint y: 367, distance: 234.0
click at [691, 370] on div "Notice Required by 11 U.S.C. § 342(b) for Individuals Filing for Bankruptcy Sch…" at bounding box center [824, 86] width 266 height 1046
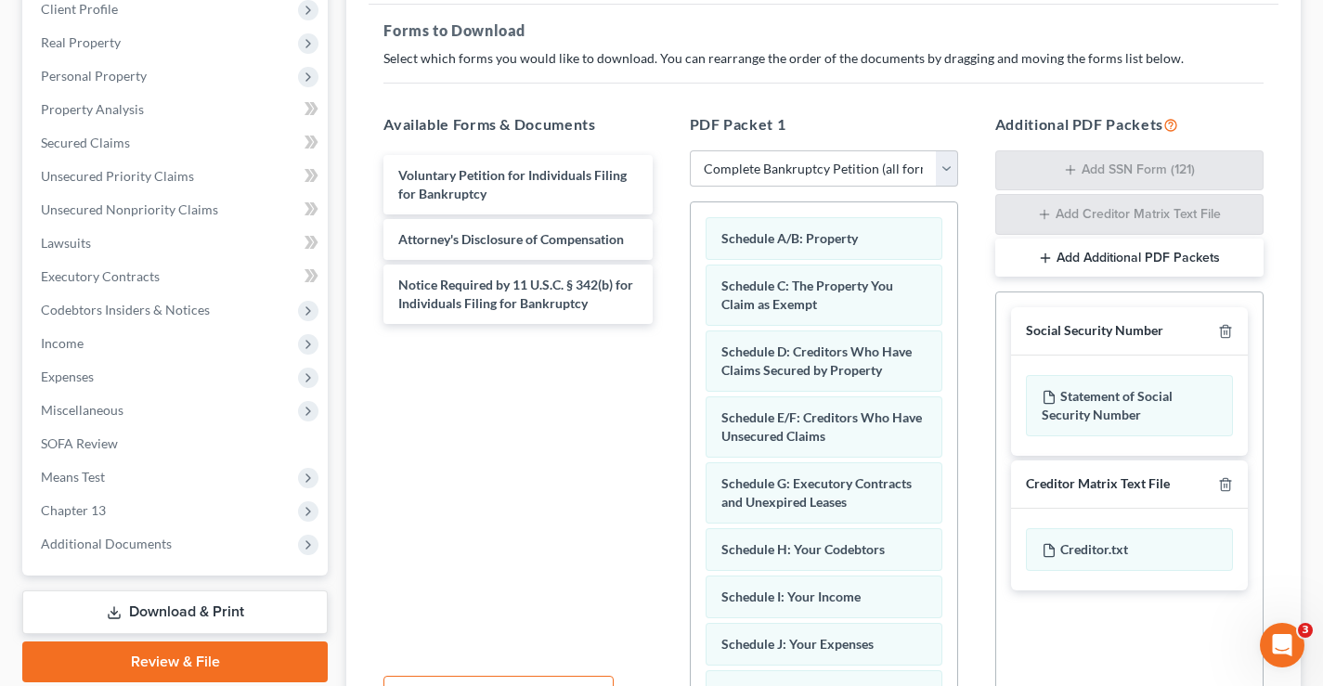
scroll to position [0, 0]
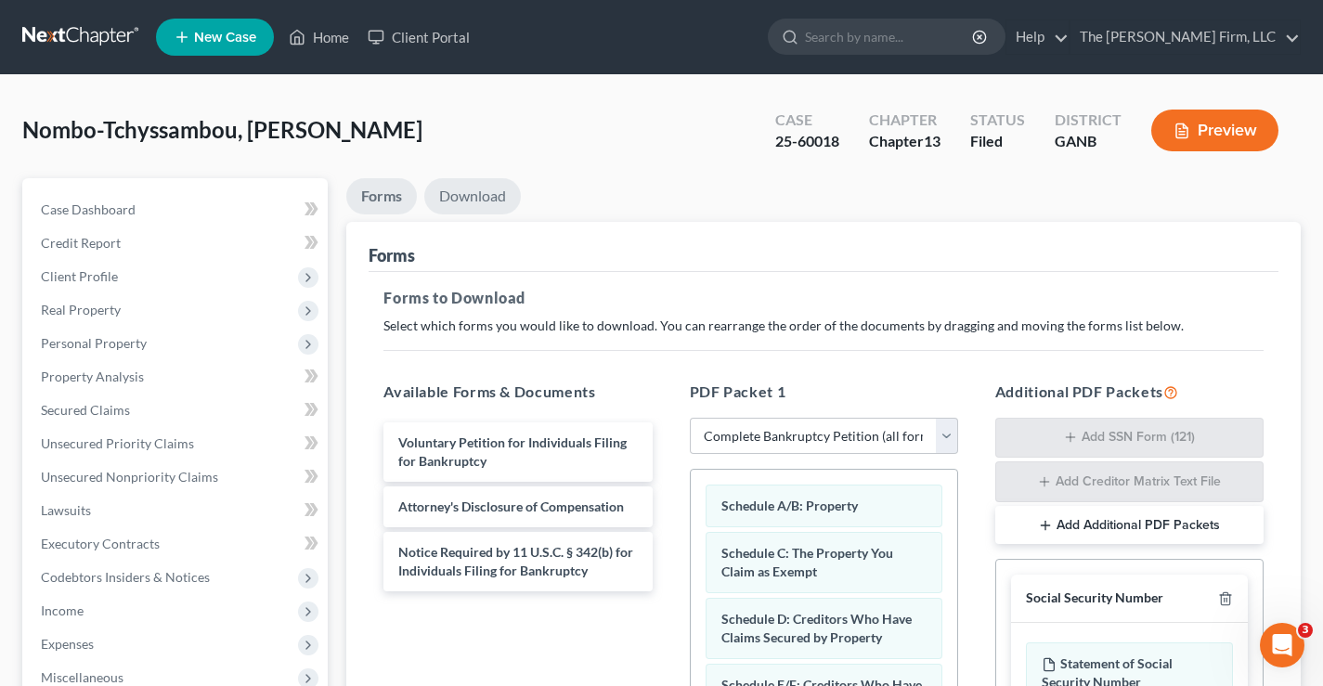
click at [468, 199] on link "Download" at bounding box center [472, 196] width 97 height 36
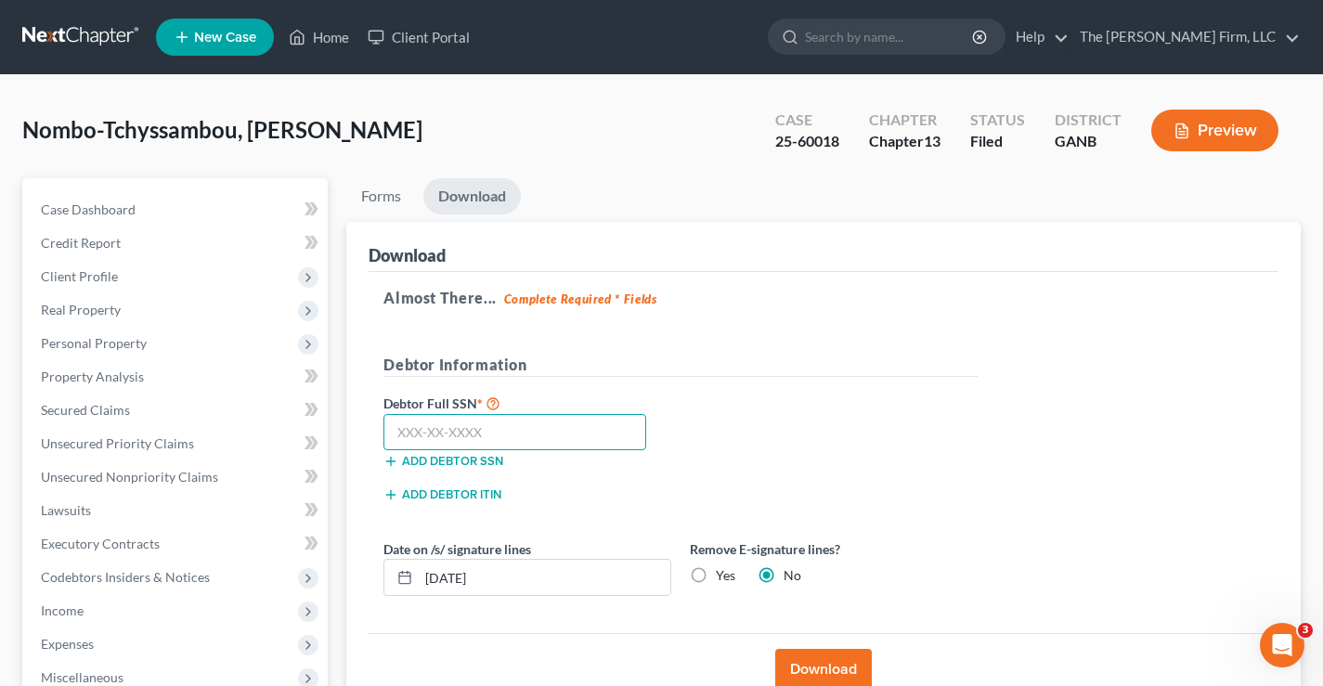
click at [422, 420] on input "text" at bounding box center [514, 432] width 263 height 37
click at [384, 442] on input "text" at bounding box center [514, 432] width 263 height 37
click at [406, 434] on input "text" at bounding box center [514, 432] width 263 height 37
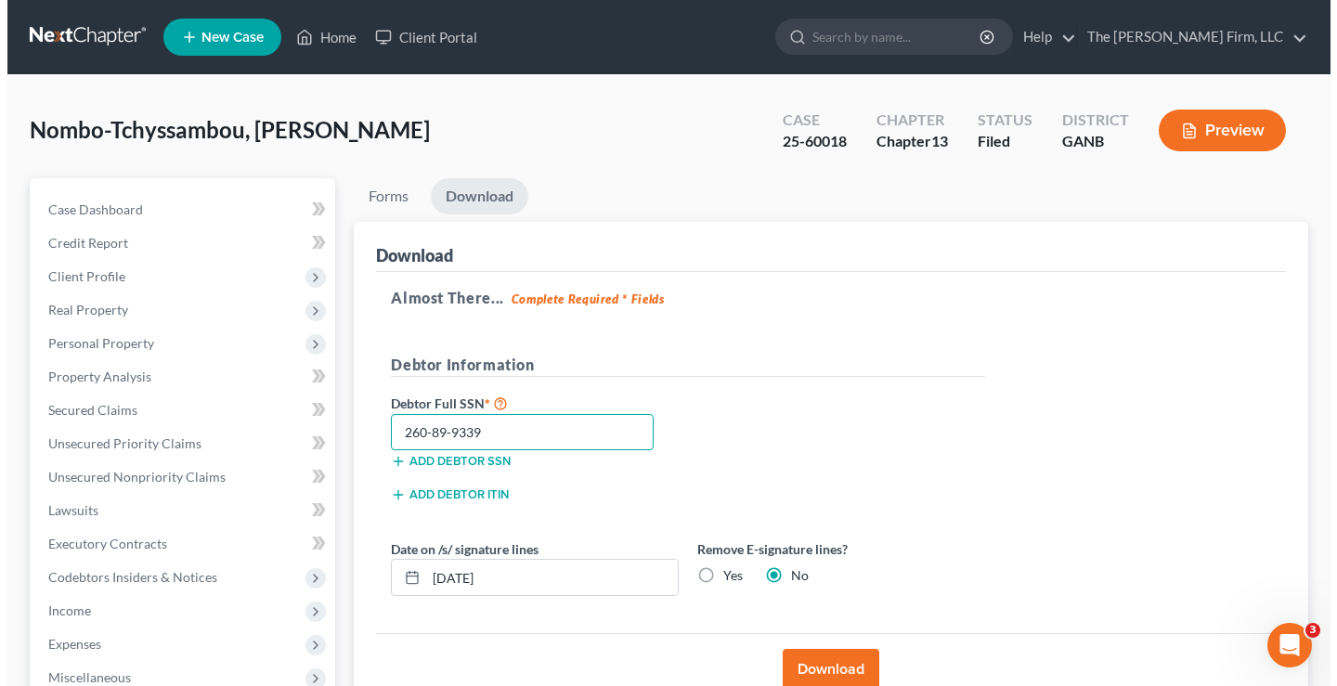
scroll to position [279, 0]
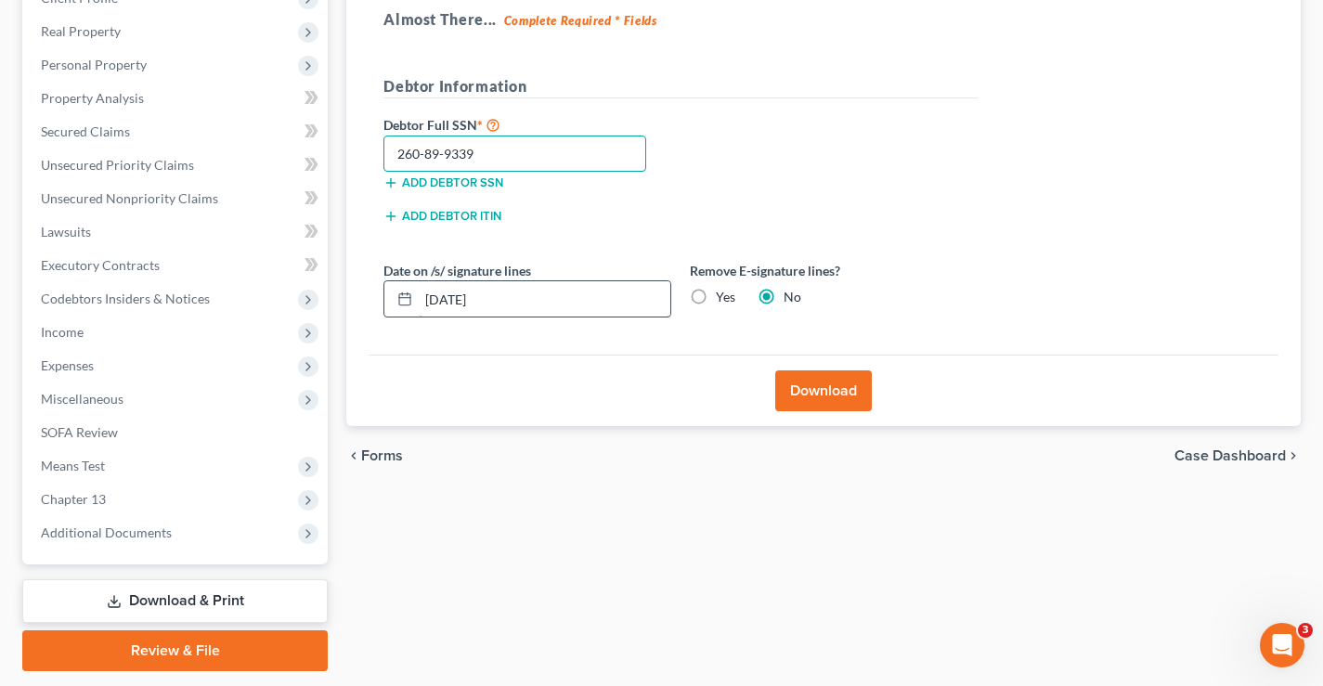
type input "260-89-9339"
click at [458, 299] on input "09/04/2025" at bounding box center [545, 298] width 252 height 35
type input "09/03/2025"
click at [831, 392] on button "Download" at bounding box center [823, 390] width 97 height 41
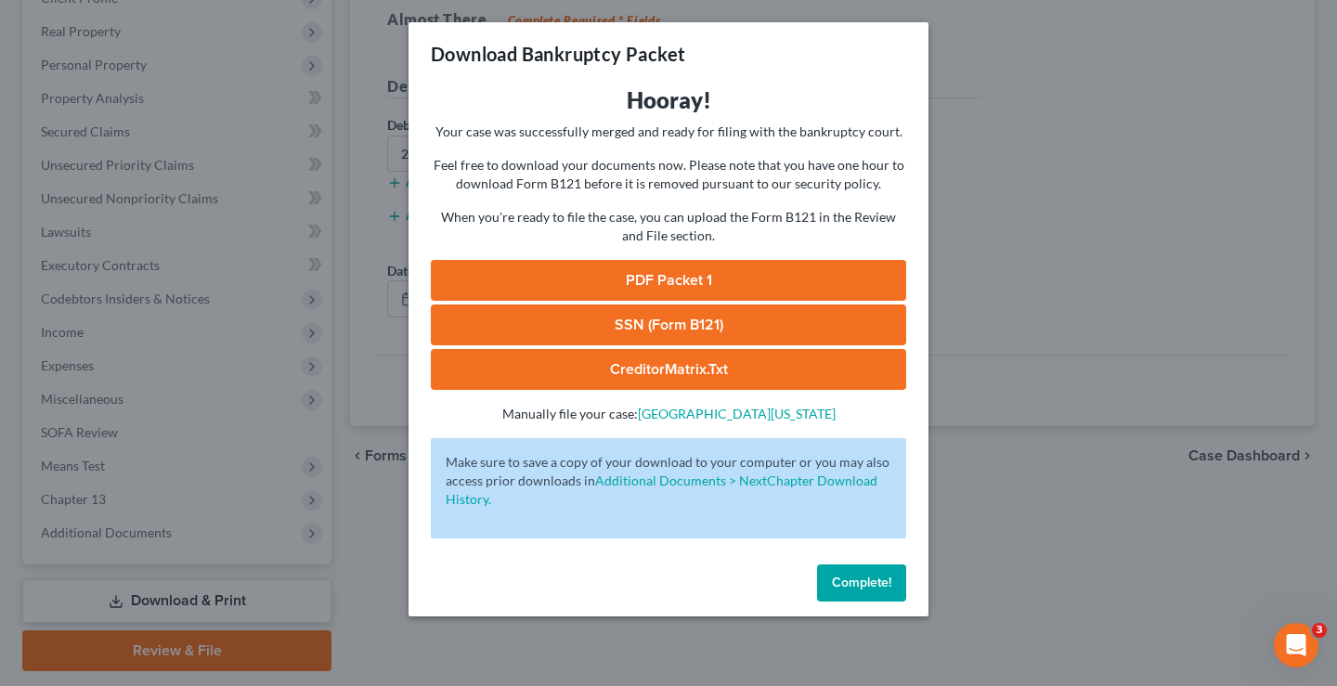
click at [721, 278] on link "PDF Packet 1" at bounding box center [668, 280] width 475 height 41
